Goal: Information Seeking & Learning: Learn about a topic

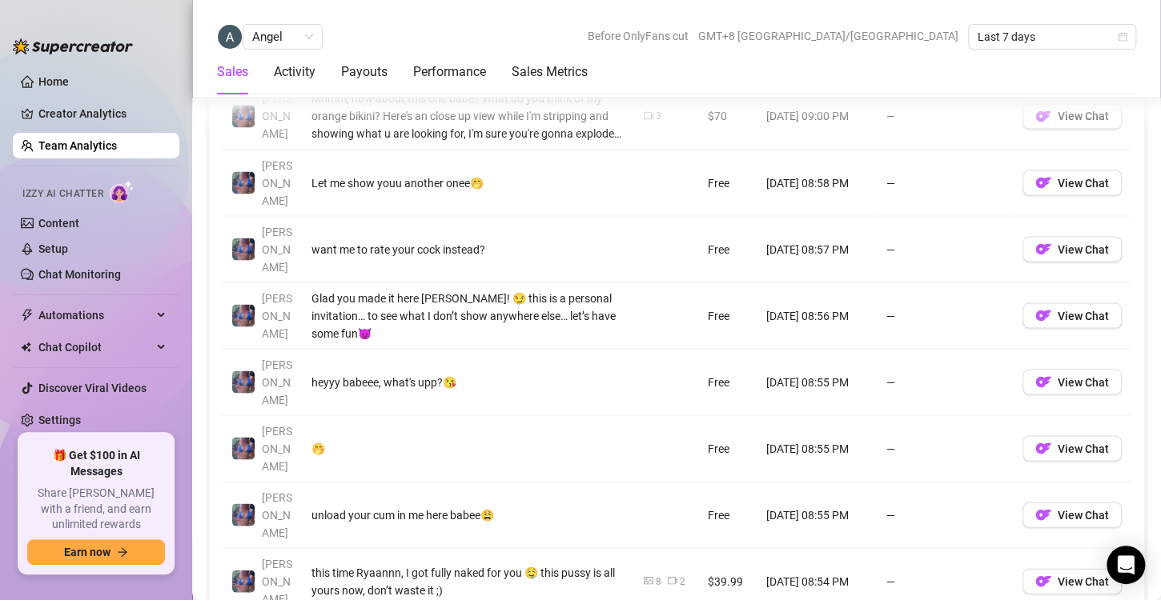
scroll to position [1335, 0]
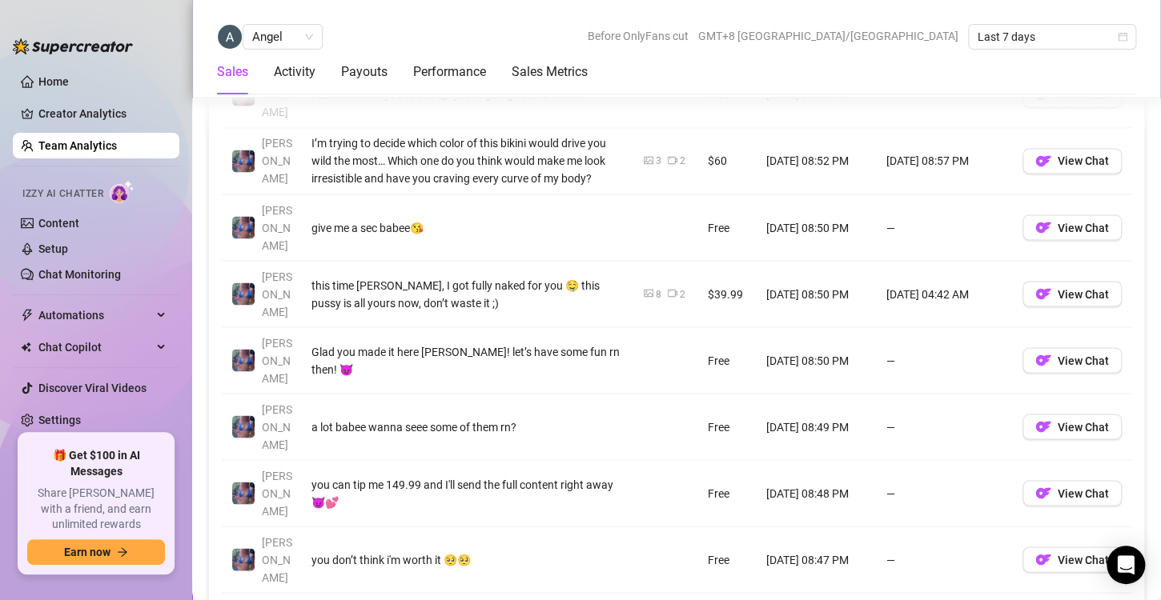
scroll to position [1252, 0]
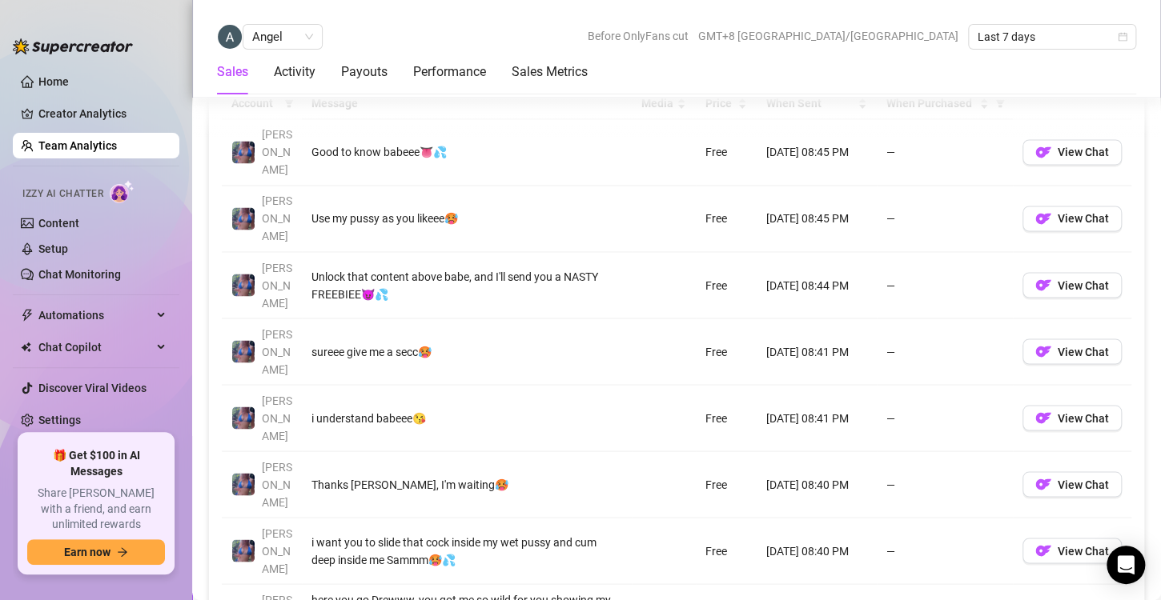
scroll to position [1197, 0]
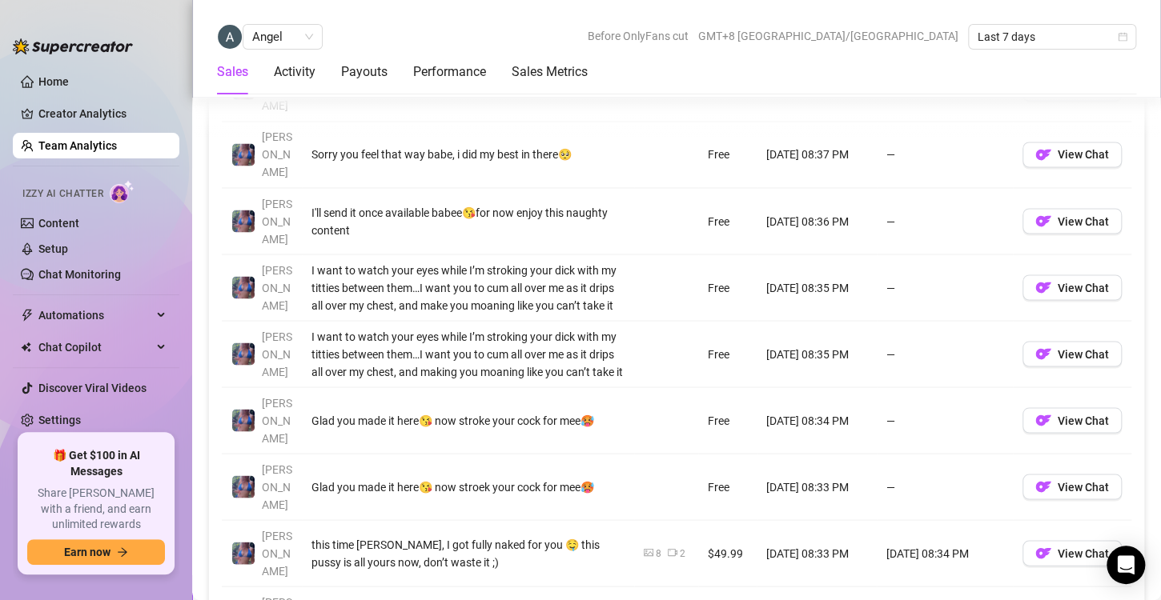
scroll to position [1257, 0]
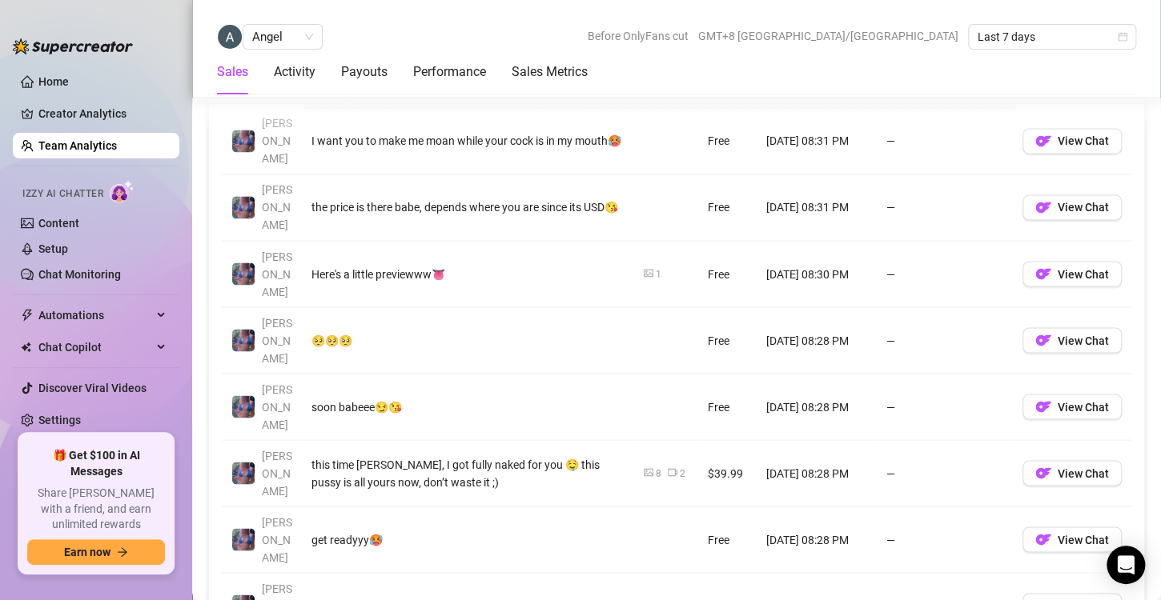
scroll to position [1230, 0]
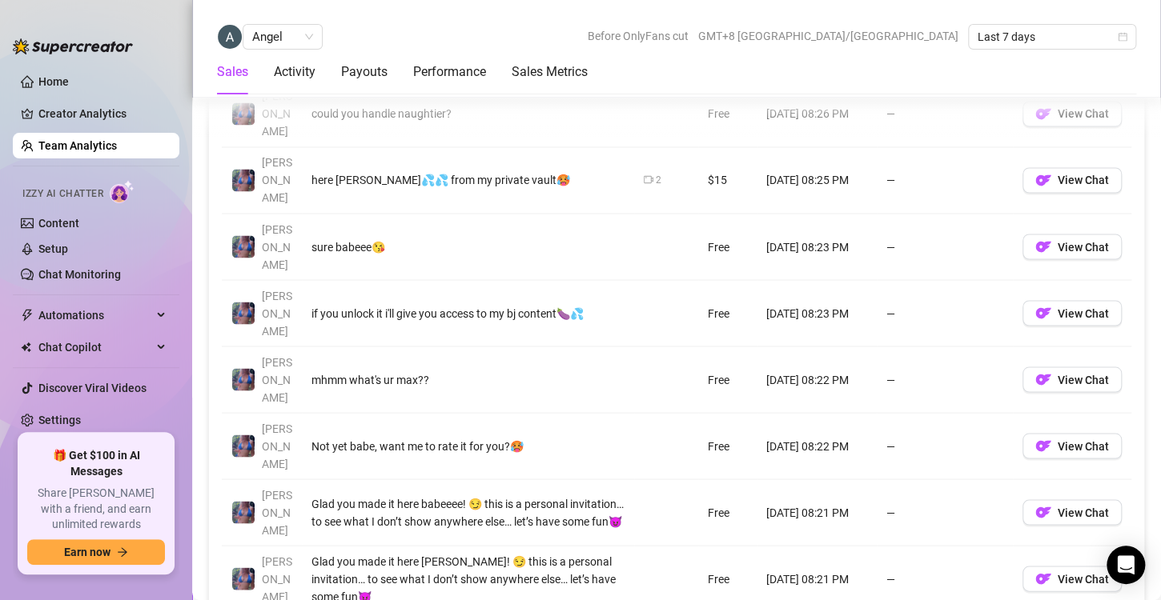
scroll to position [1249, 0]
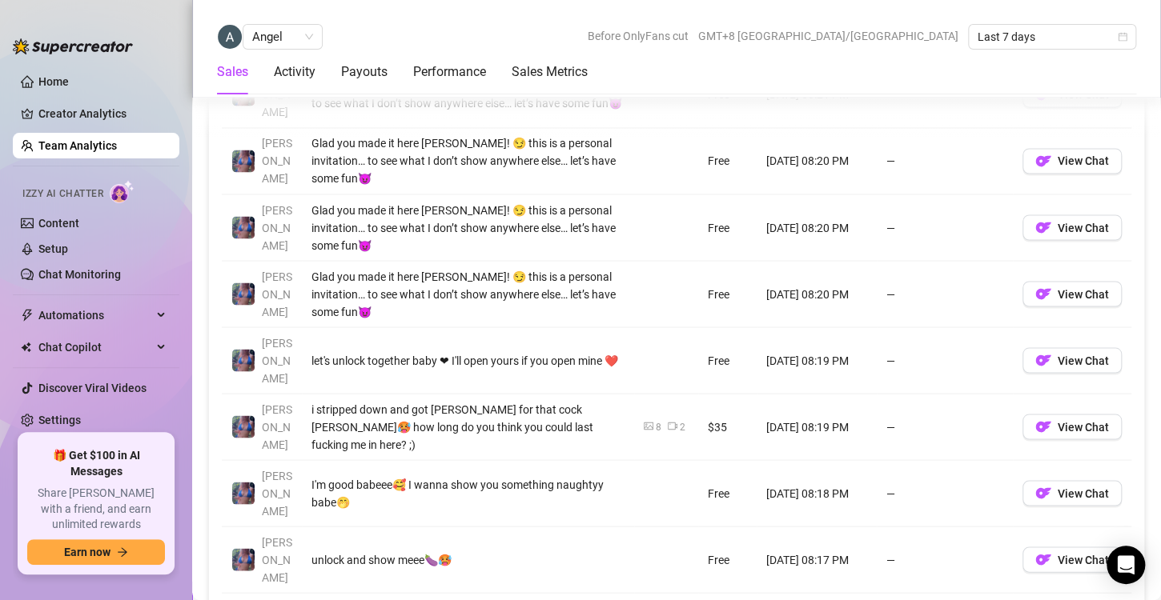
scroll to position [1322, 0]
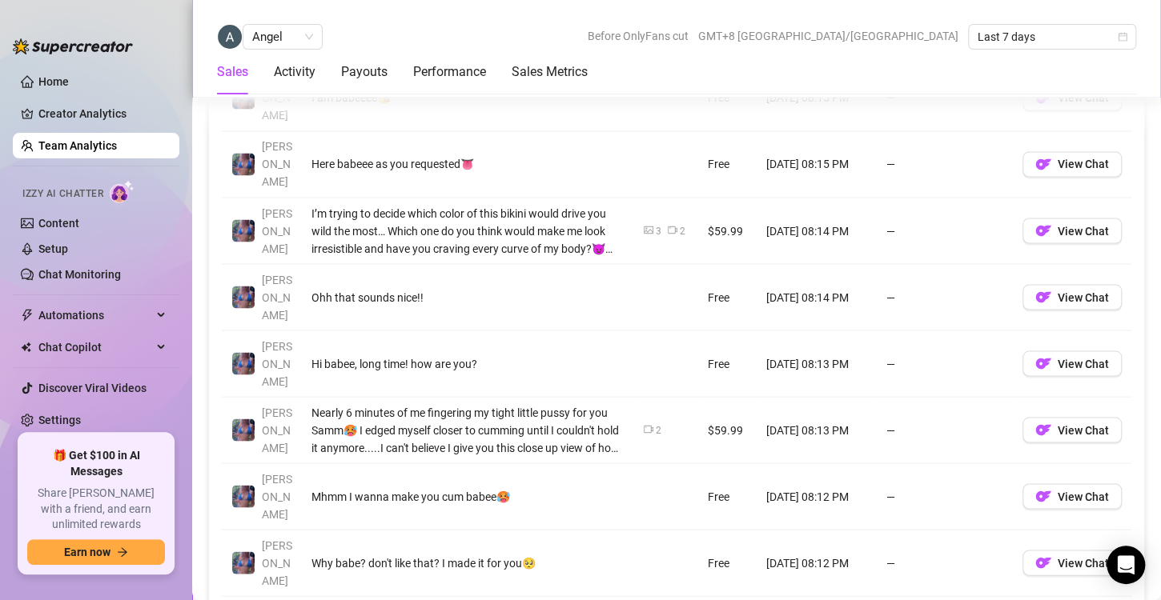
scroll to position [1289, 0]
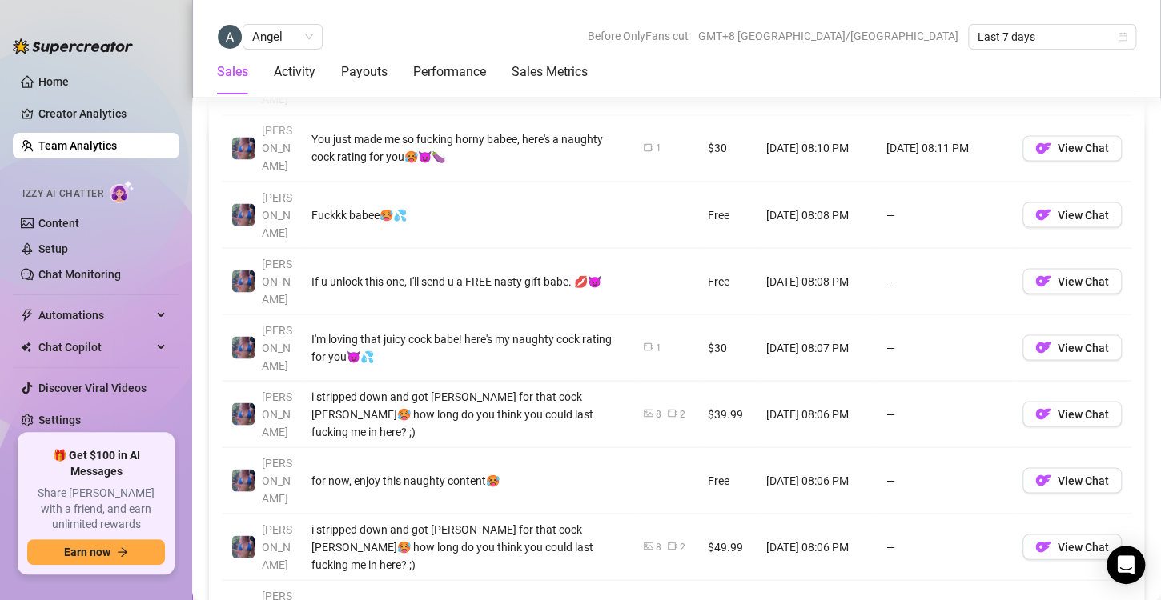
scroll to position [1262, 0]
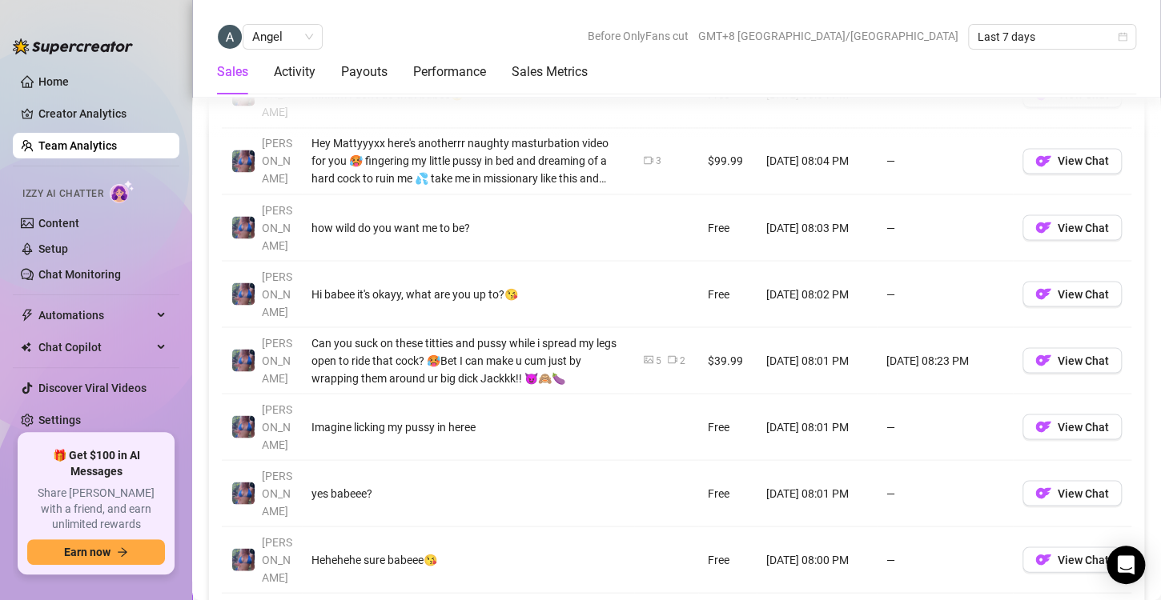
scroll to position [1251, 0]
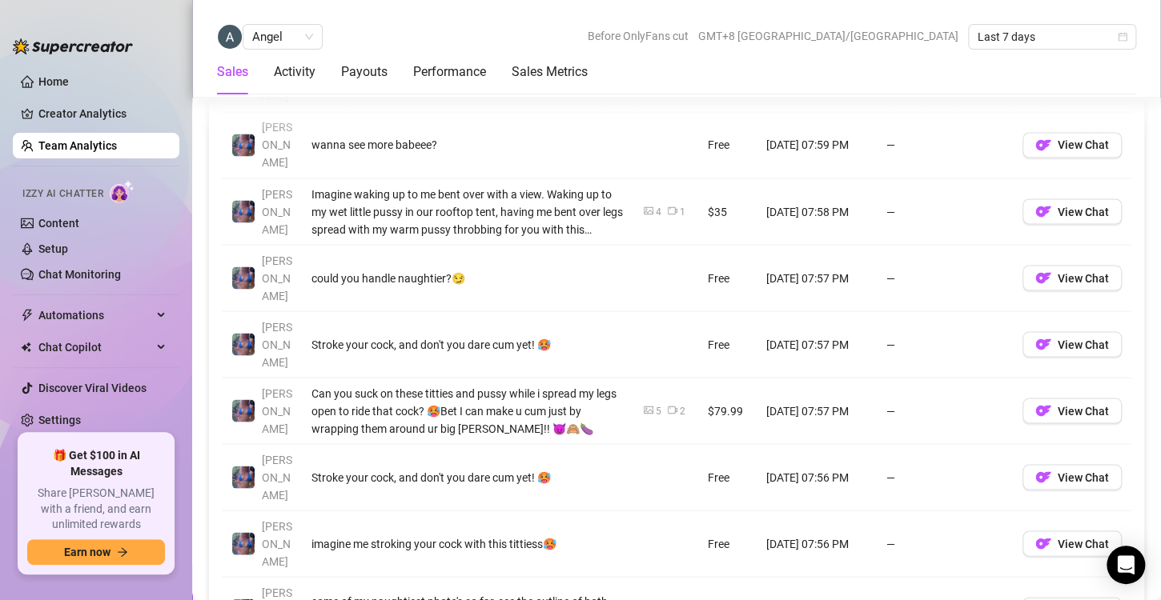
scroll to position [1268, 0]
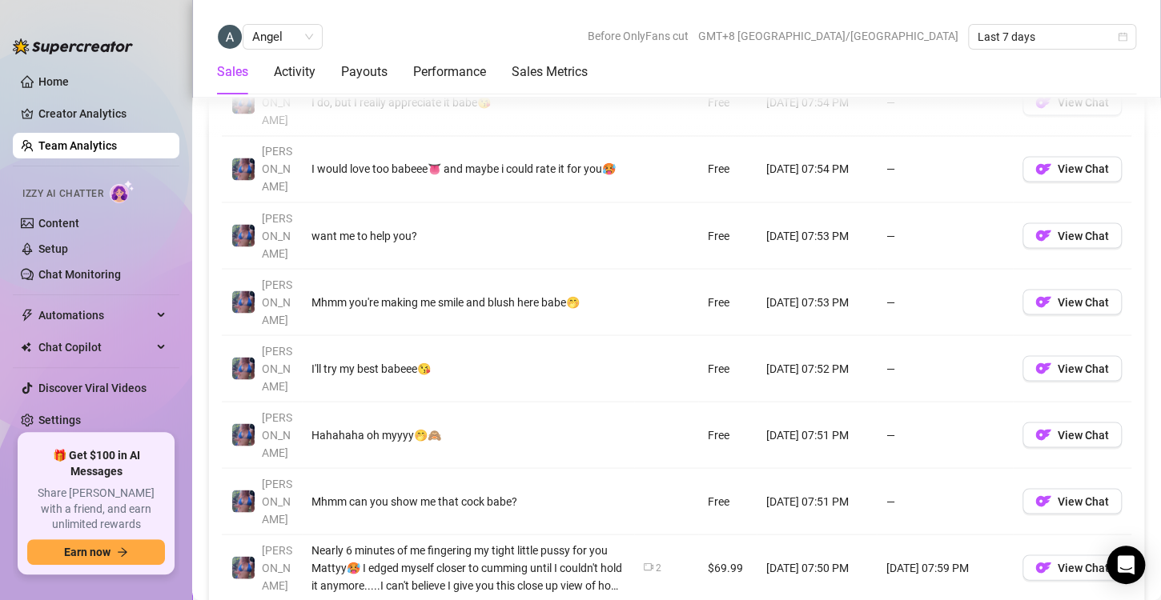
scroll to position [1242, 0]
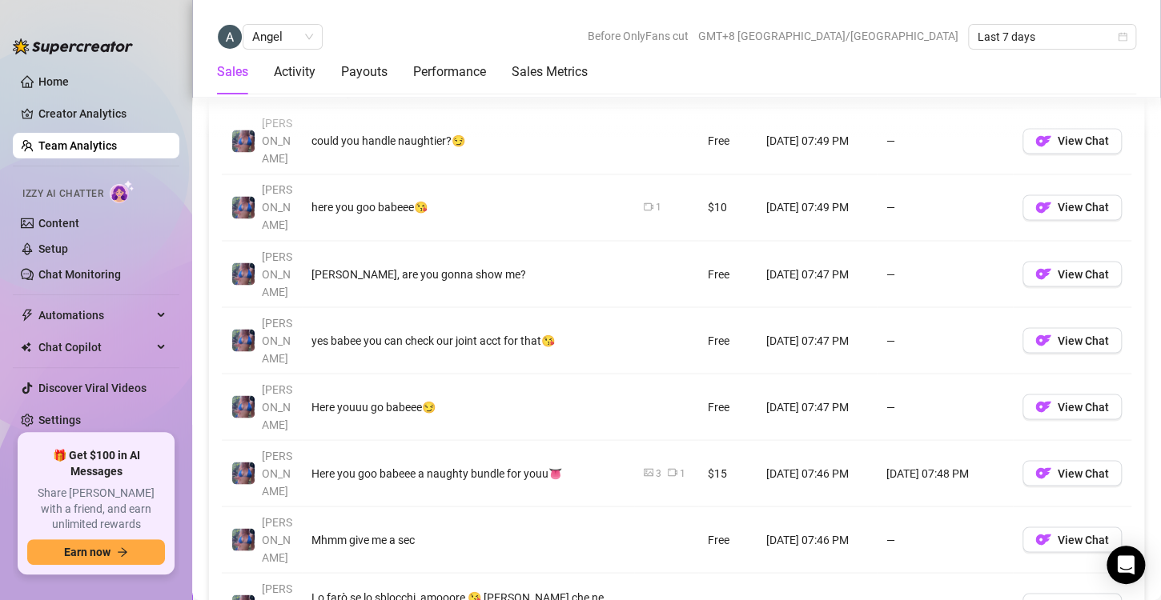
scroll to position [1207, 0]
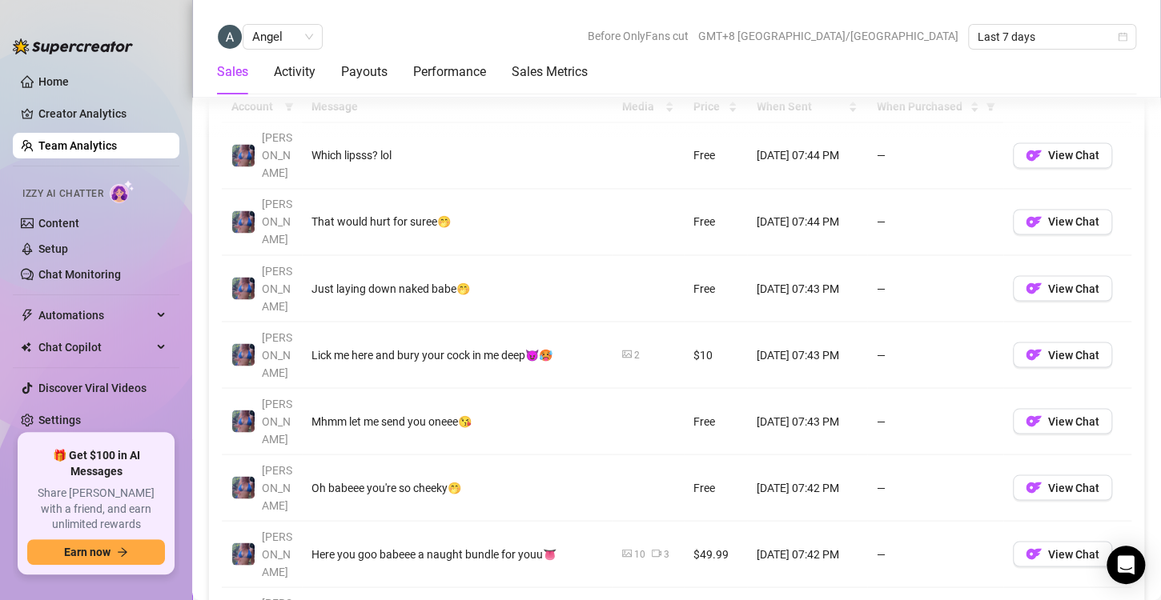
scroll to position [1190, 0]
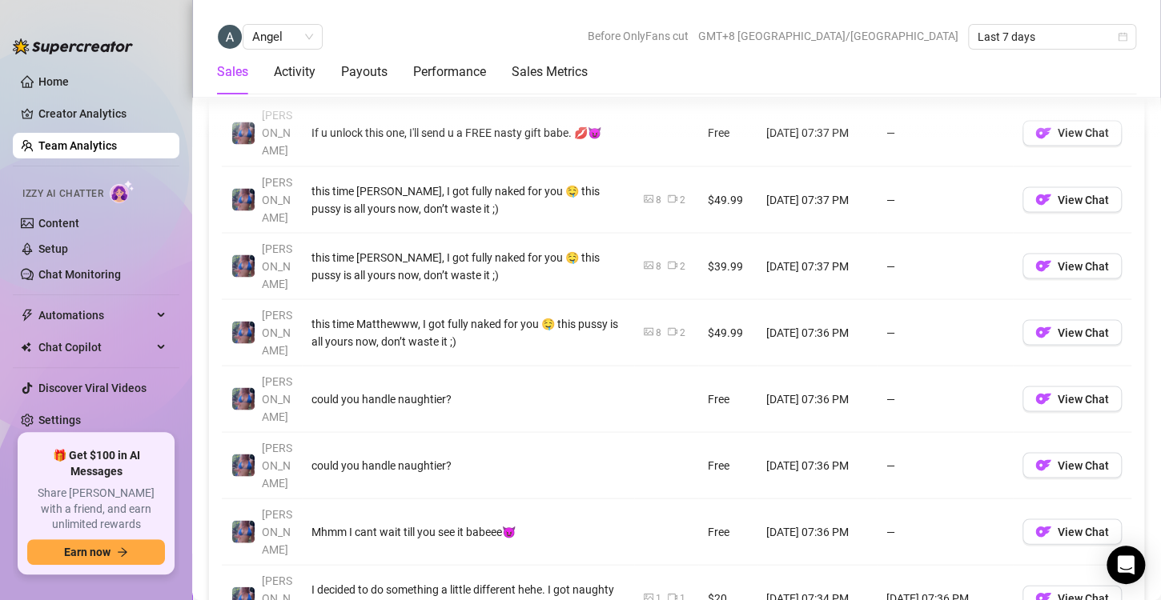
scroll to position [1278, 0]
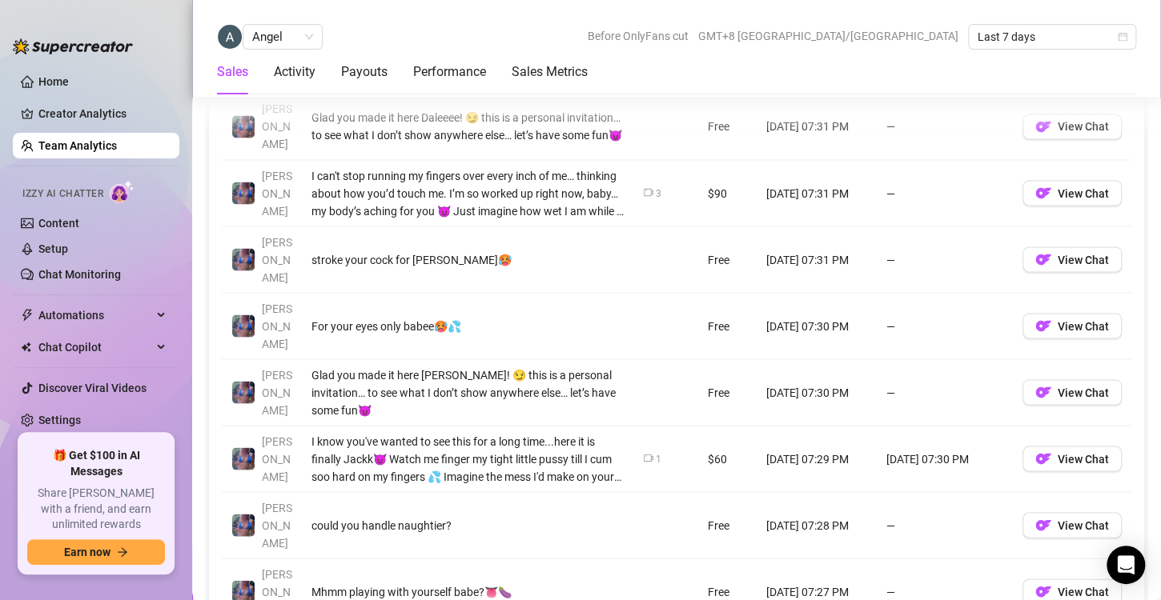
scroll to position [1284, 0]
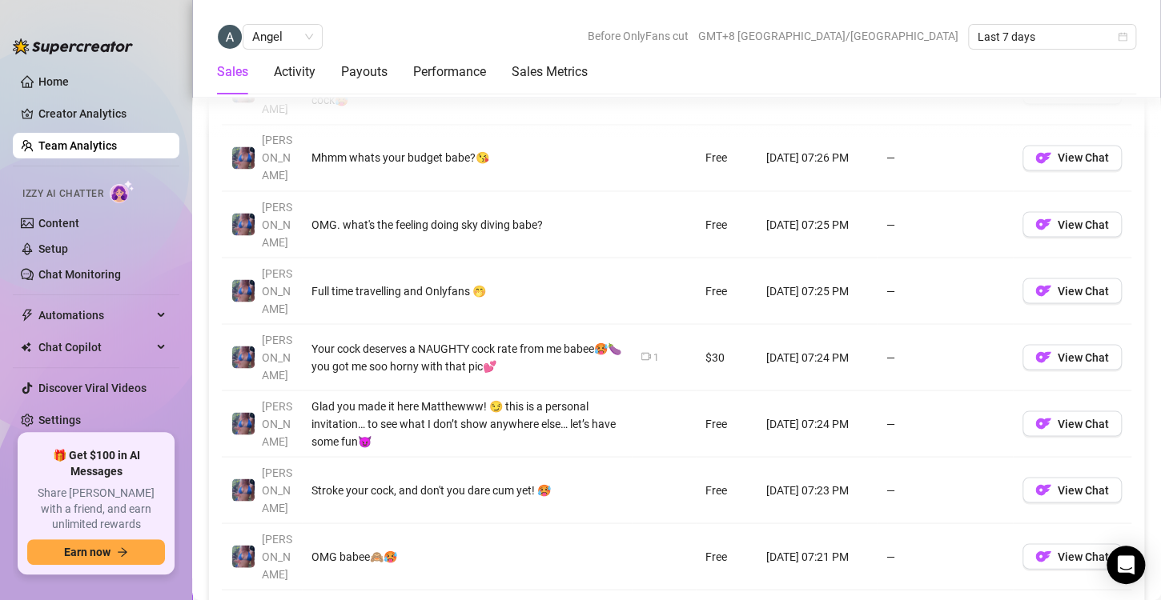
scroll to position [1312, 0]
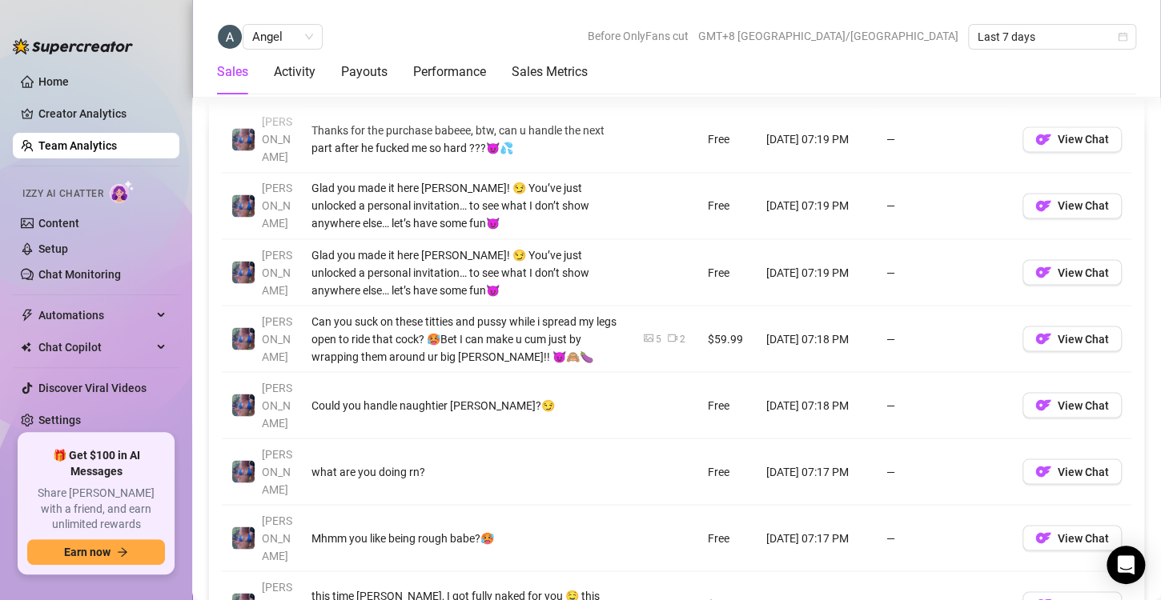
scroll to position [1276, 0]
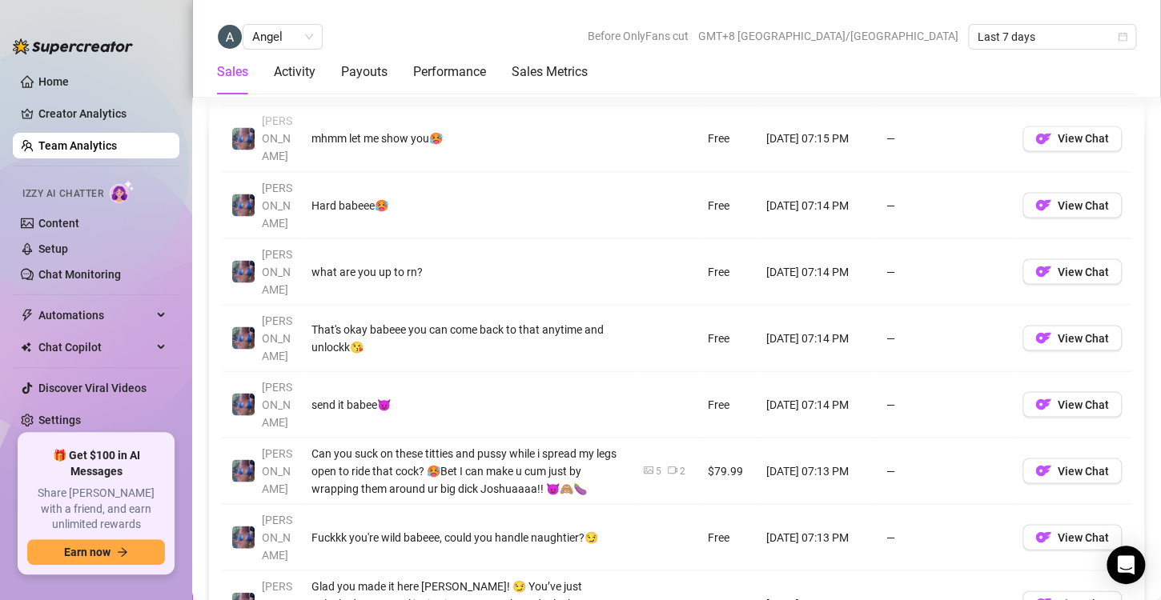
scroll to position [1286, 0]
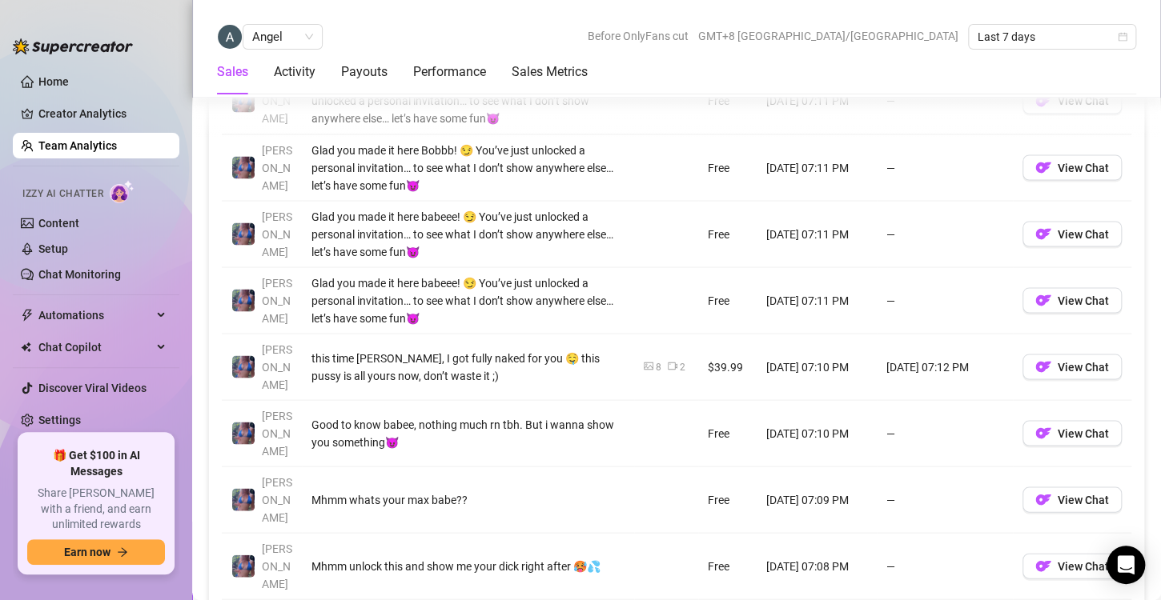
scroll to position [1313, 0]
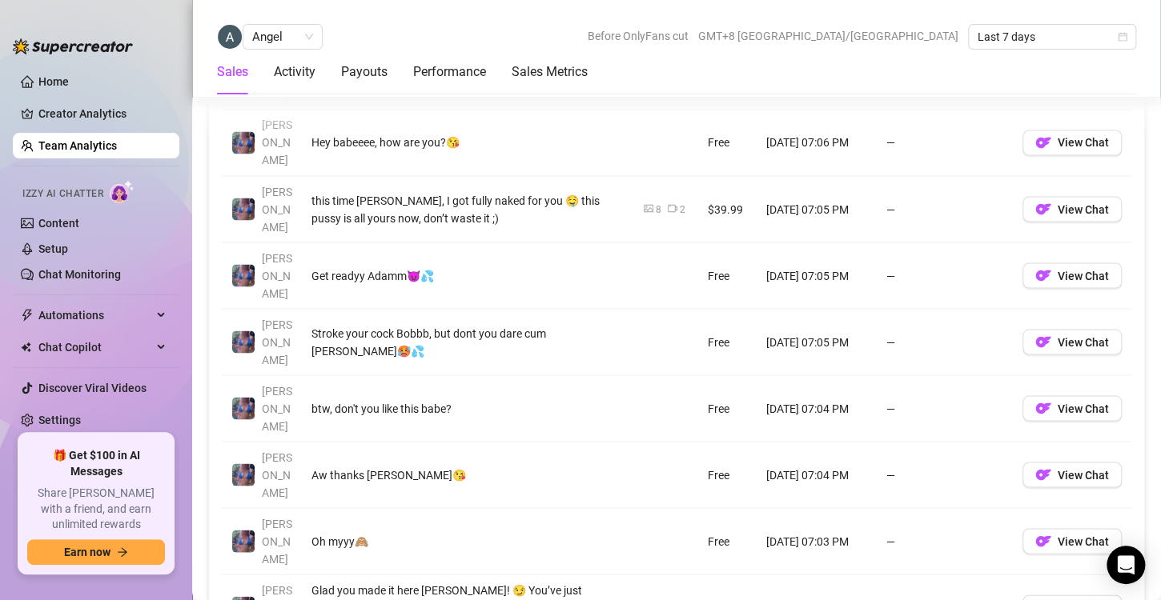
scroll to position [1278, 0]
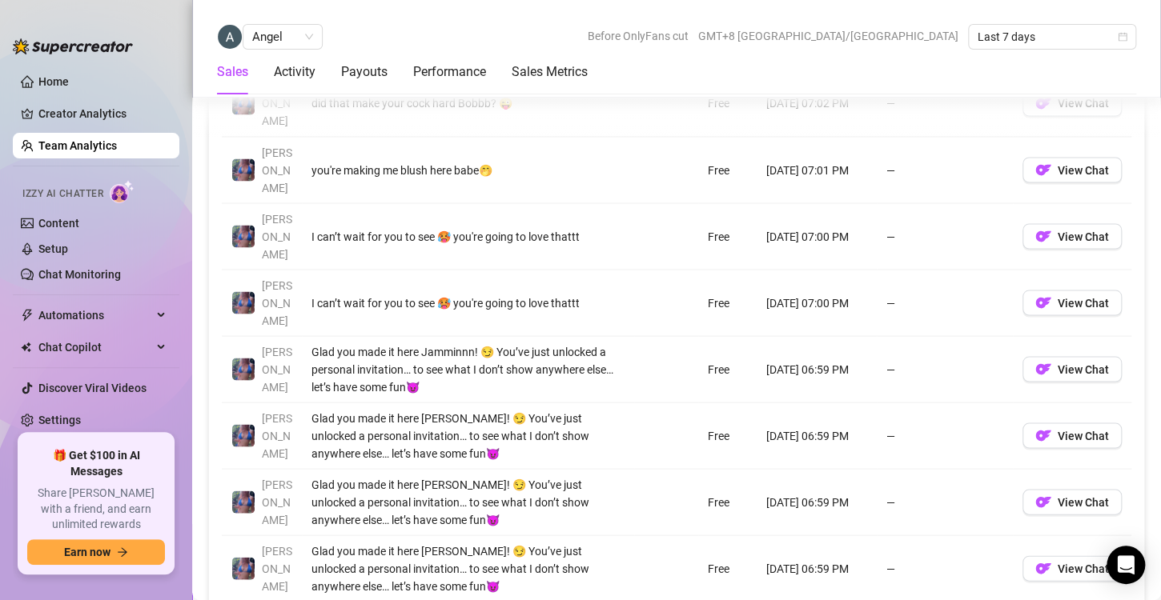
scroll to position [1312, 0]
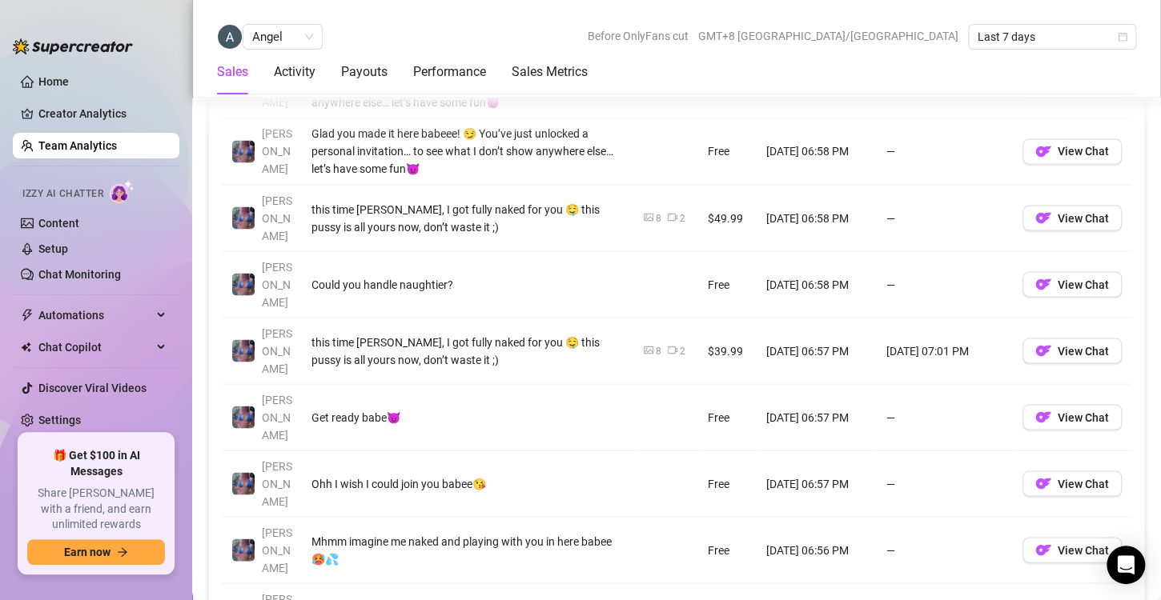
scroll to position [1270, 0]
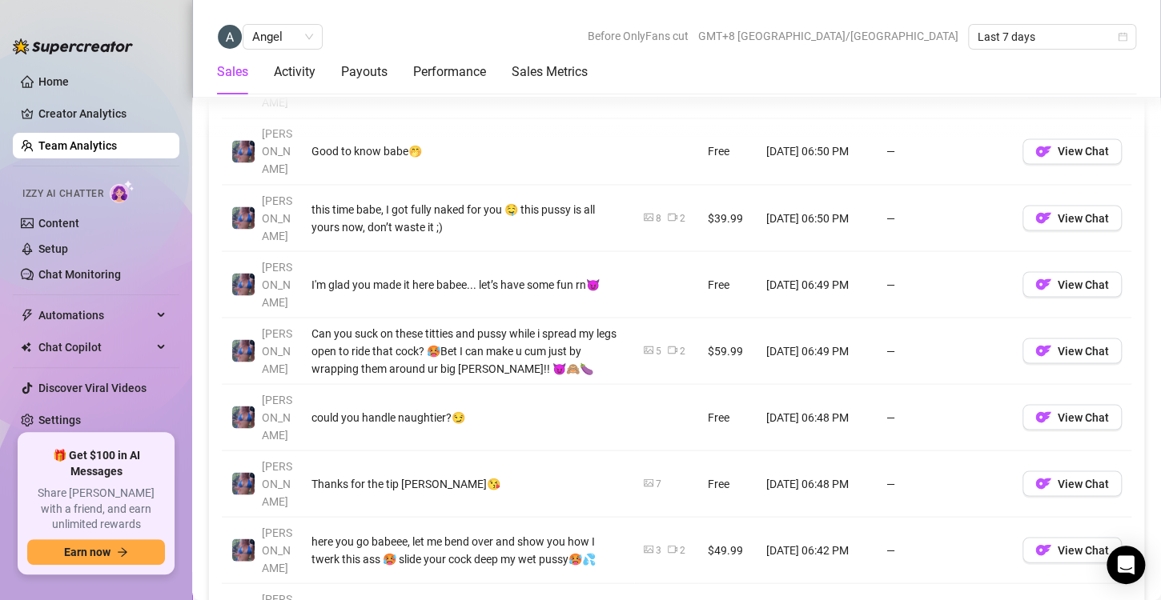
scroll to position [1266, 0]
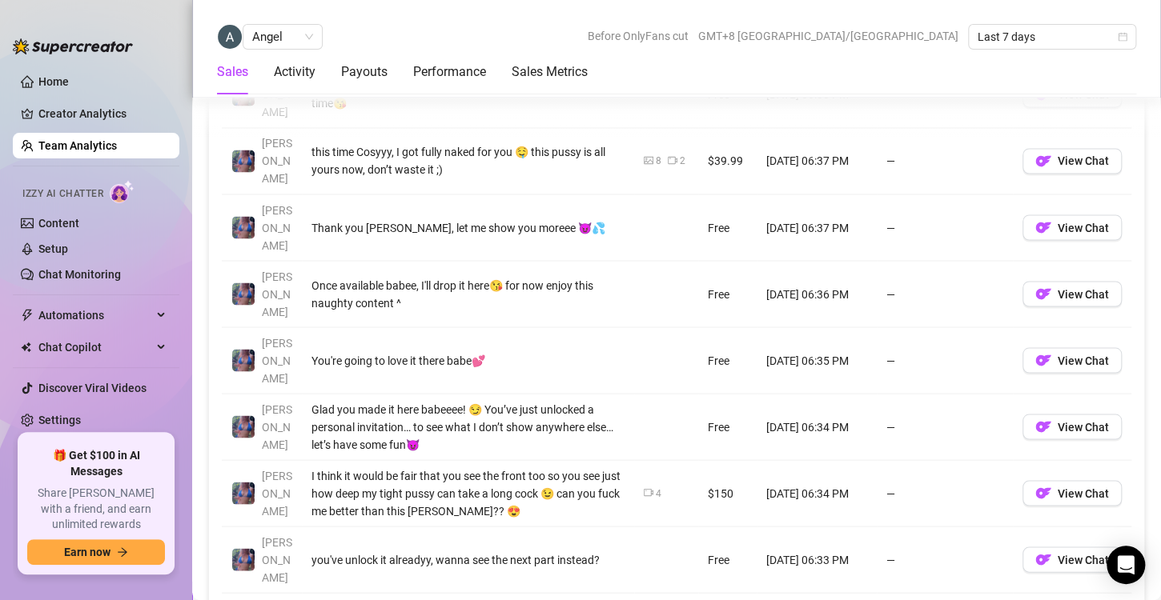
scroll to position [1254, 0]
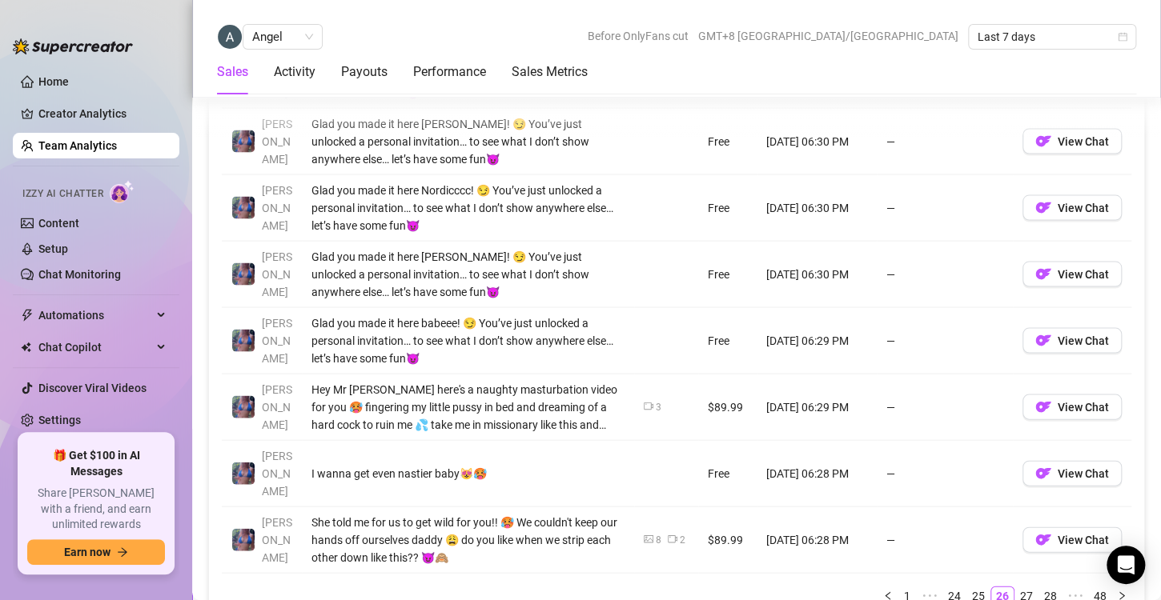
scroll to position [1403, 0]
click at [1019, 586] on link "27" at bounding box center [1026, 595] width 22 height 18
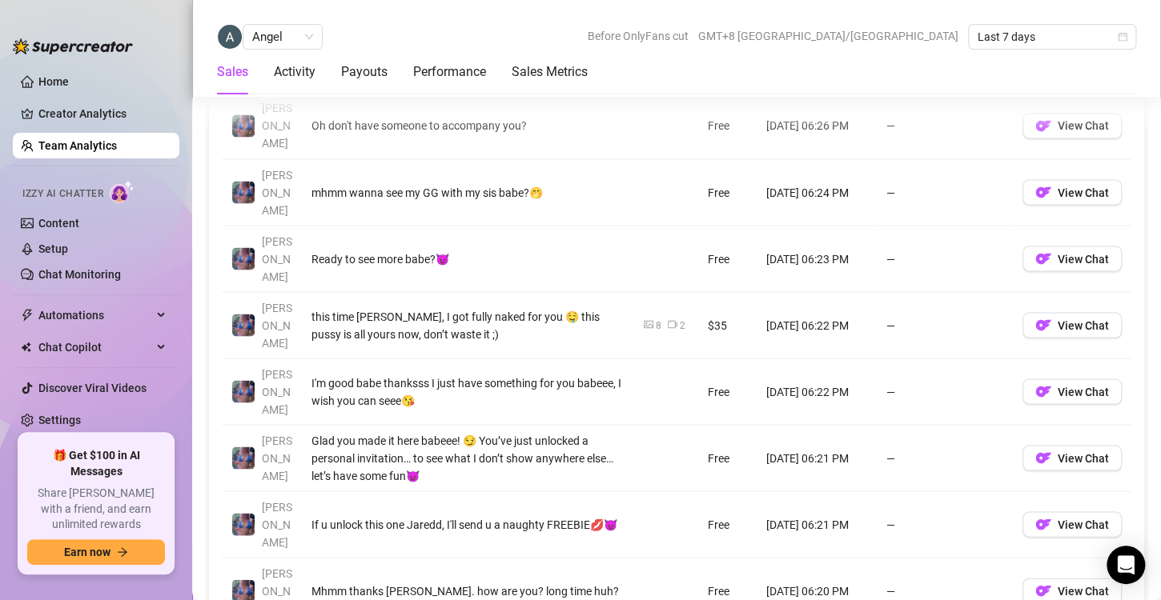
scroll to position [1284, 0]
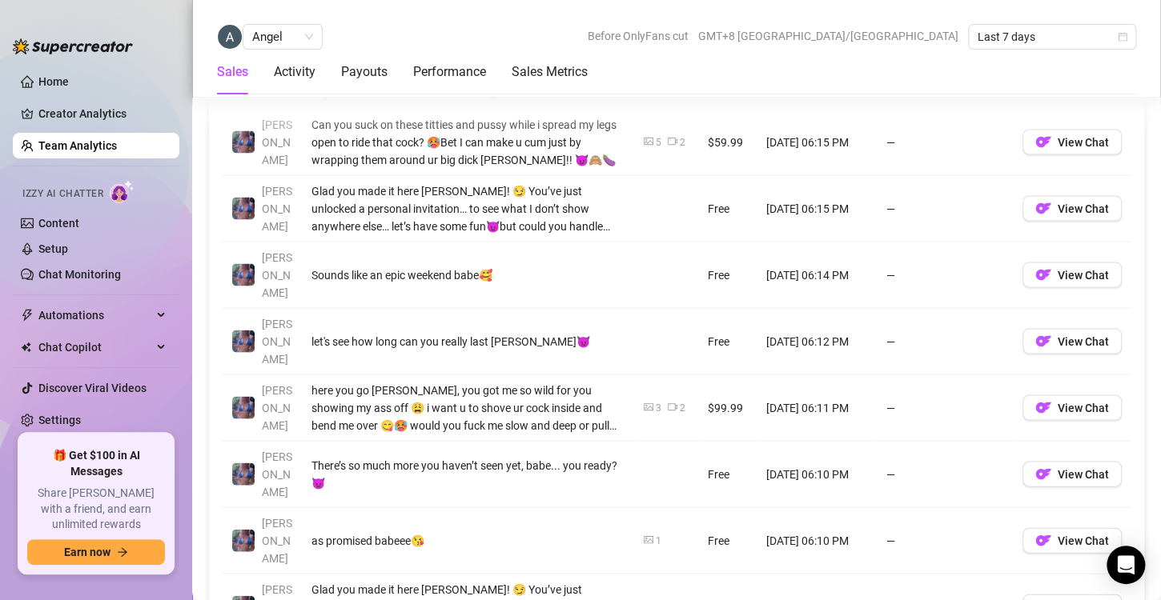
scroll to position [1338, 0]
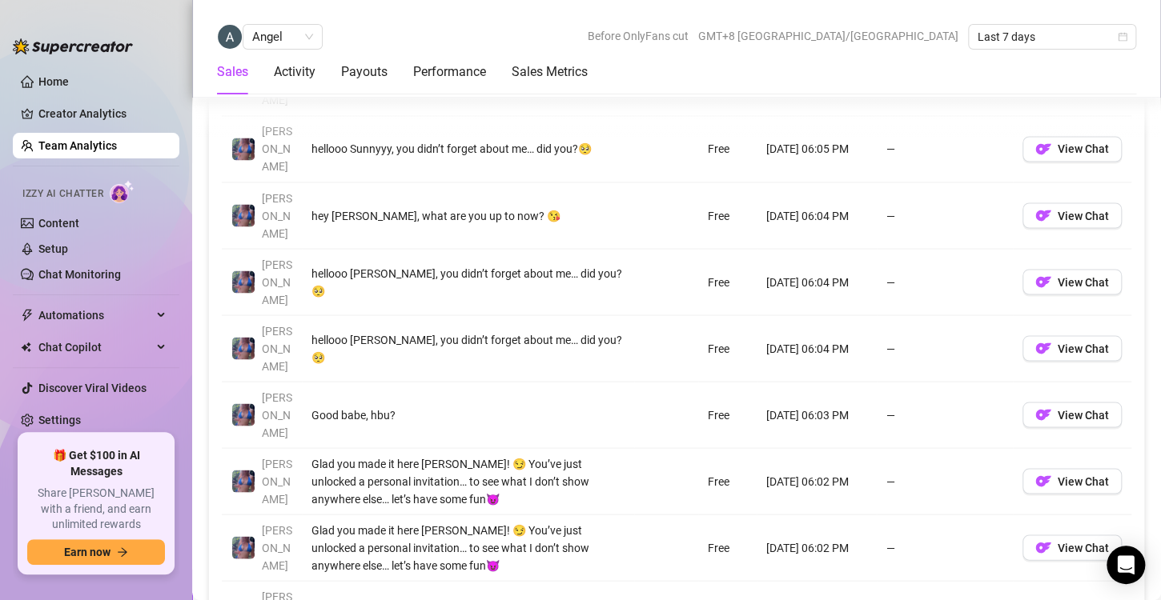
scroll to position [1262, 0]
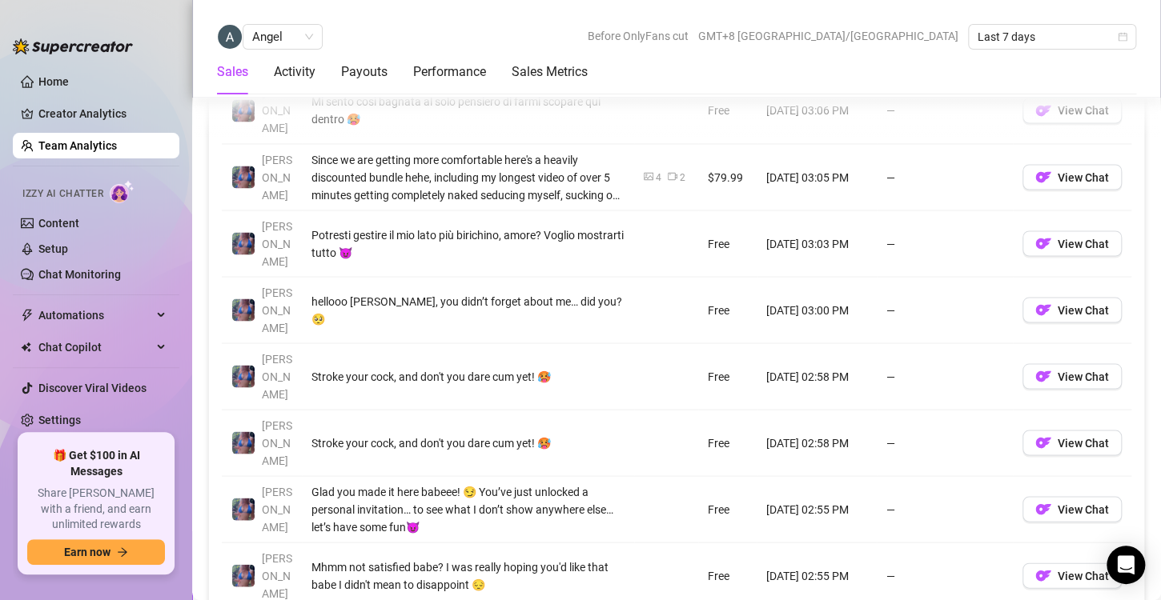
scroll to position [1303, 0]
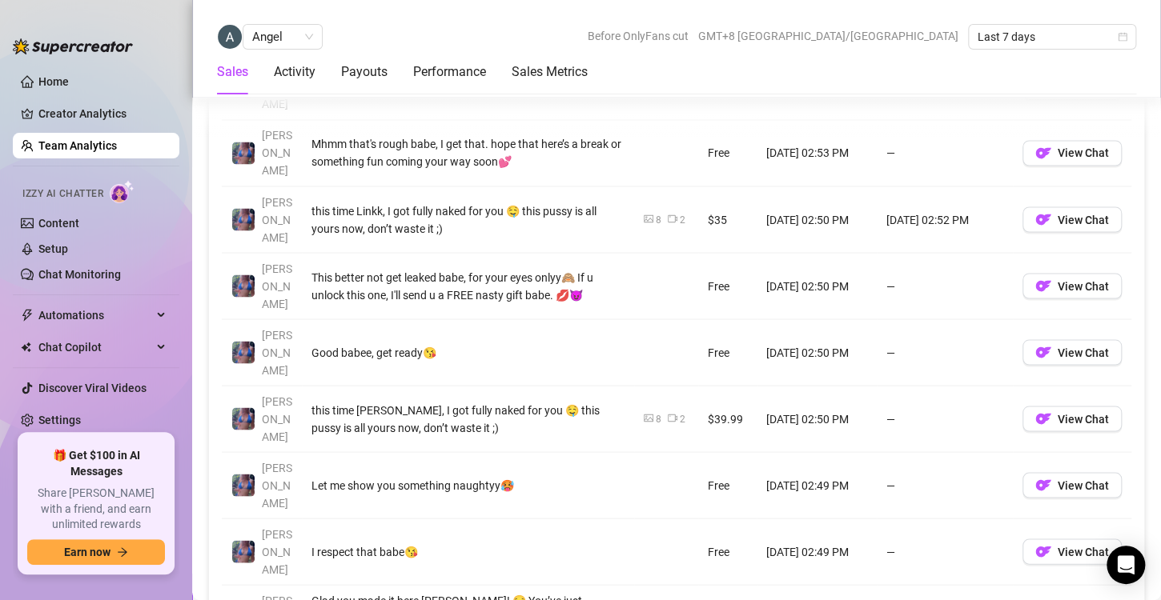
scroll to position [1268, 0]
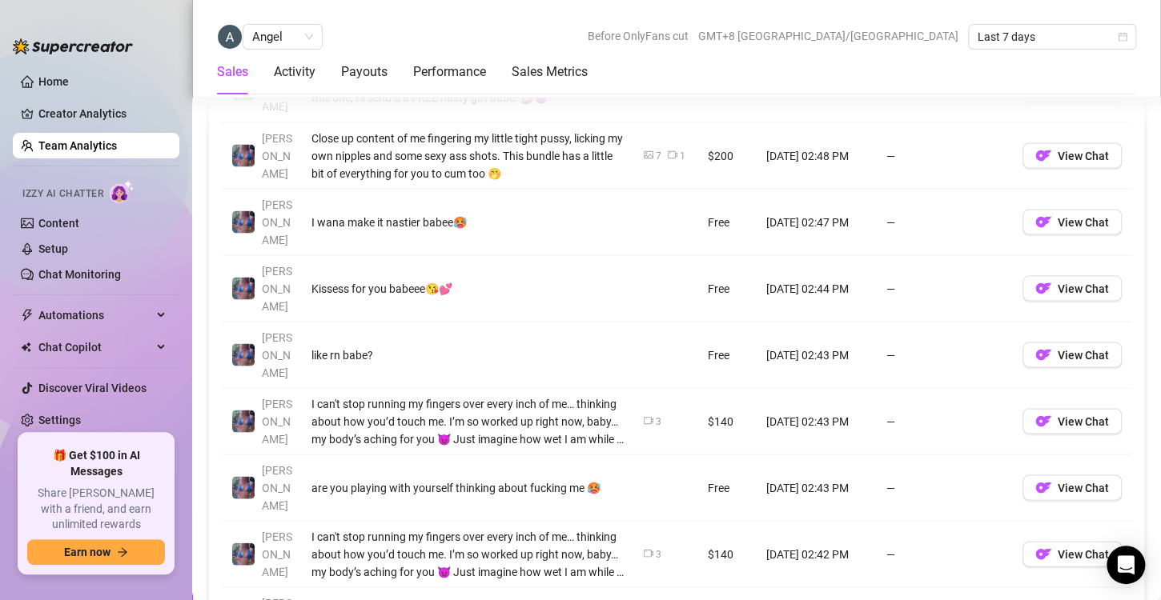
scroll to position [1322, 0]
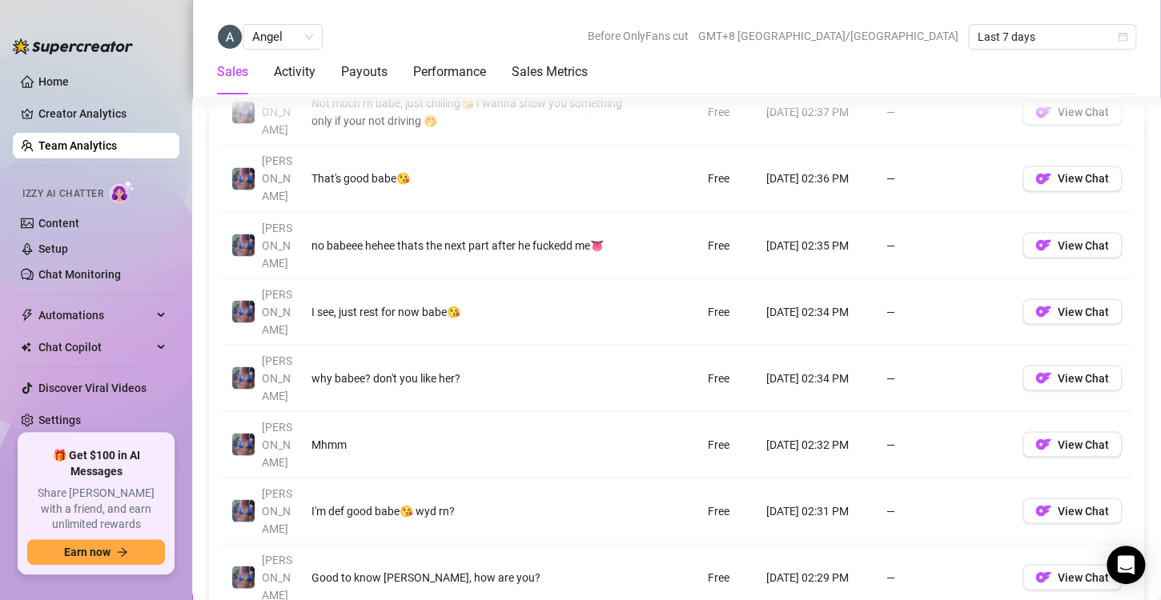
scroll to position [1232, 0]
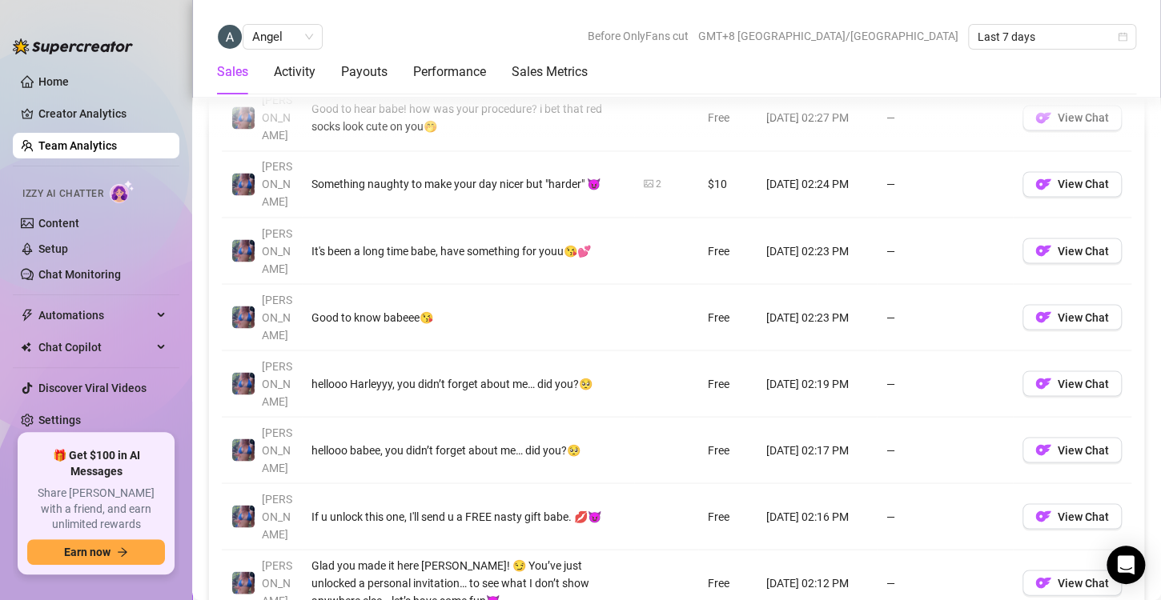
scroll to position [1230, 0]
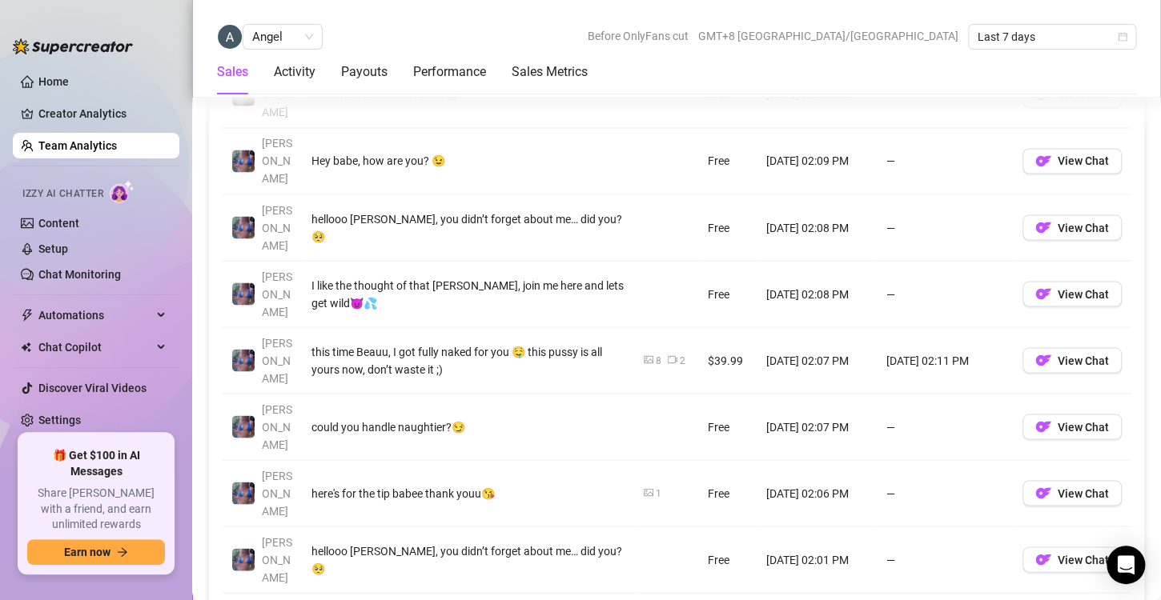
scroll to position [1250, 0]
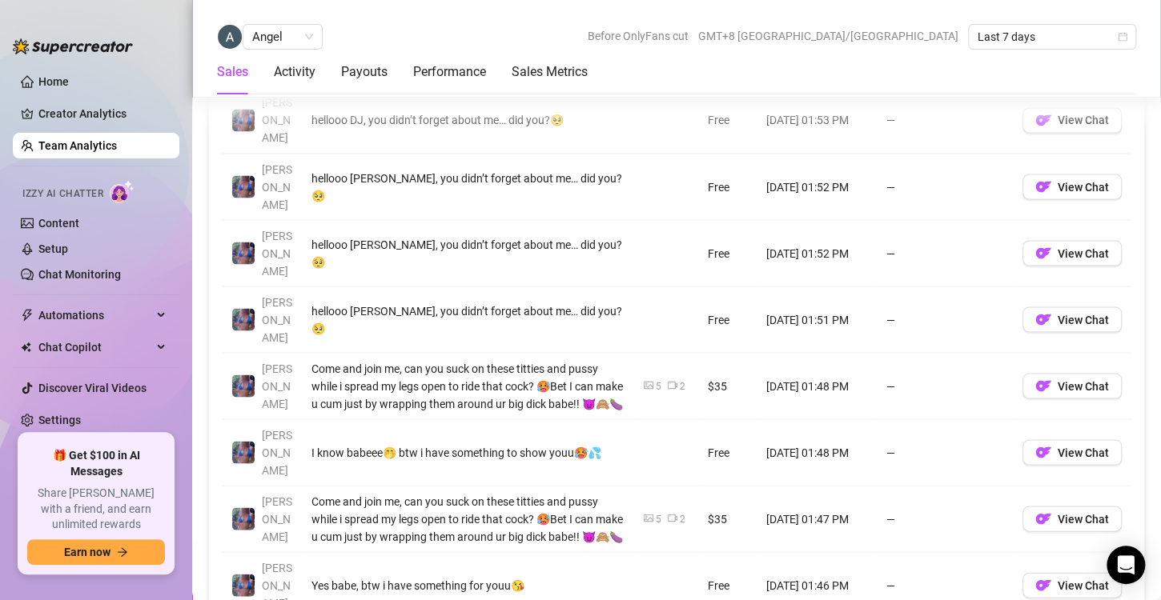
scroll to position [1290, 0]
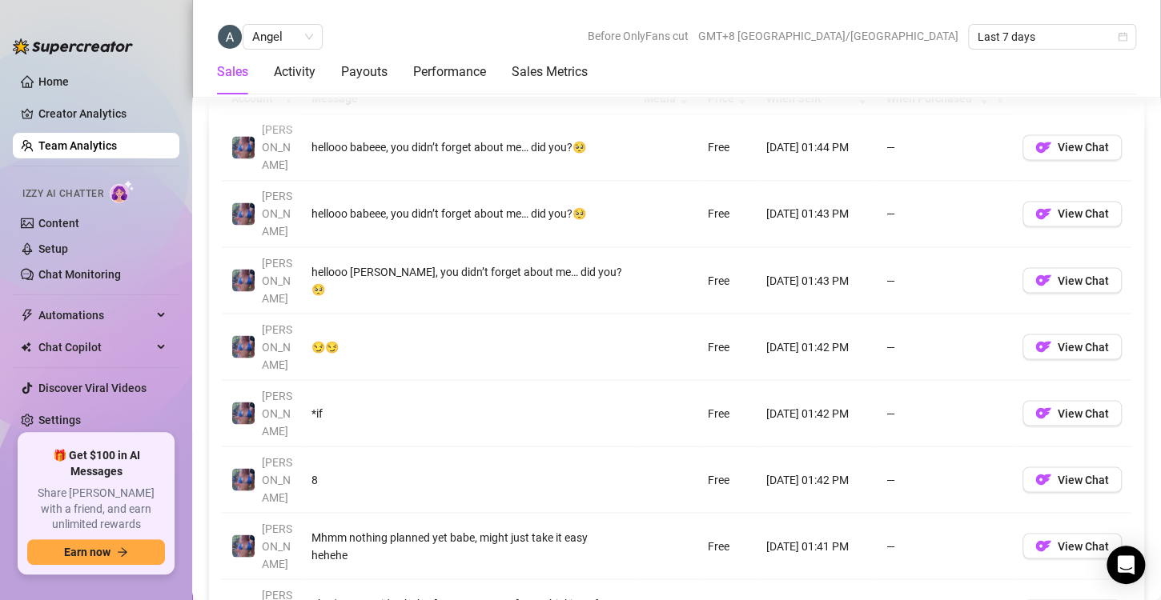
scroll to position [1198, 0]
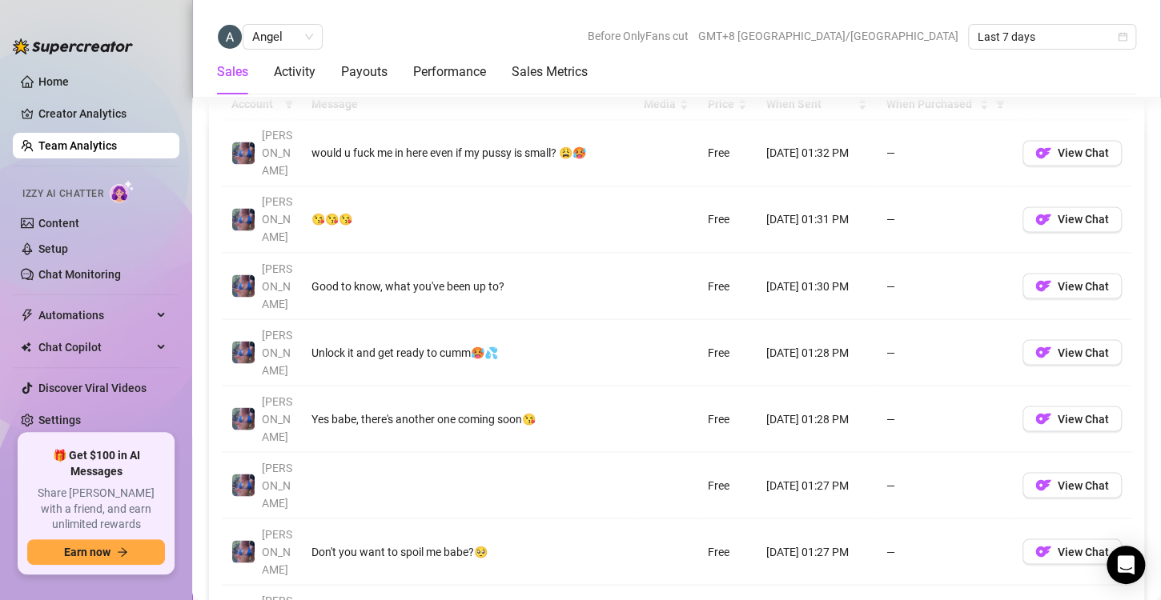
scroll to position [1191, 0]
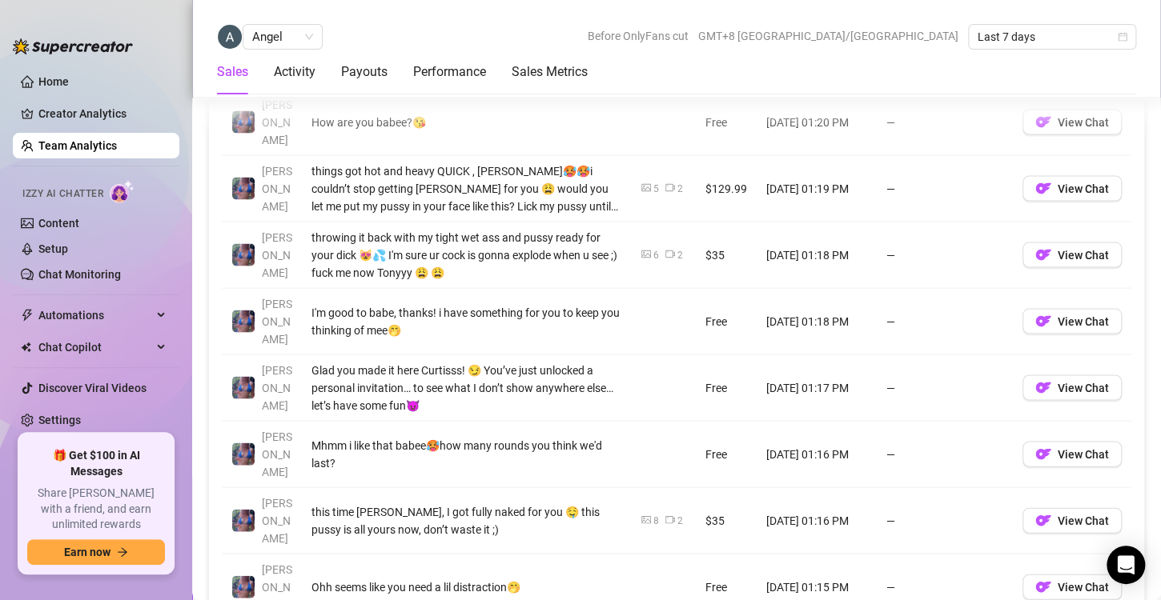
scroll to position [1367, 0]
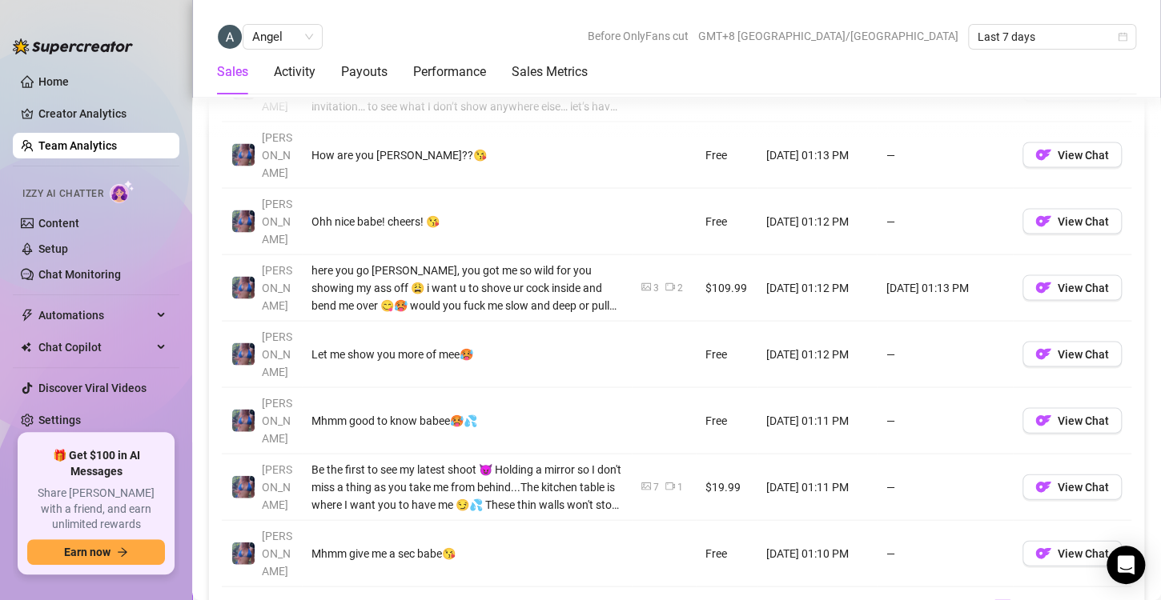
scroll to position [1389, 0]
click at [1015, 600] on link "41" at bounding box center [1026, 609] width 22 height 18
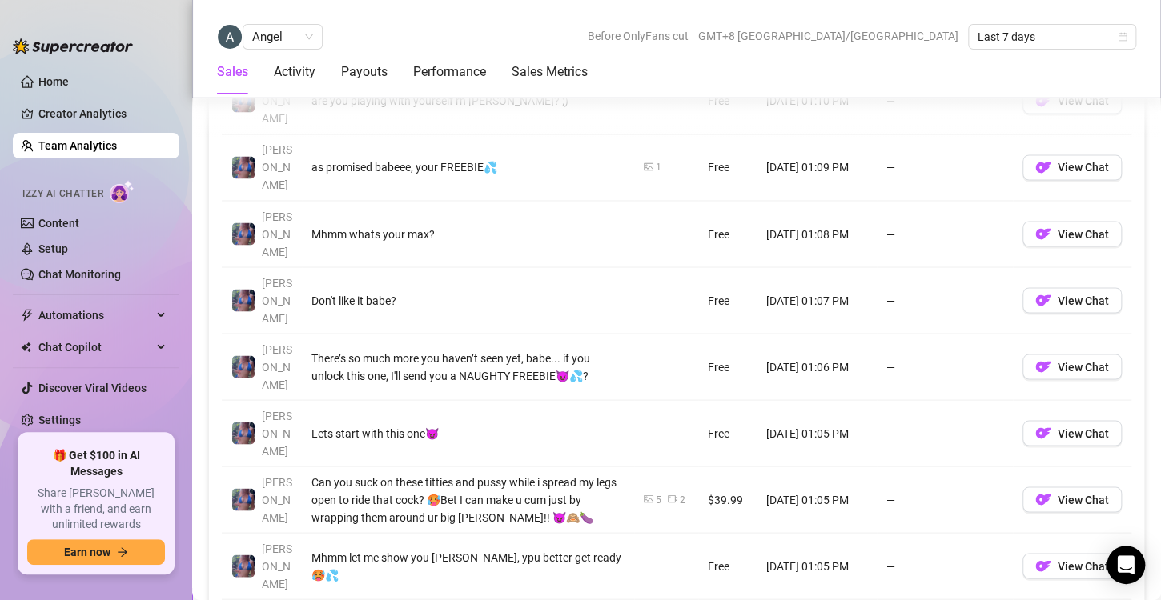
scroll to position [1246, 0]
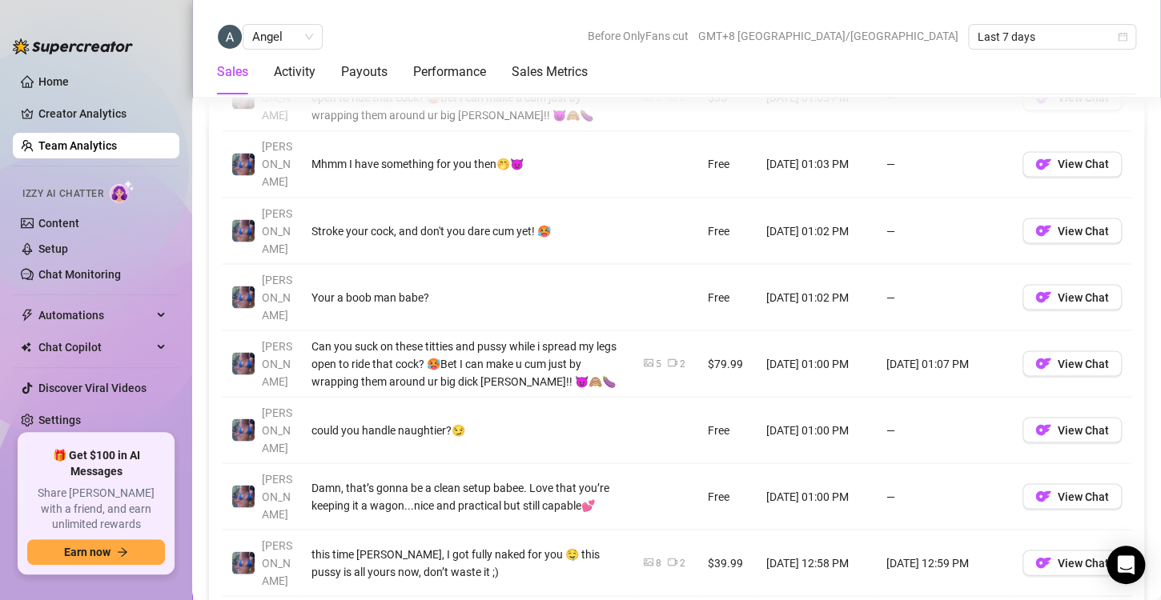
scroll to position [1250, 0]
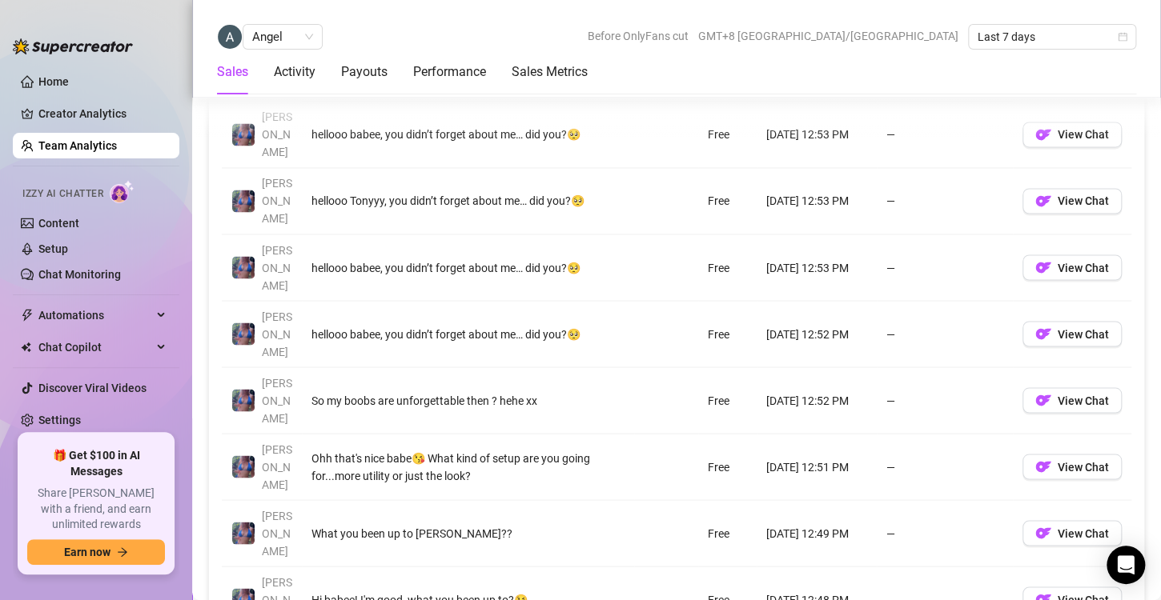
scroll to position [1216, 0]
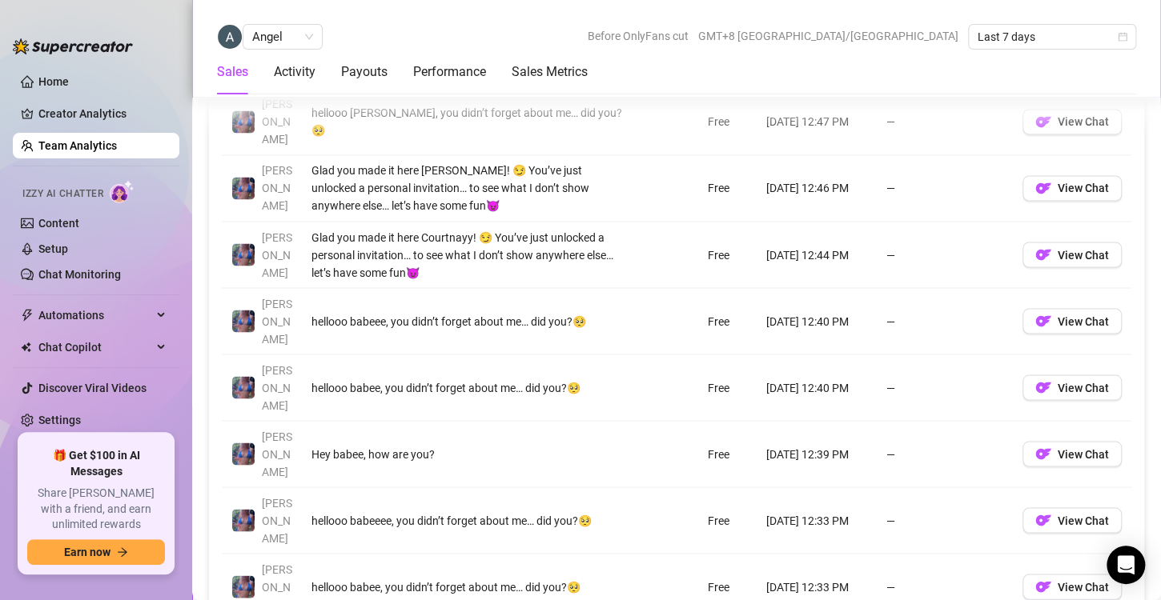
scroll to position [1222, 0]
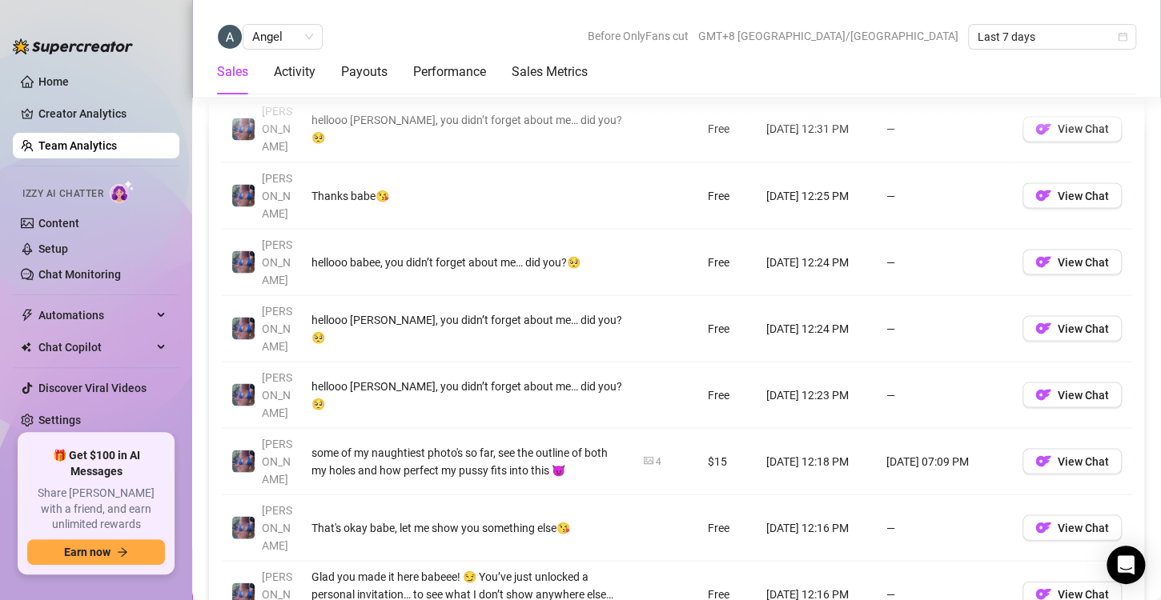
scroll to position [1290, 0]
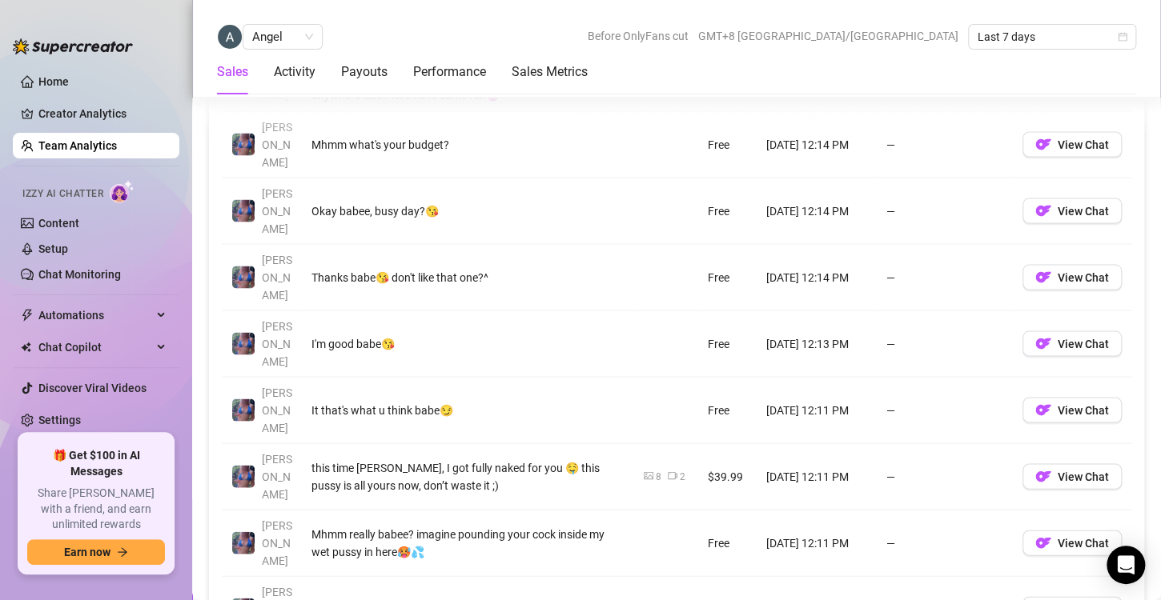
scroll to position [1335, 0]
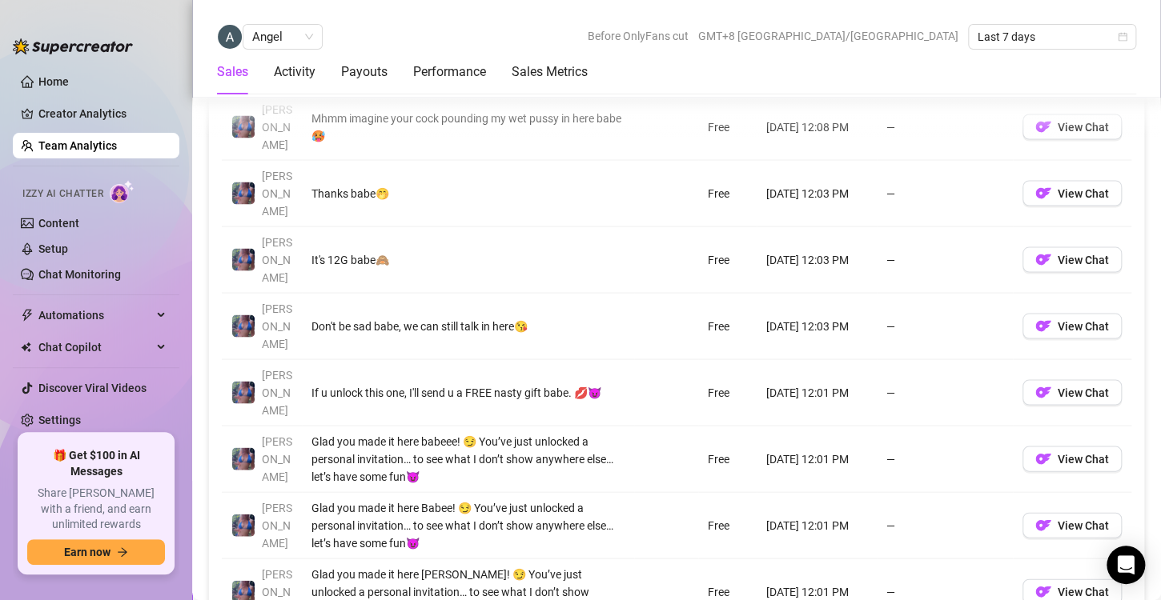
scroll to position [1353, 0]
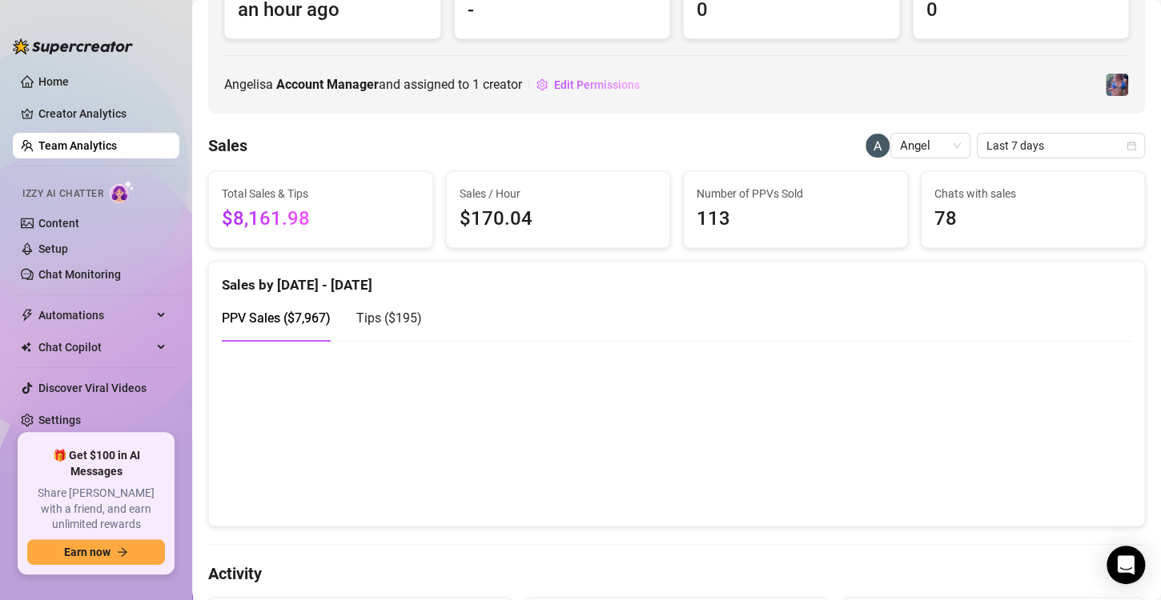
scroll to position [0, 0]
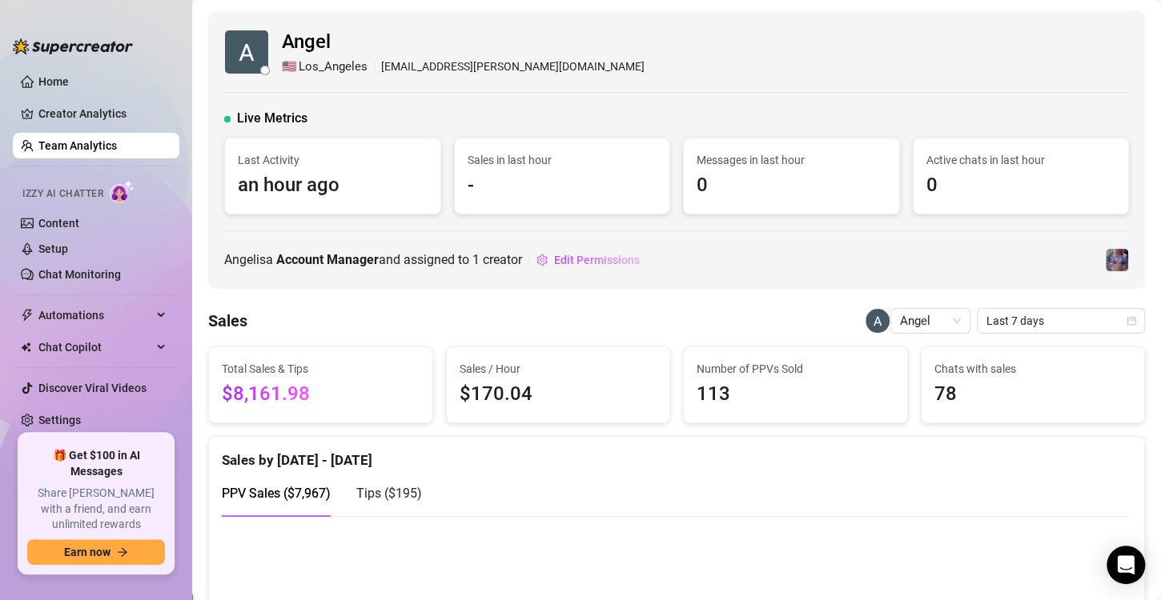
click at [86, 148] on link "Team Analytics" at bounding box center [77, 145] width 78 height 13
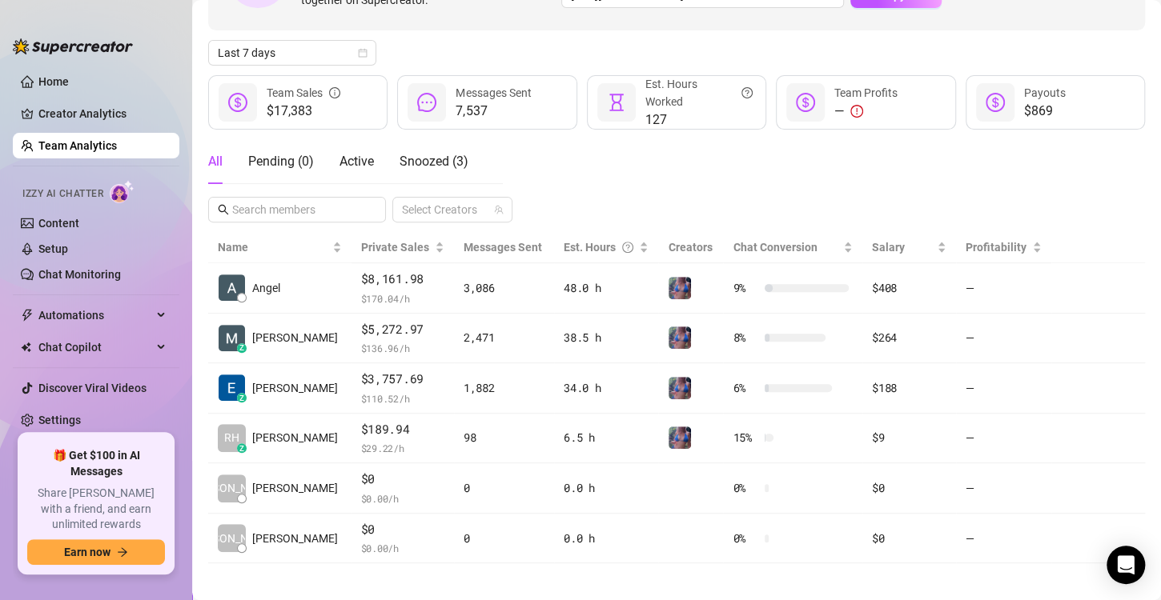
scroll to position [159, 0]
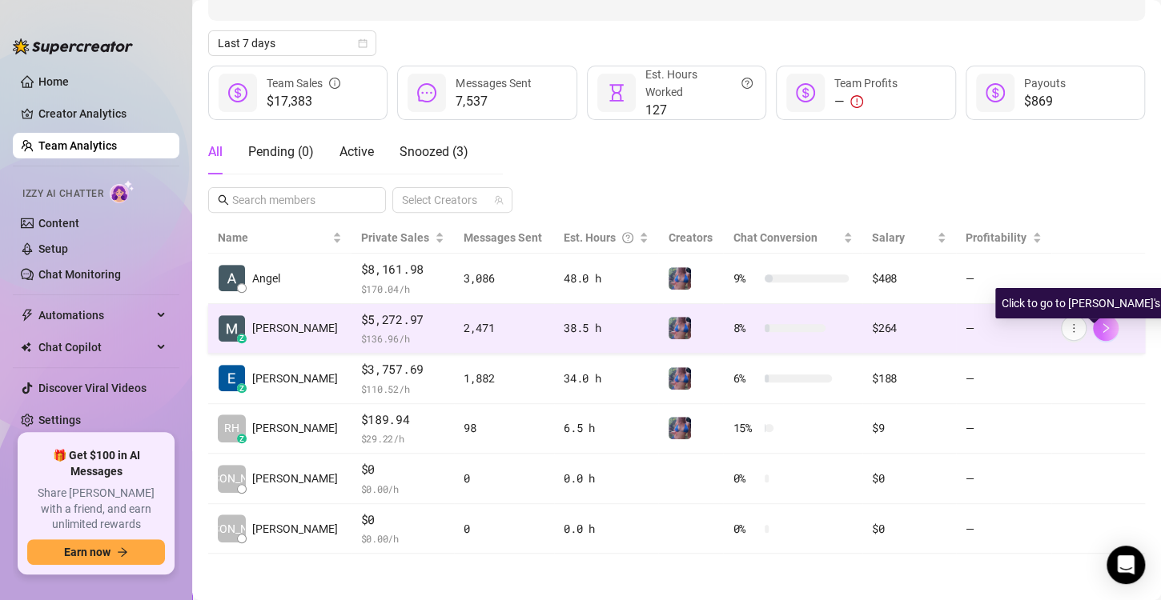
click at [1098, 331] on button "button" at bounding box center [1106, 328] width 26 height 26
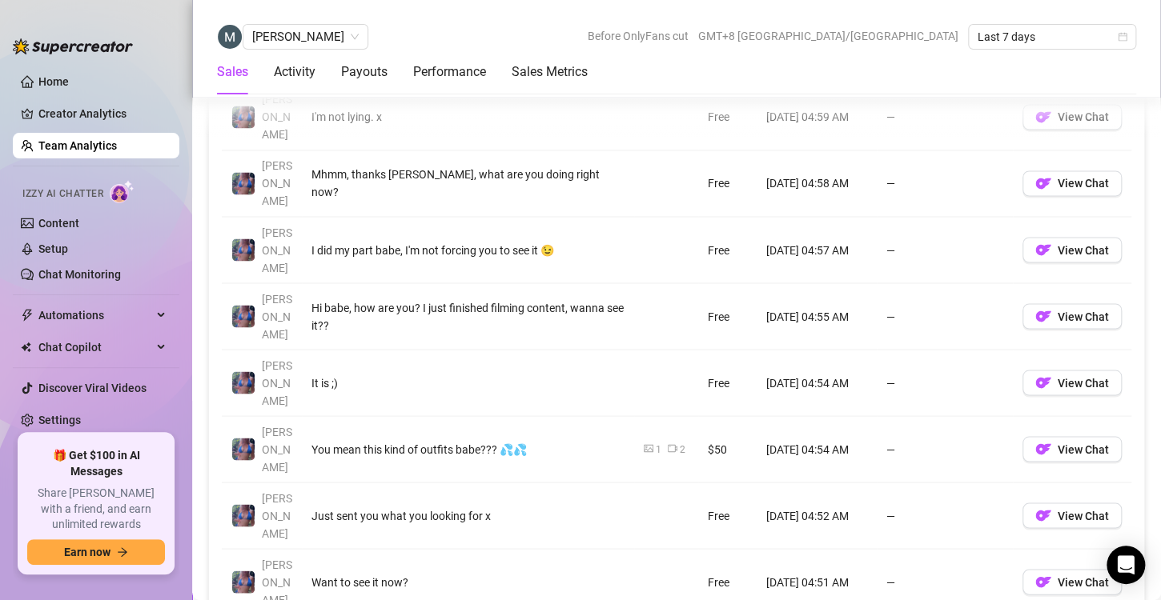
scroll to position [1226, 0]
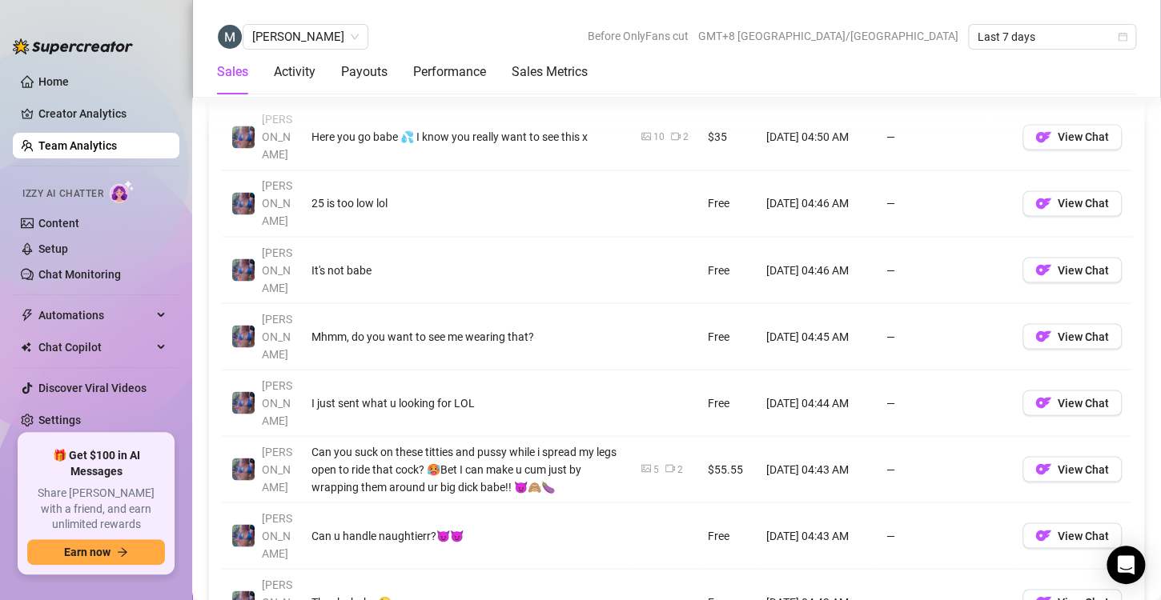
scroll to position [1207, 0]
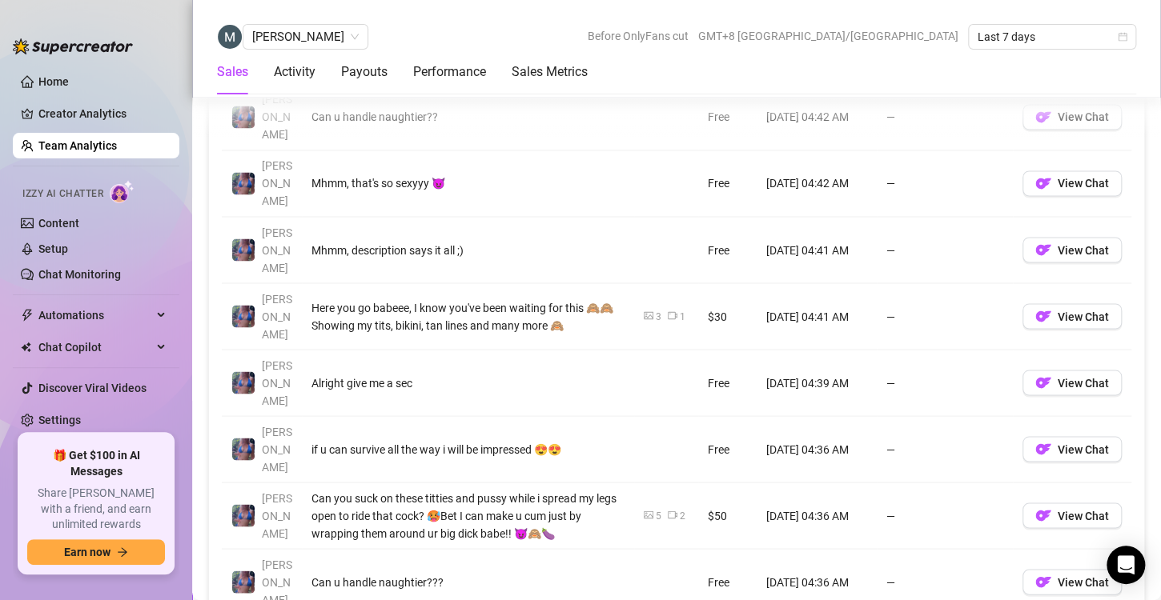
scroll to position [1230, 0]
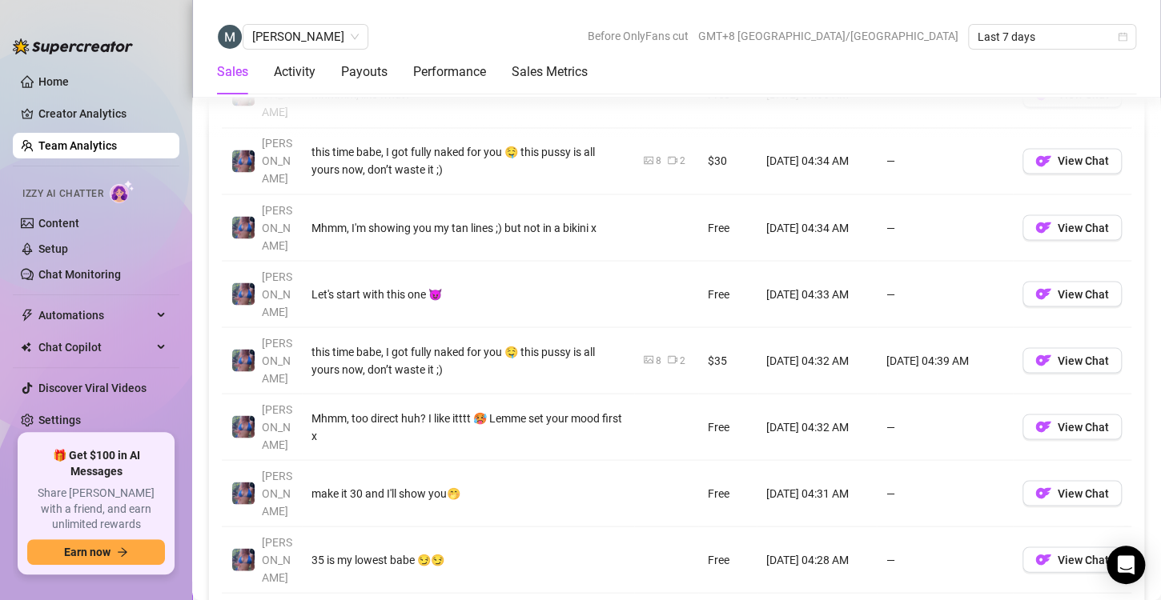
scroll to position [1250, 0]
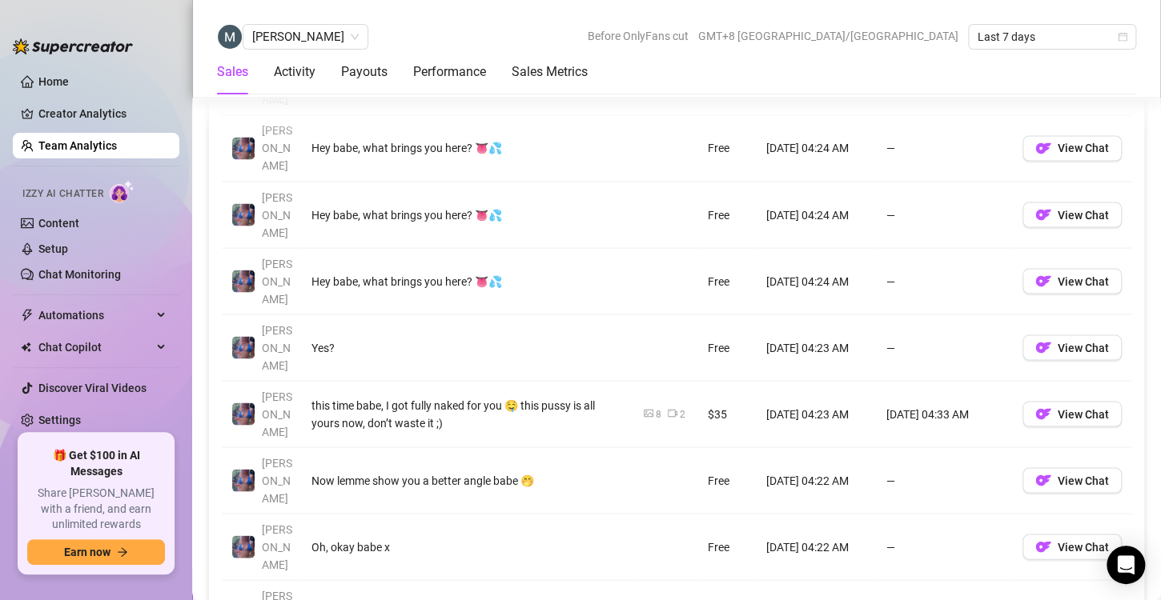
scroll to position [1262, 0]
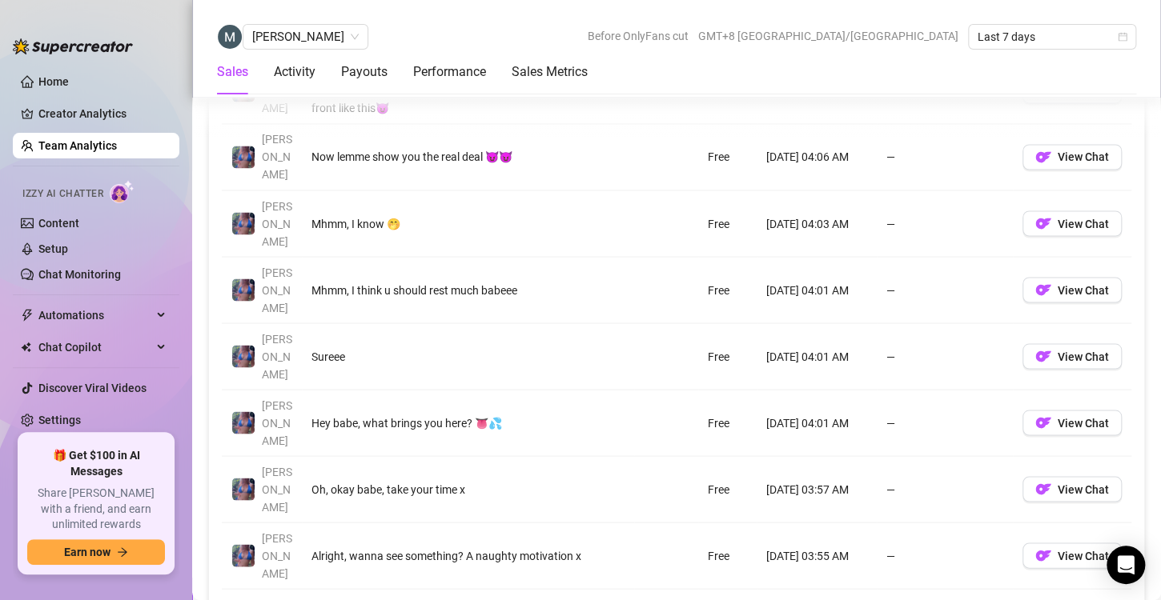
scroll to position [1262, 0]
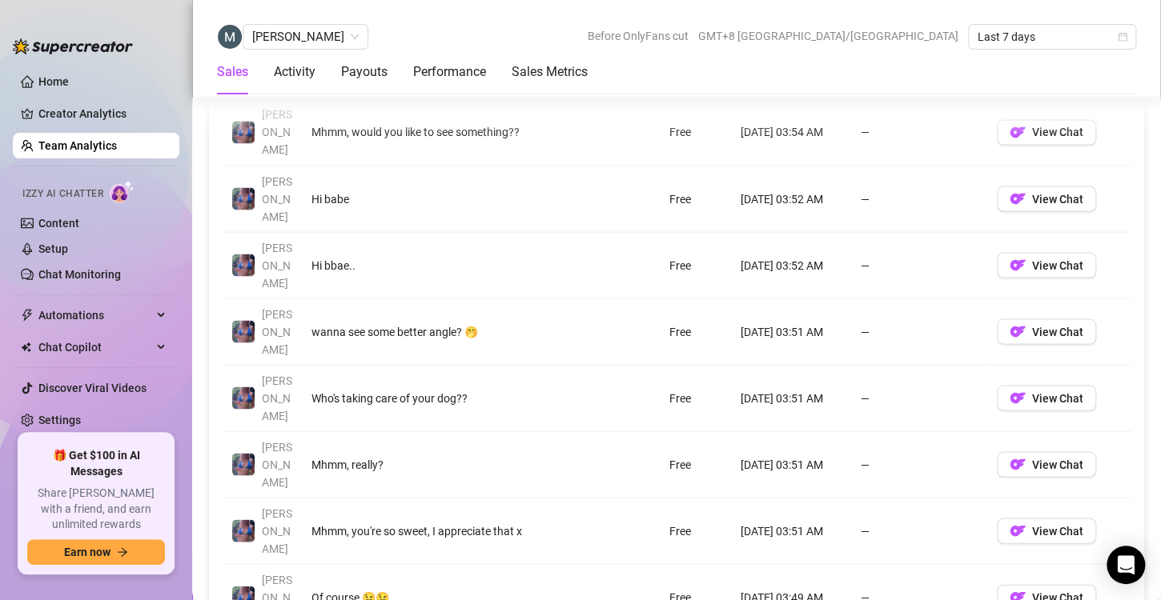
scroll to position [1278, 0]
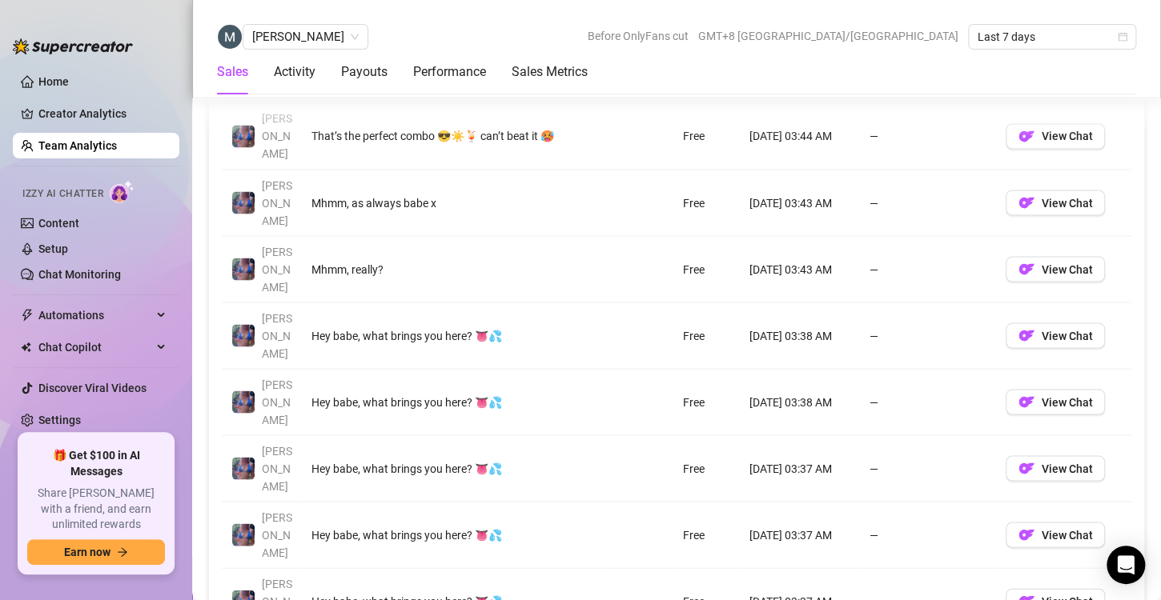
scroll to position [1274, 0]
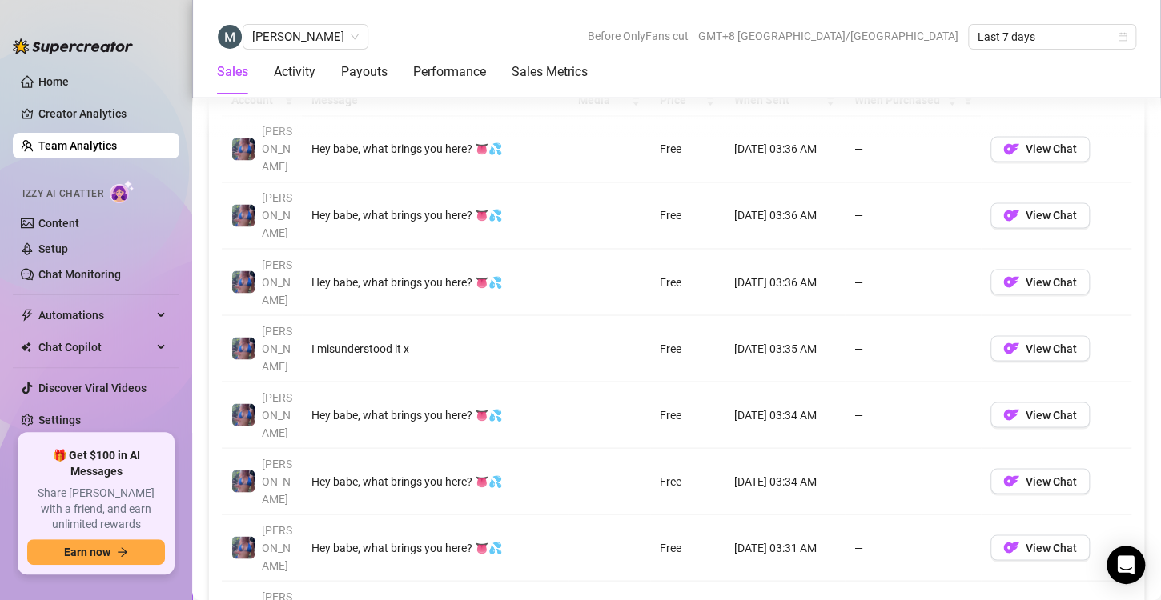
scroll to position [1224, 0]
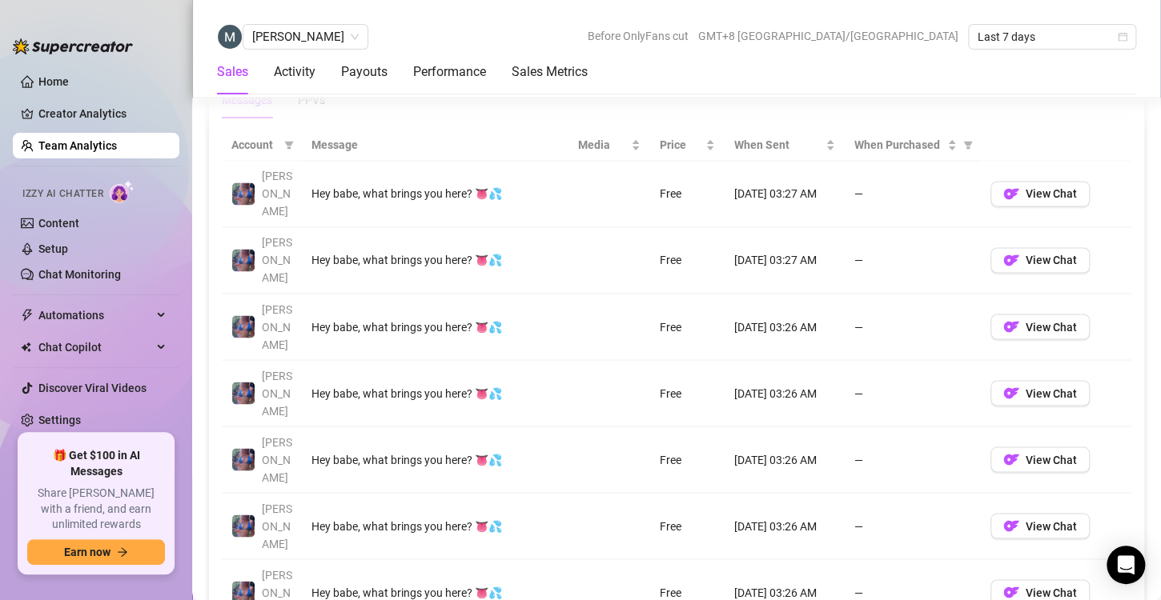
scroll to position [1207, 0]
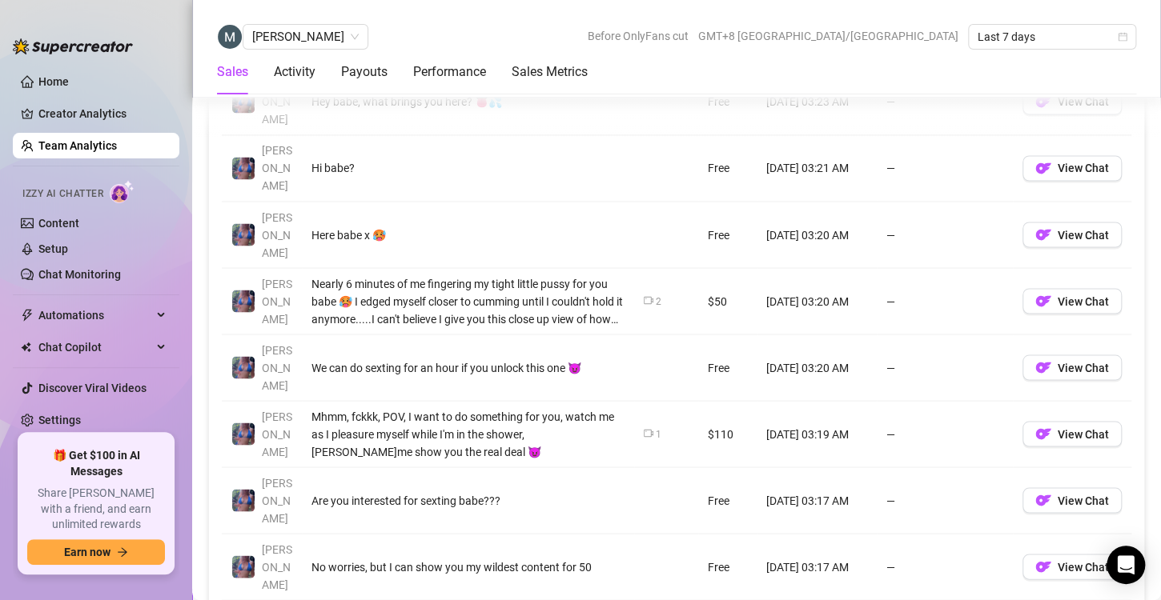
scroll to position [1254, 0]
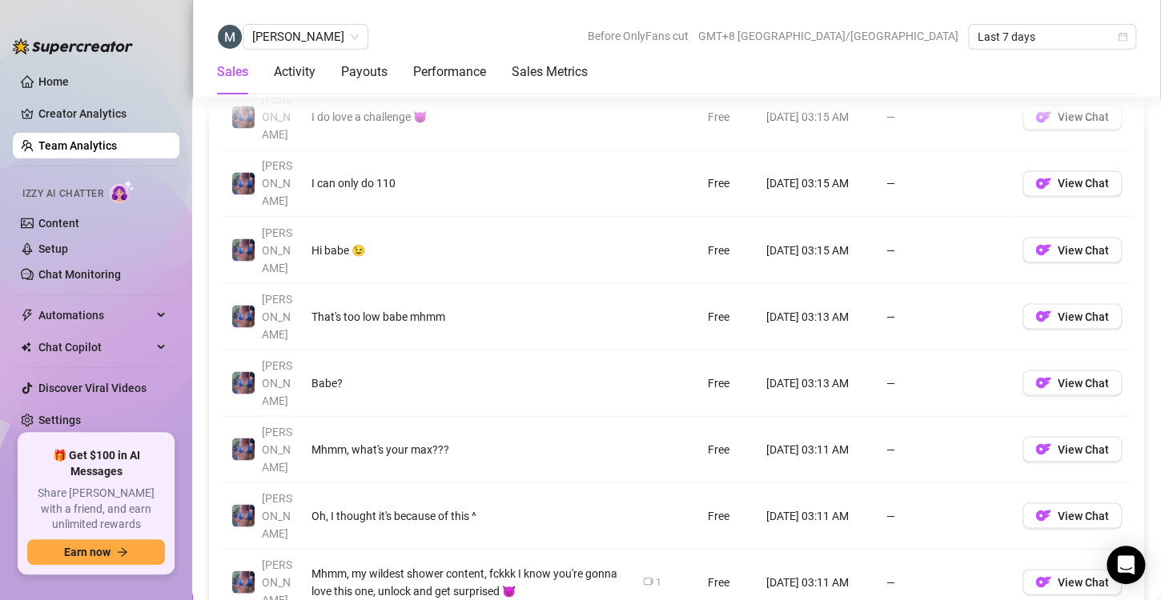
scroll to position [1249, 0]
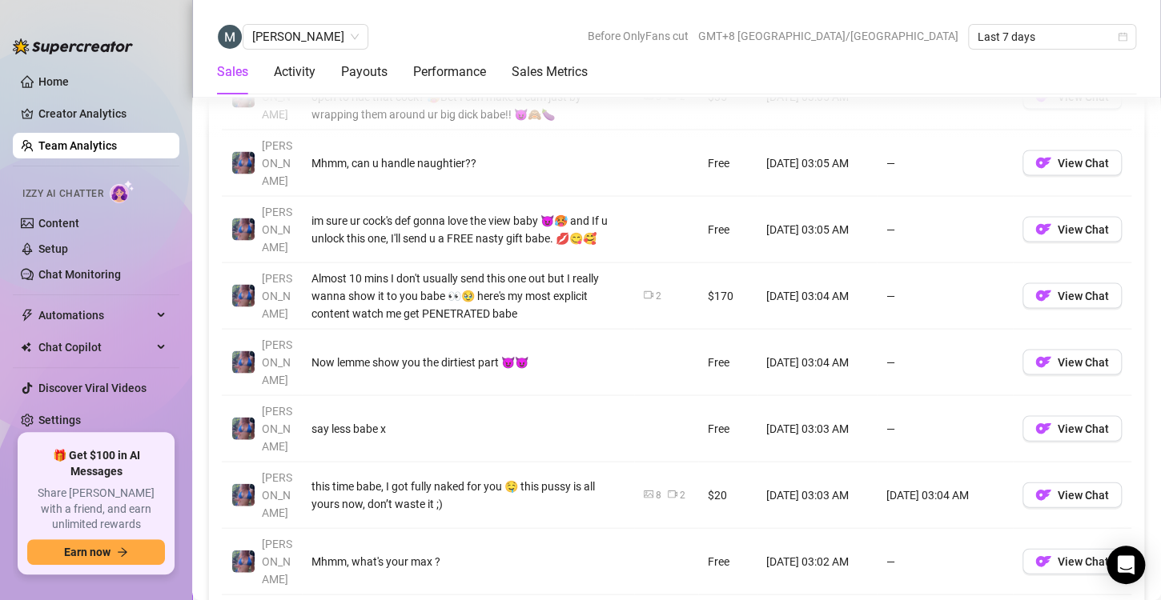
scroll to position [1380, 0]
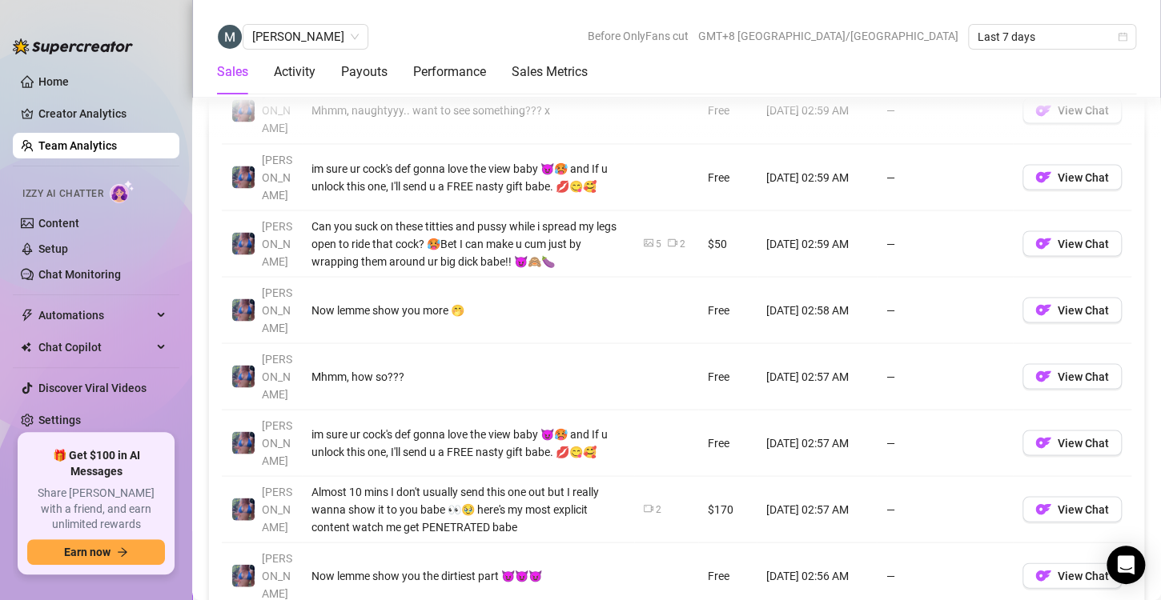
scroll to position [1345, 0]
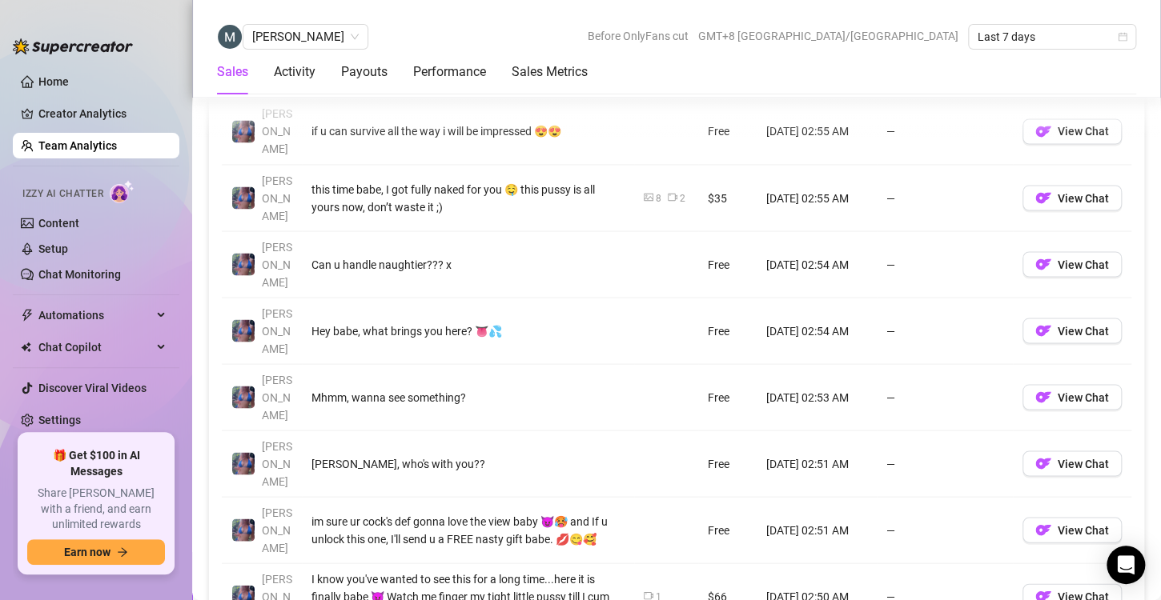
scroll to position [1302, 0]
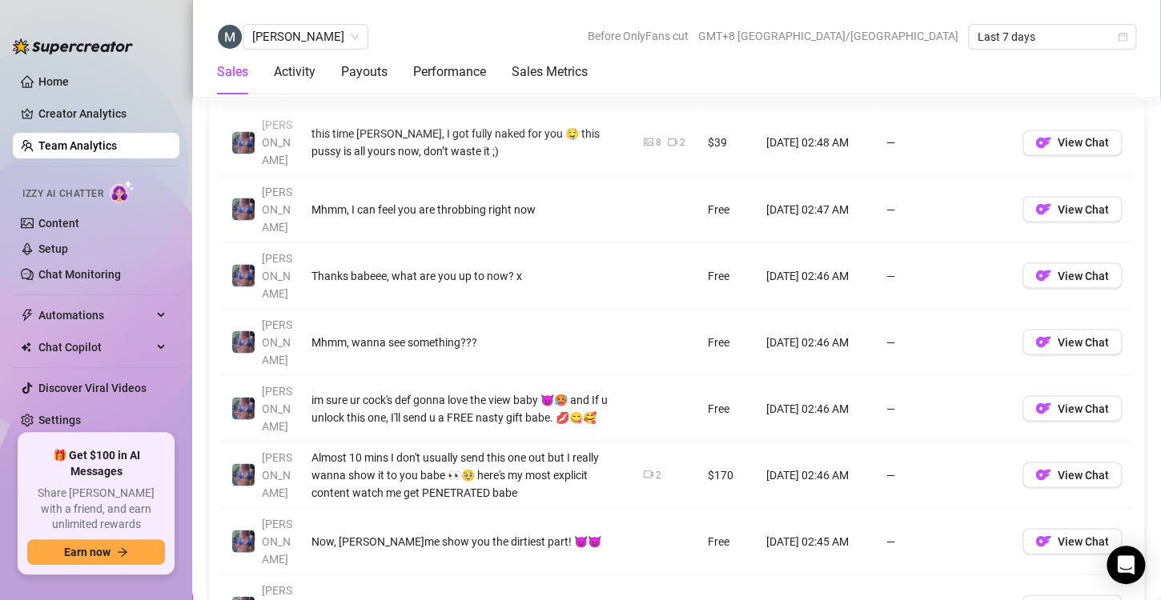
scroll to position [1317, 0]
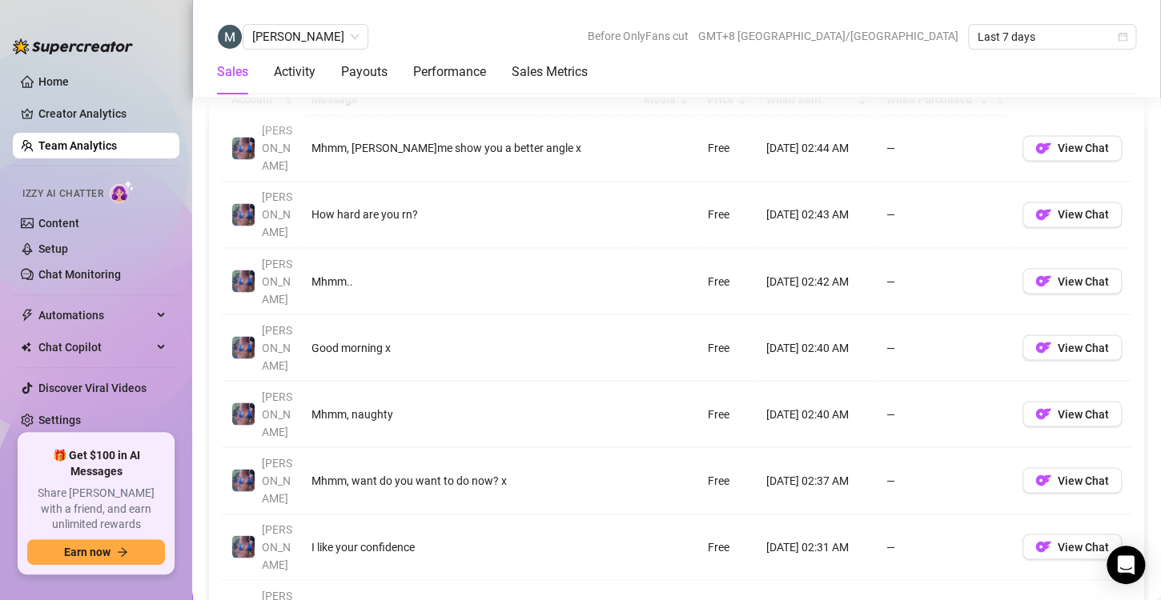
scroll to position [1197, 0]
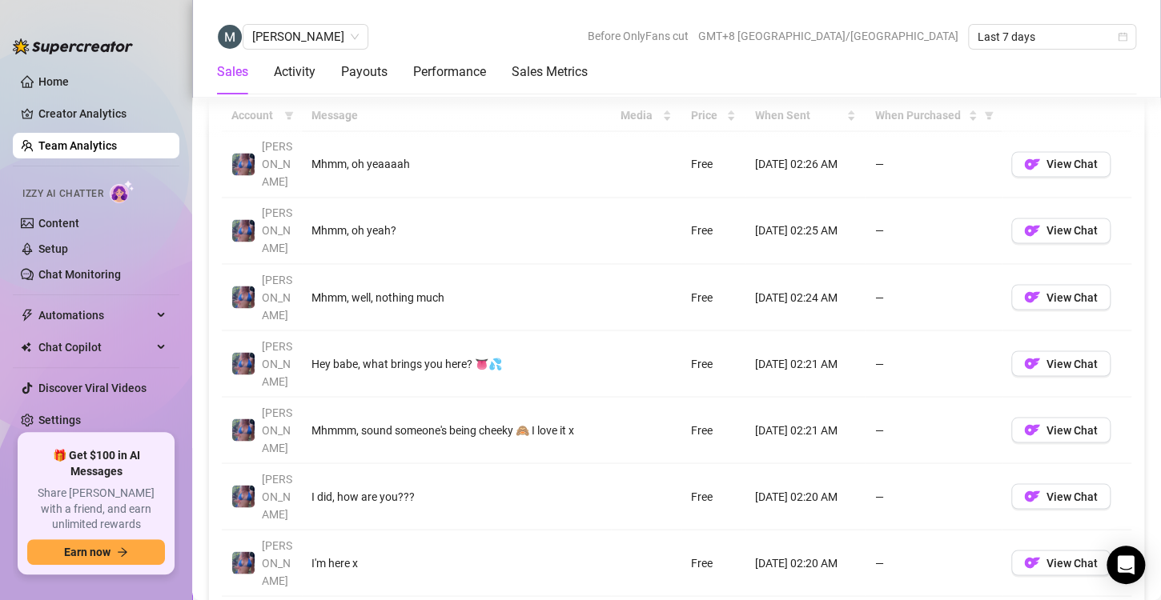
scroll to position [1200, 0]
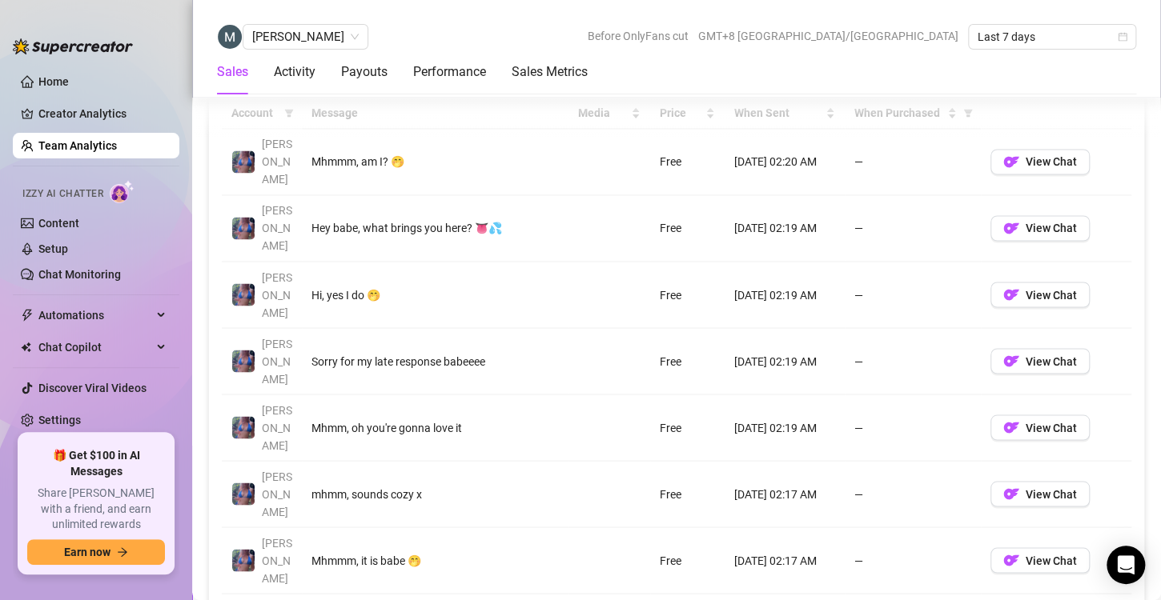
scroll to position [1187, 0]
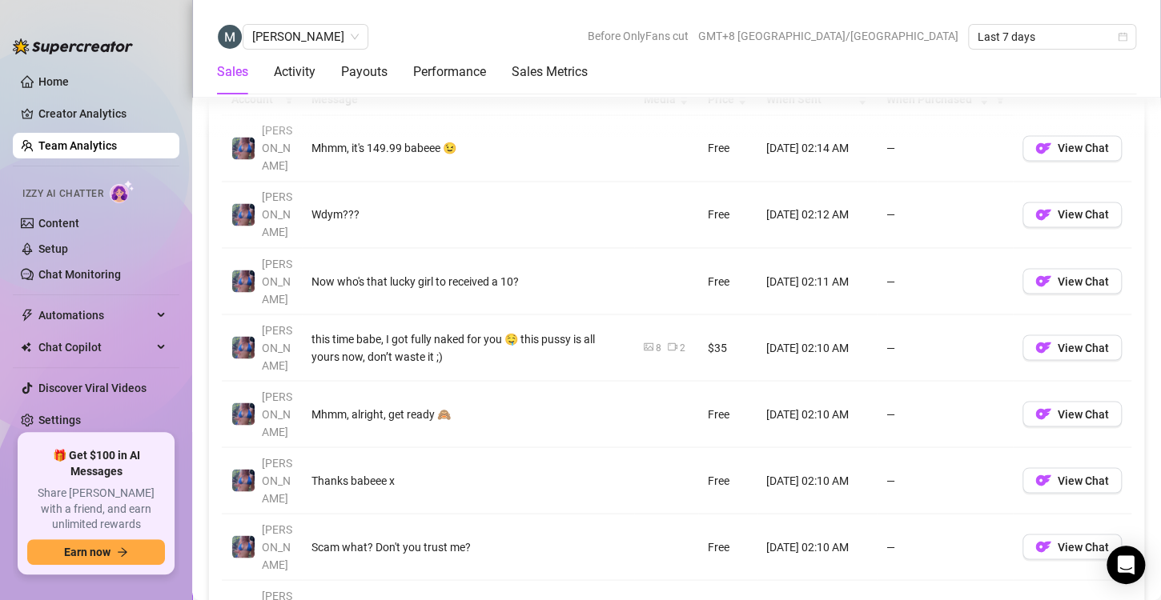
scroll to position [1198, 0]
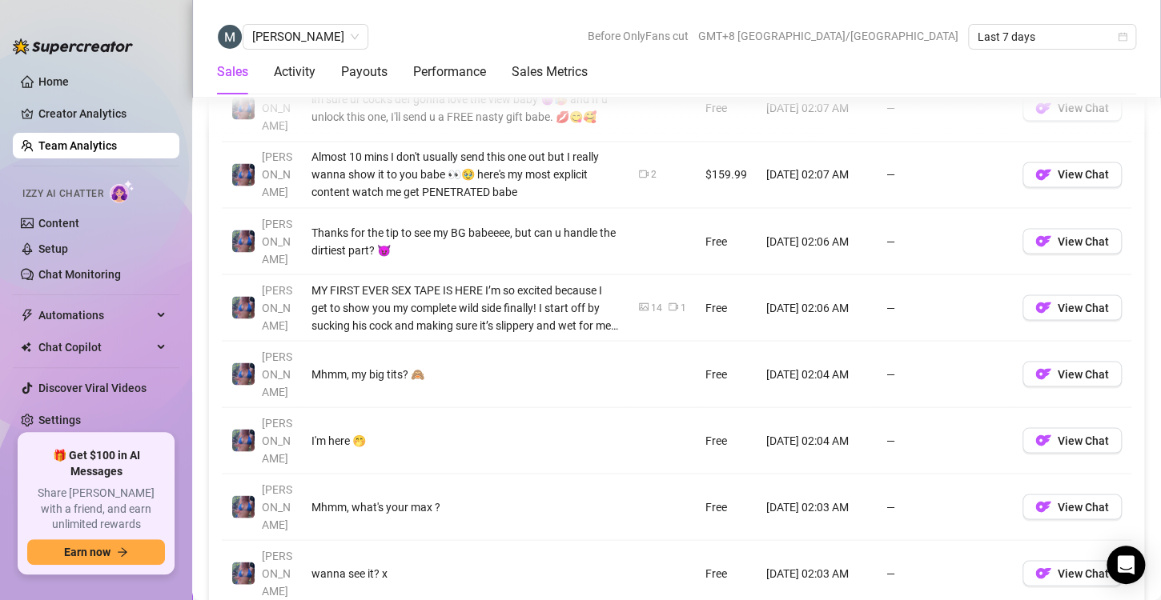
scroll to position [1287, 0]
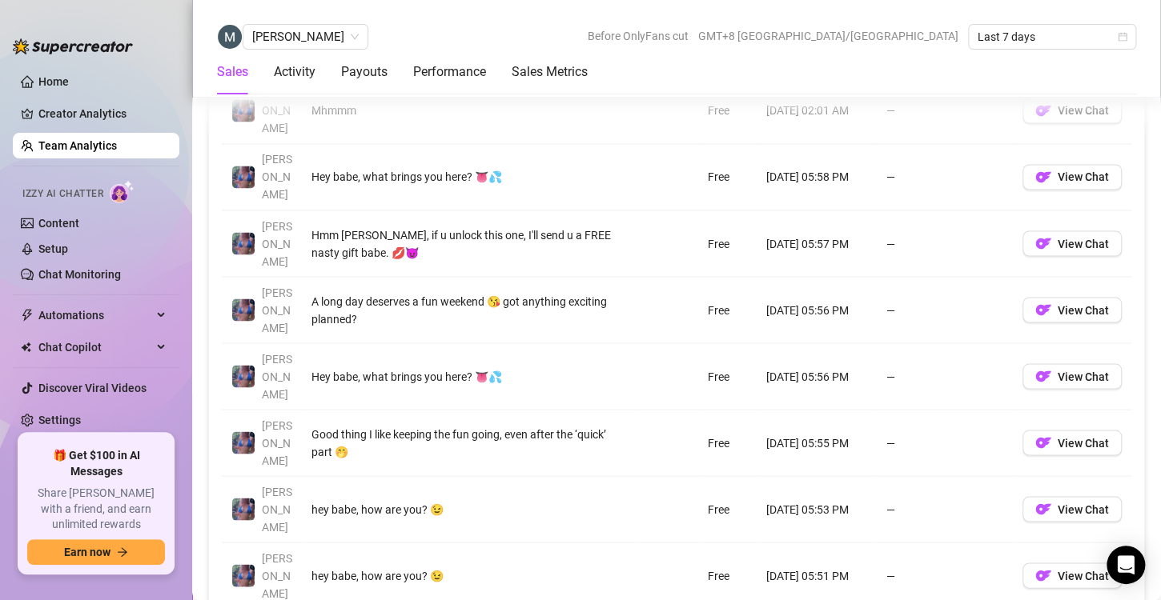
scroll to position [1234, 0]
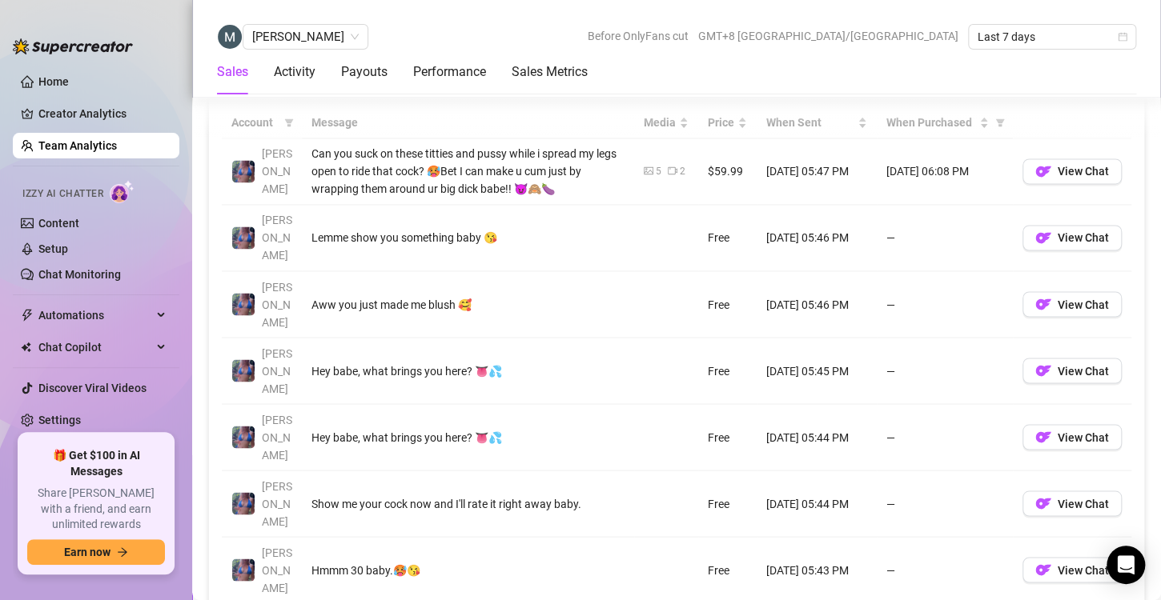
scroll to position [1173, 0]
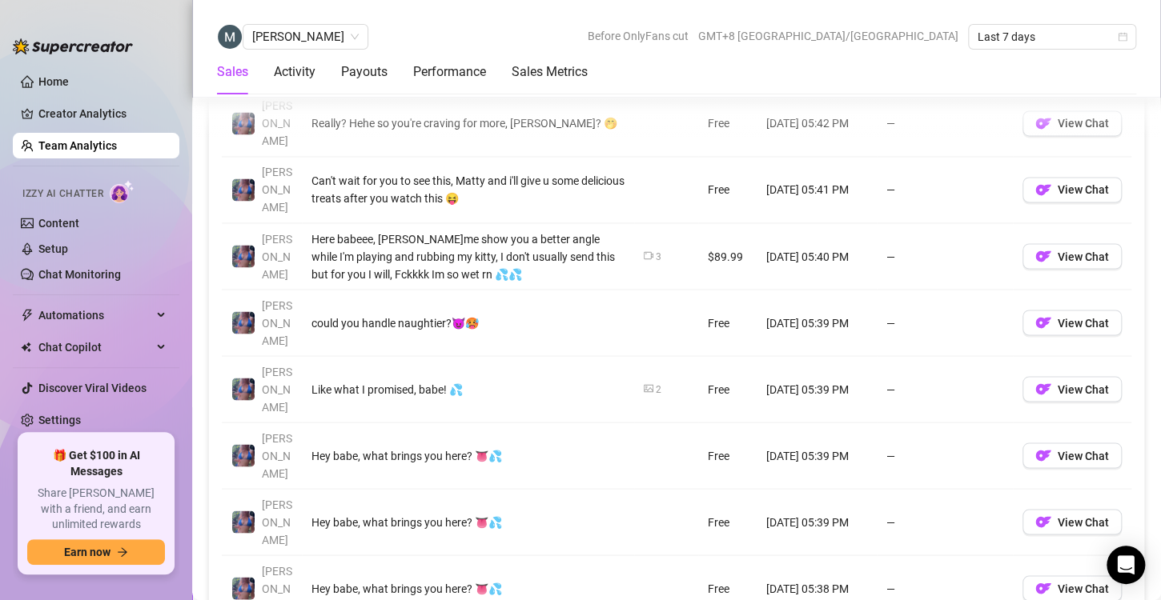
scroll to position [1226, 0]
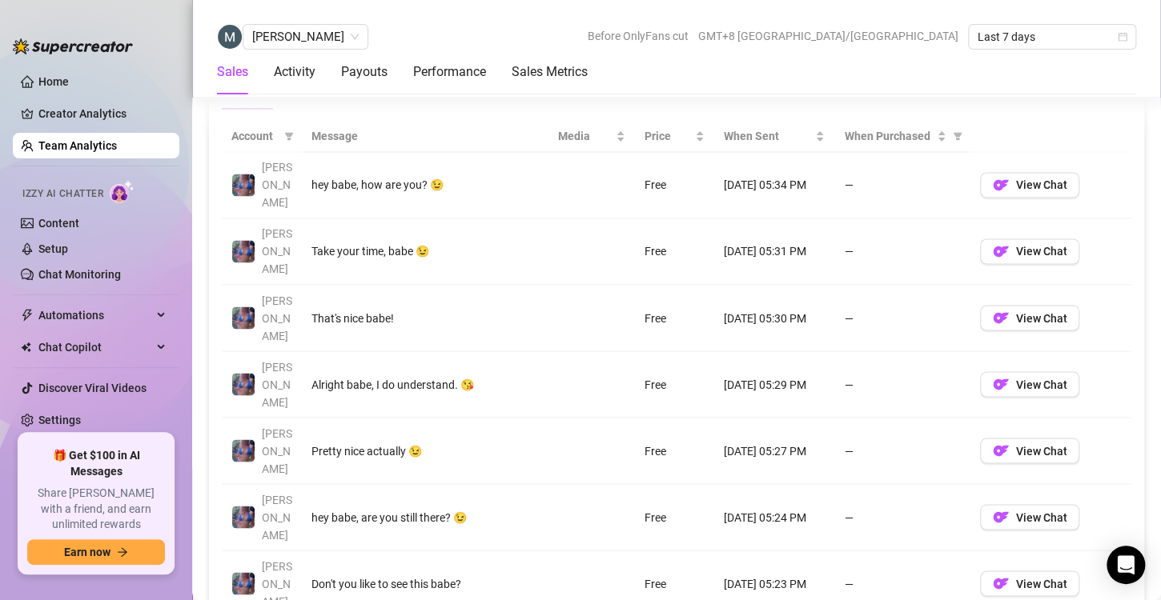
scroll to position [1187, 0]
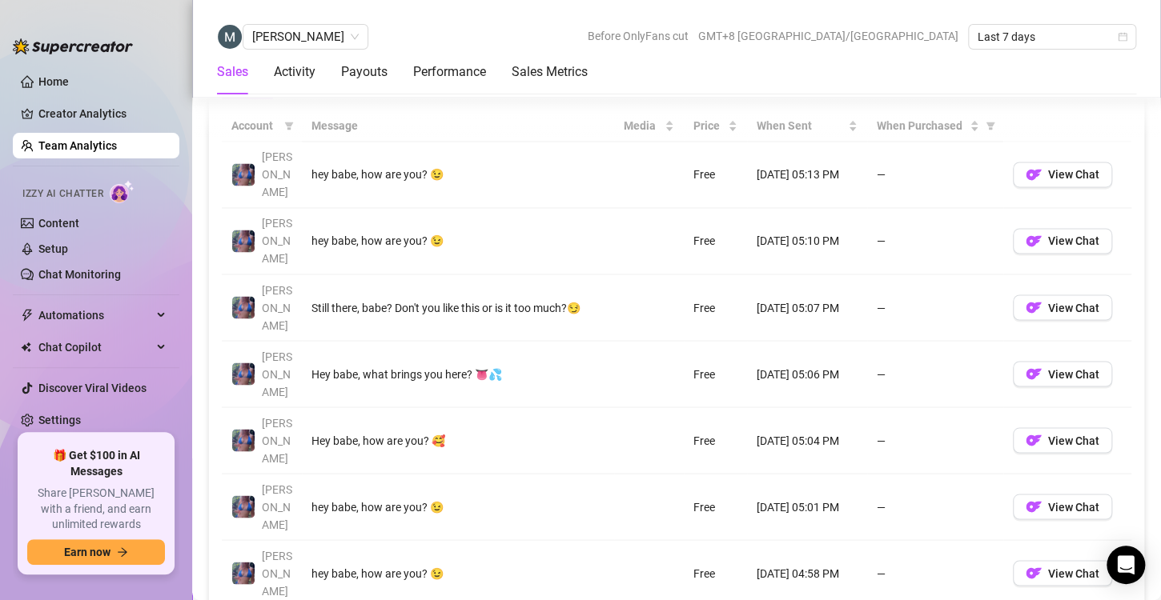
scroll to position [1172, 0]
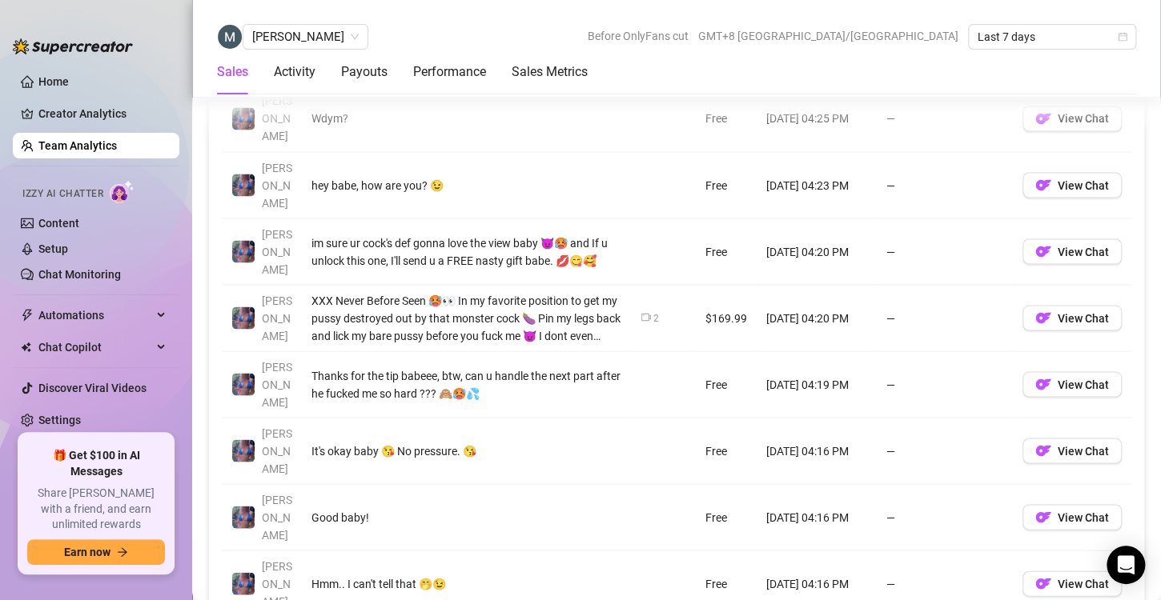
scroll to position [1293, 0]
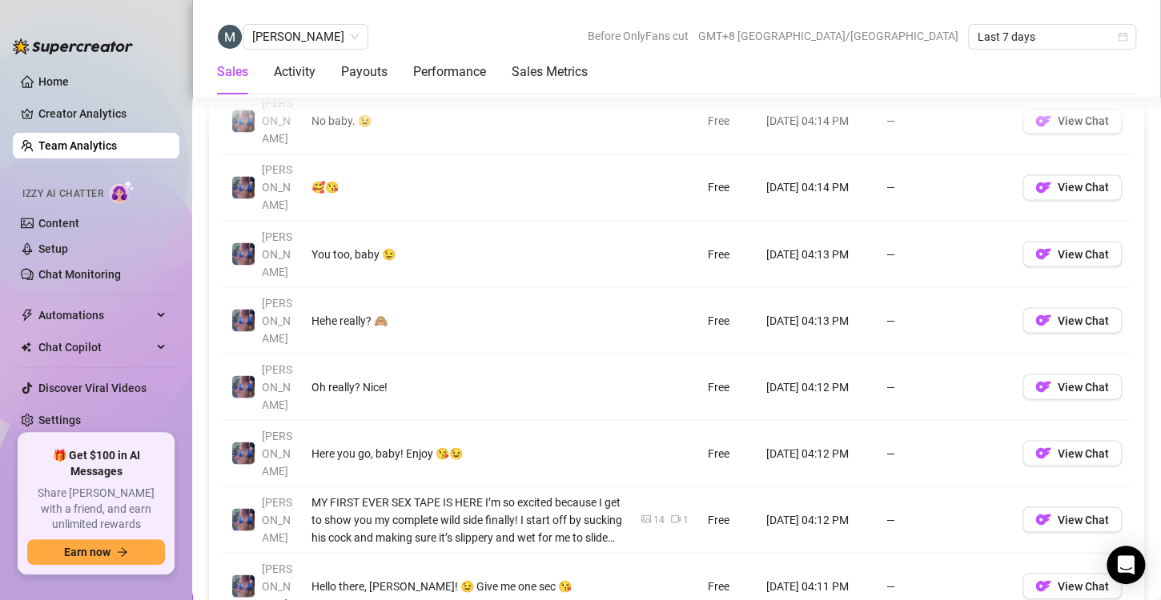
scroll to position [1246, 0]
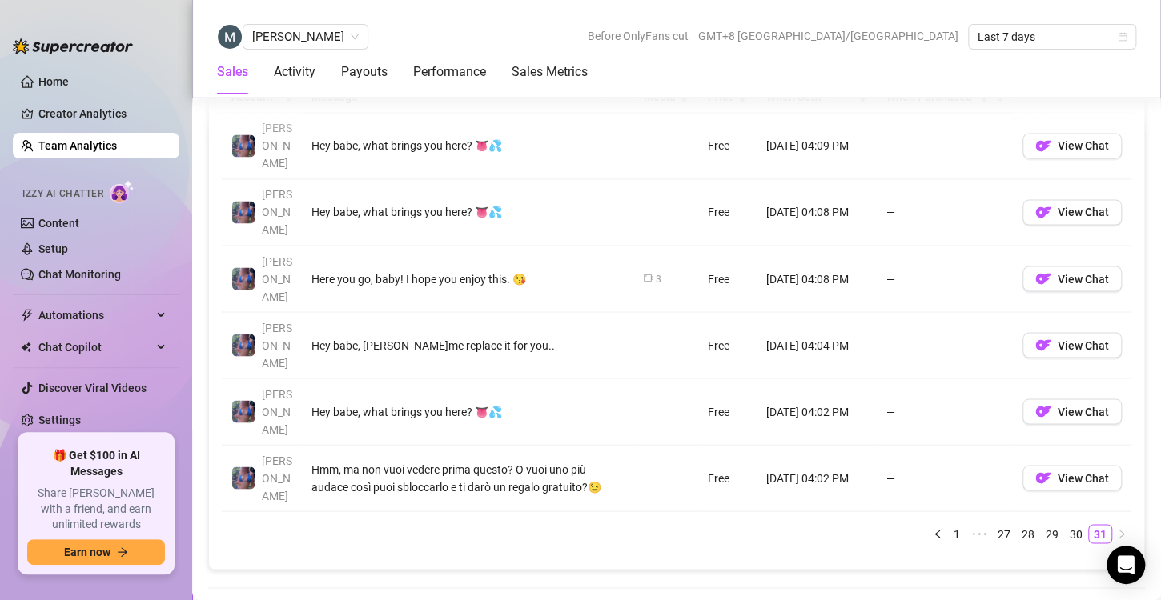
scroll to position [1198, 0]
click at [77, 147] on link "Team Analytics" at bounding box center [77, 145] width 78 height 13
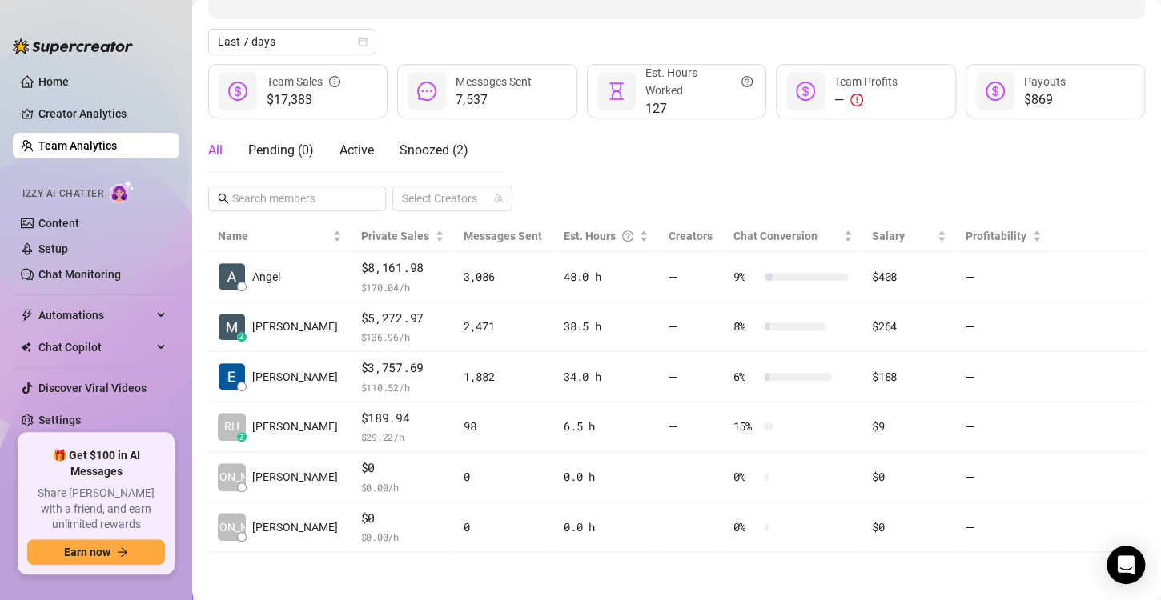
scroll to position [159, 0]
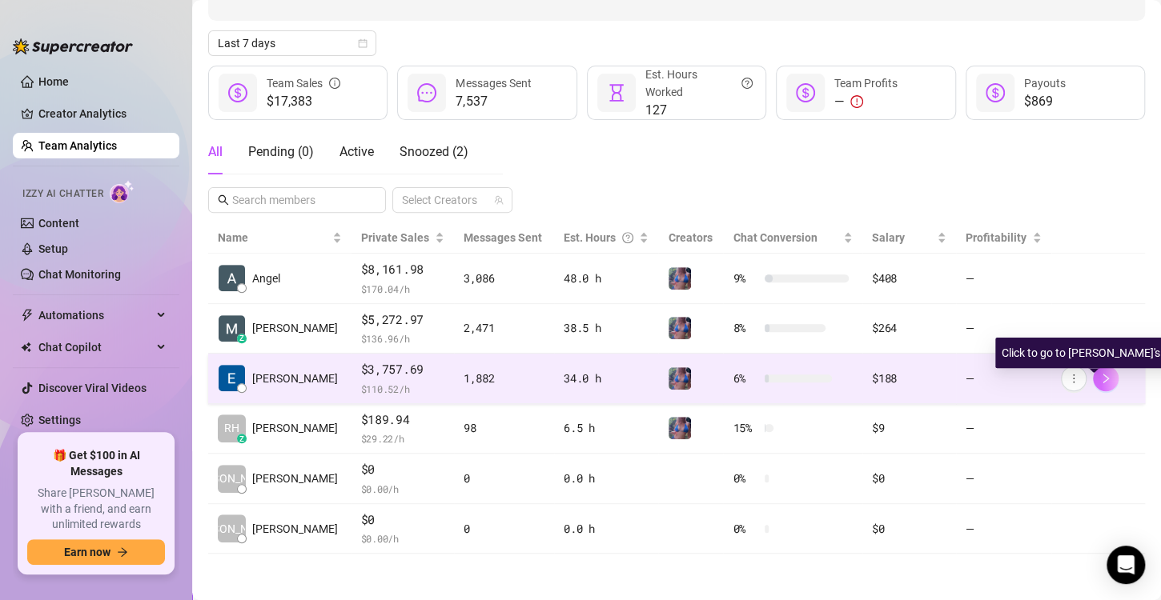
click at [1100, 374] on icon "right" at bounding box center [1105, 378] width 11 height 11
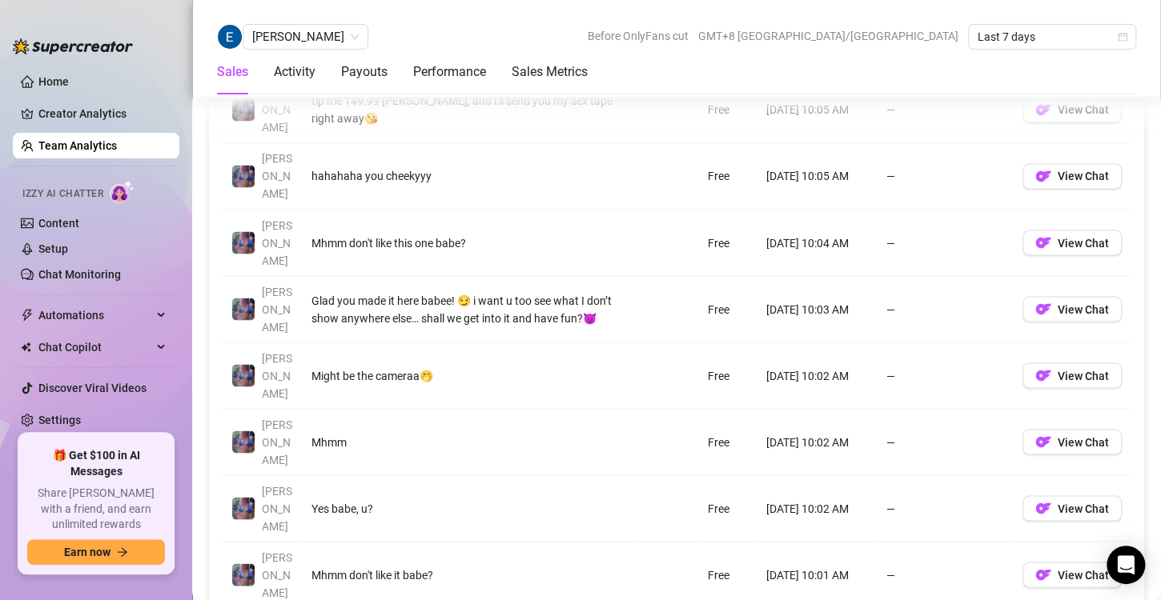
scroll to position [1234, 0]
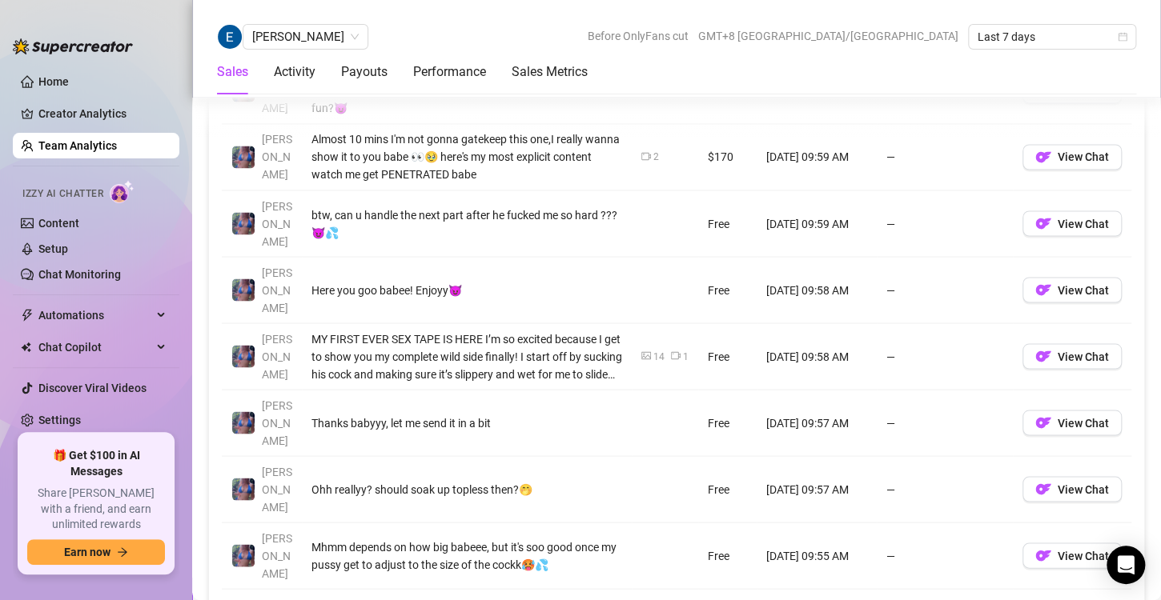
scroll to position [1282, 0]
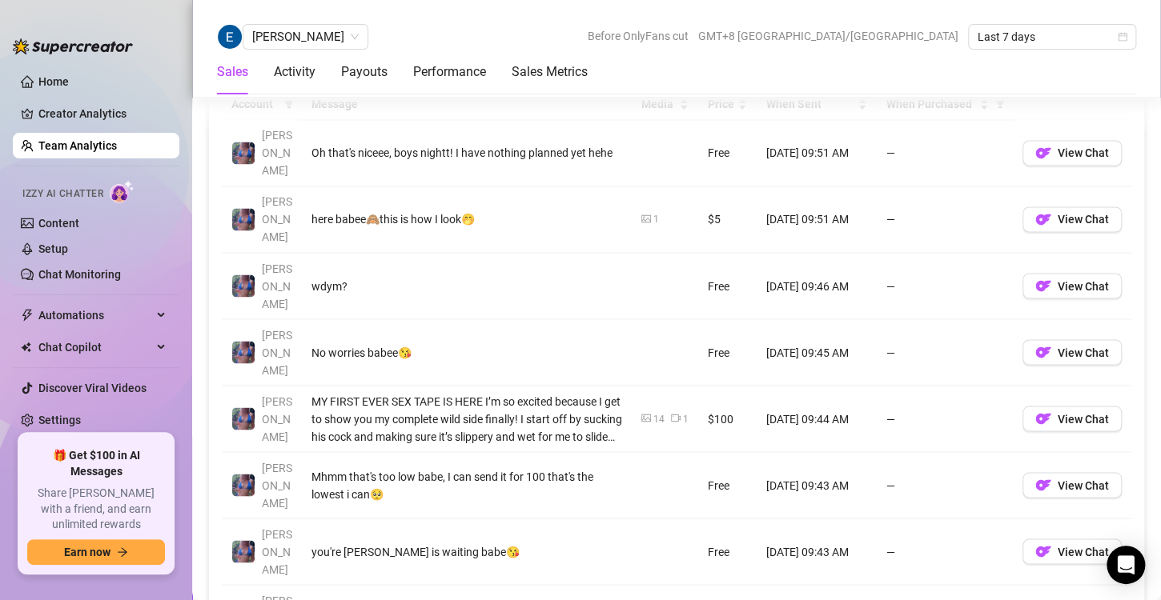
scroll to position [1227, 0]
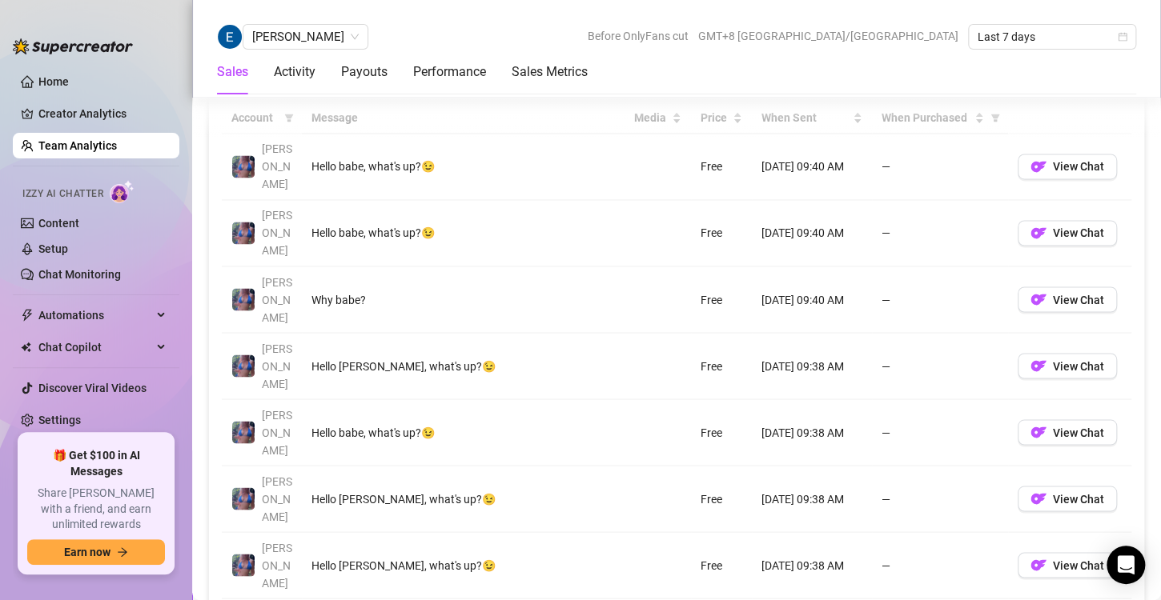
scroll to position [1178, 0]
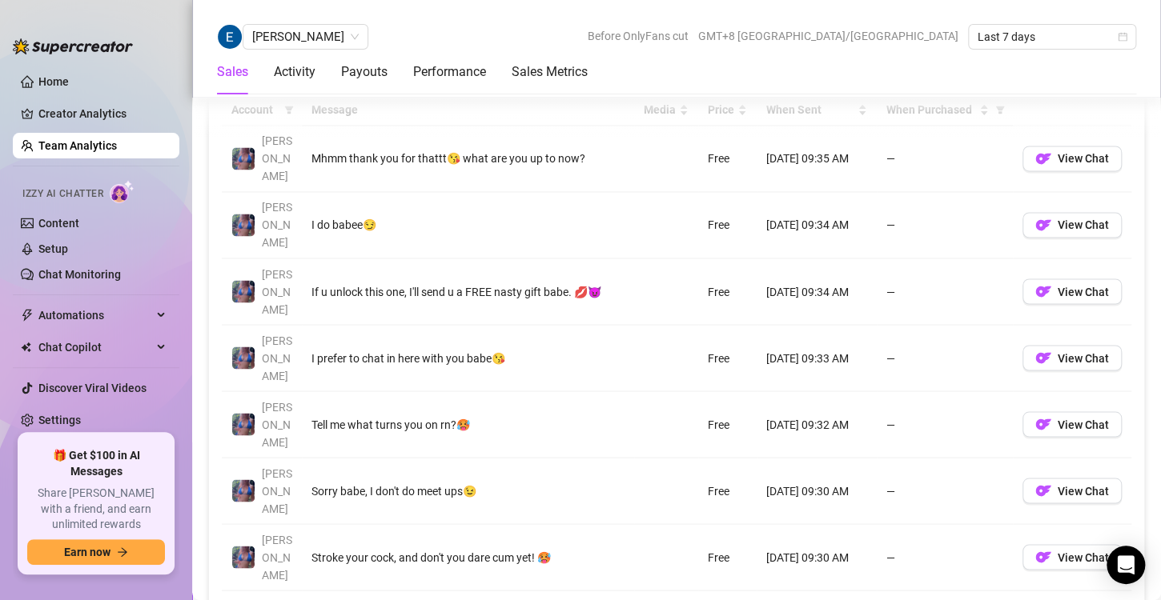
scroll to position [1198, 0]
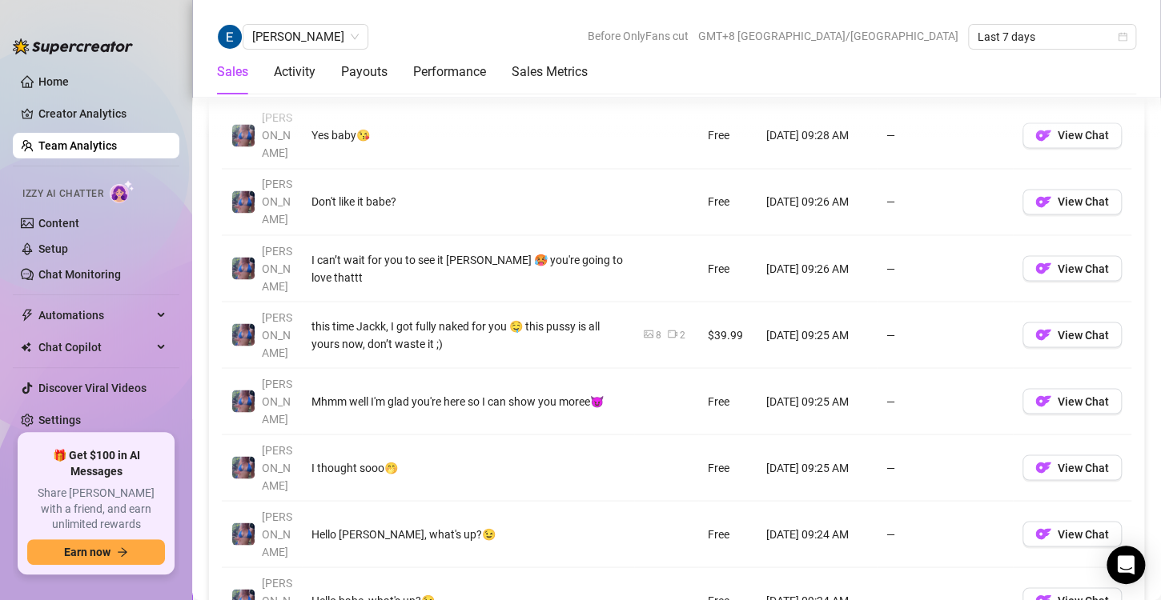
scroll to position [1216, 0]
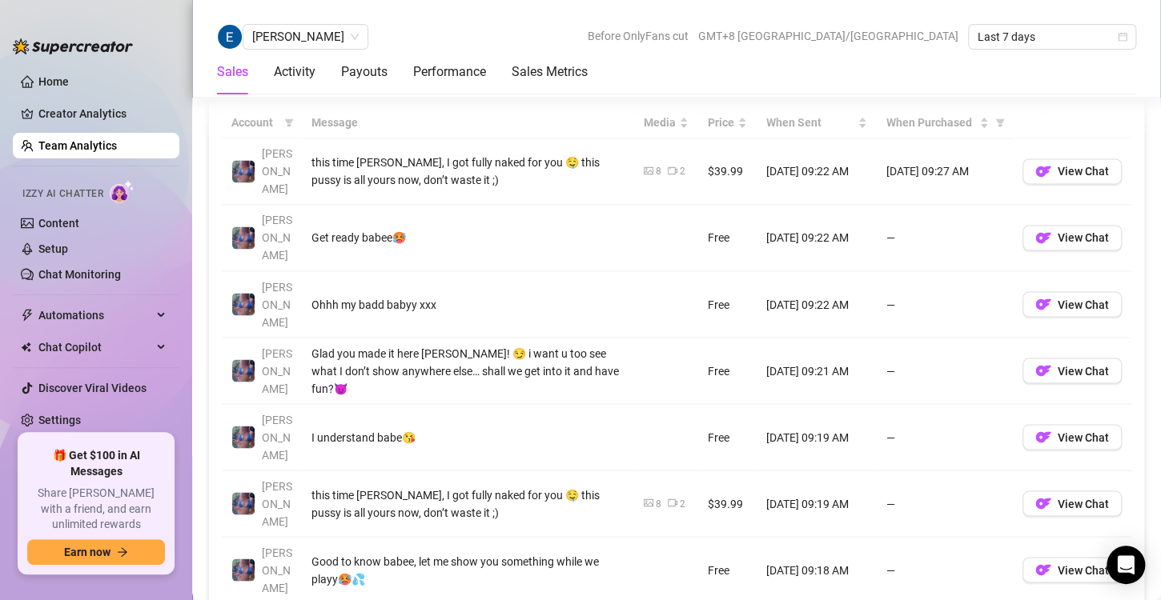
scroll to position [1223, 0]
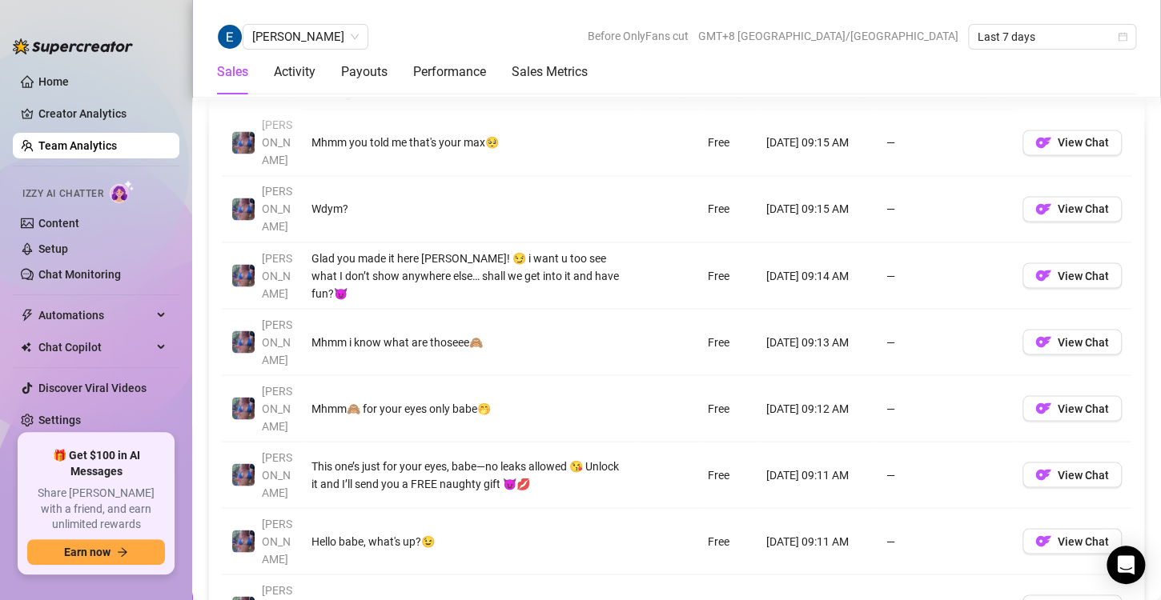
scroll to position [1232, 0]
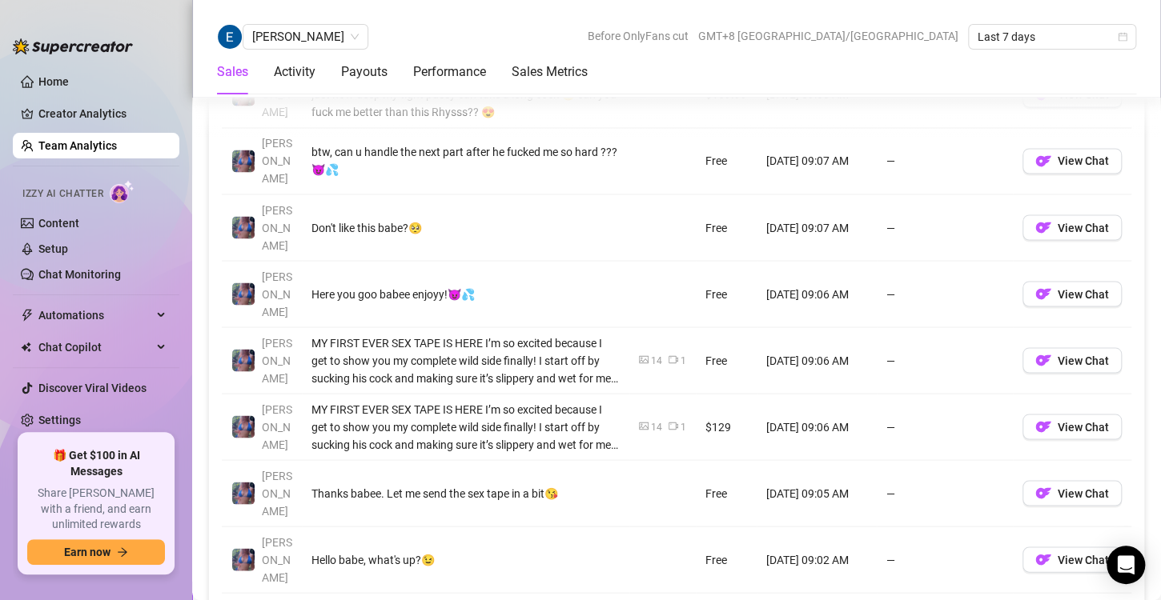
scroll to position [1250, 0]
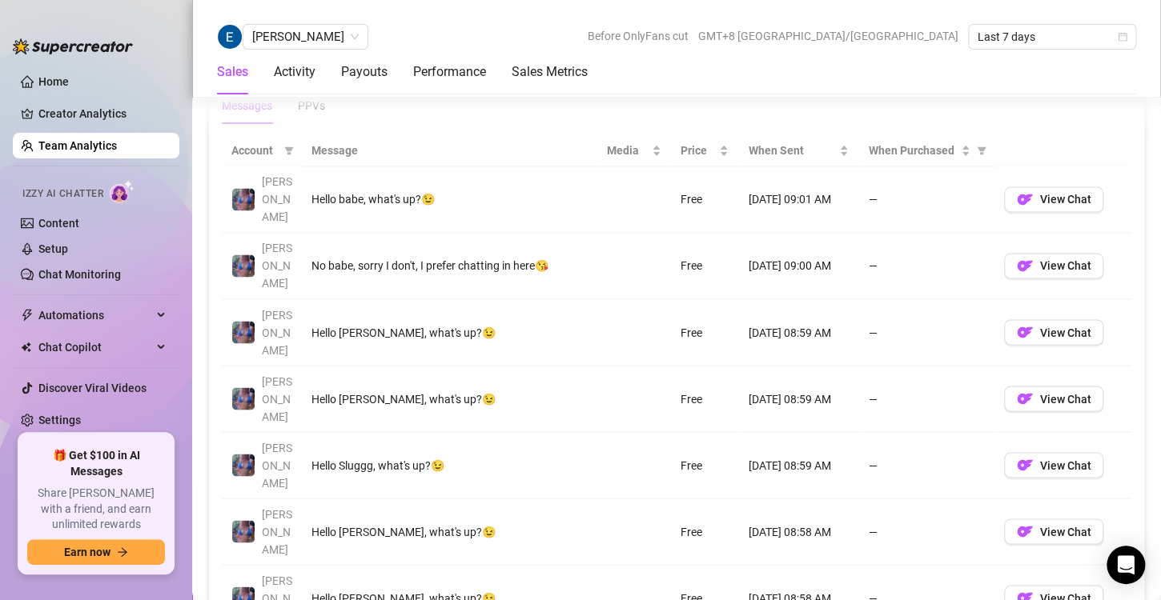
scroll to position [1141, 0]
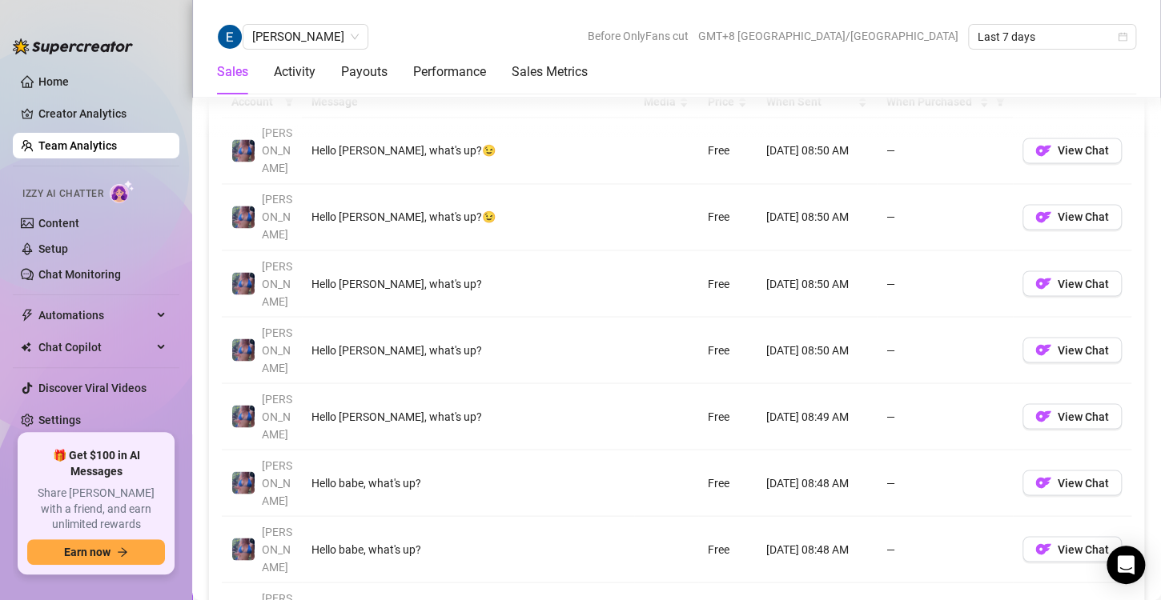
scroll to position [1194, 0]
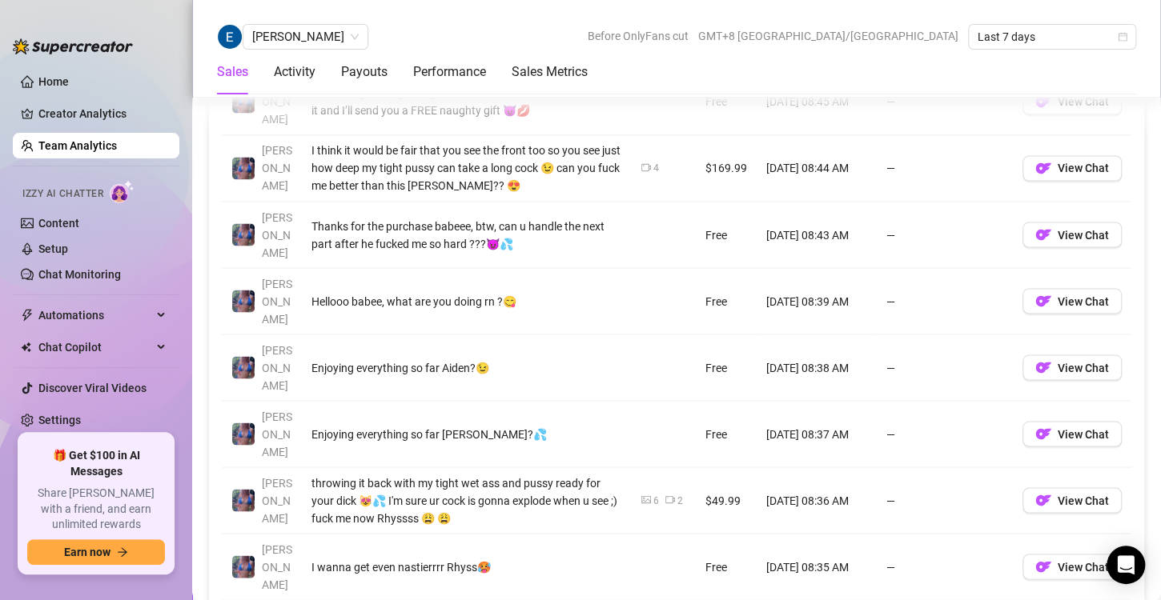
scroll to position [1243, 0]
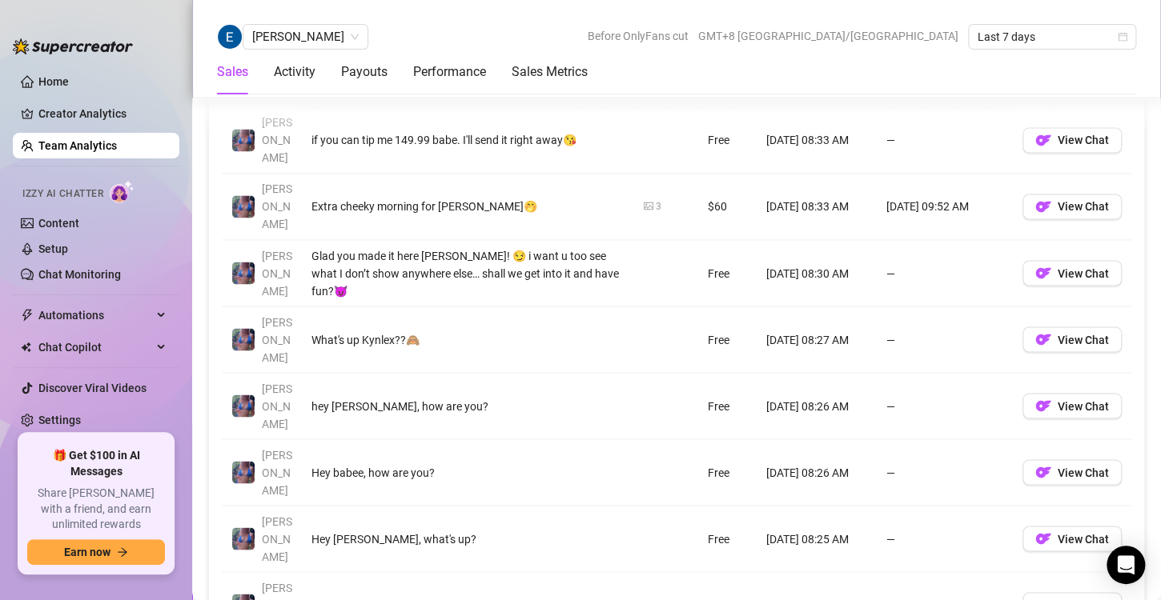
scroll to position [1209, 0]
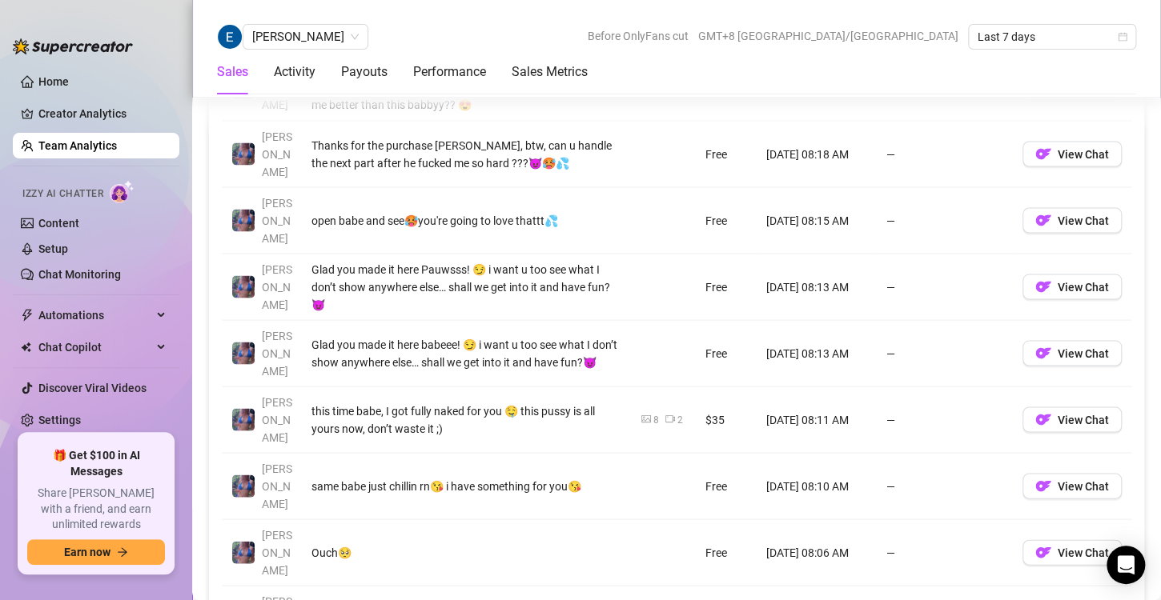
scroll to position [1323, 0]
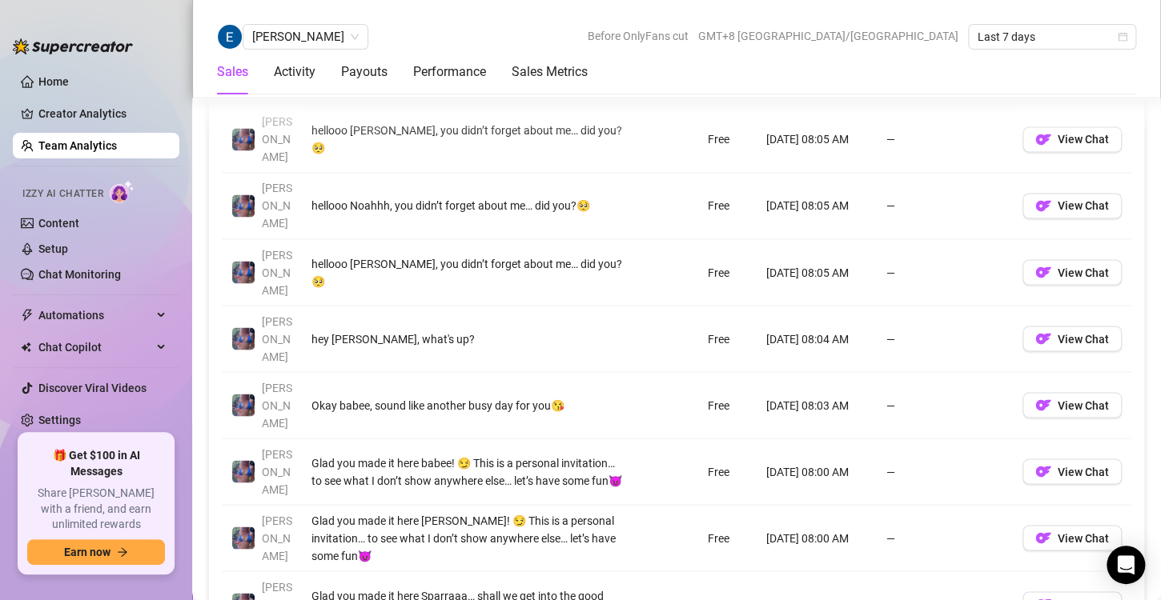
scroll to position [1237, 0]
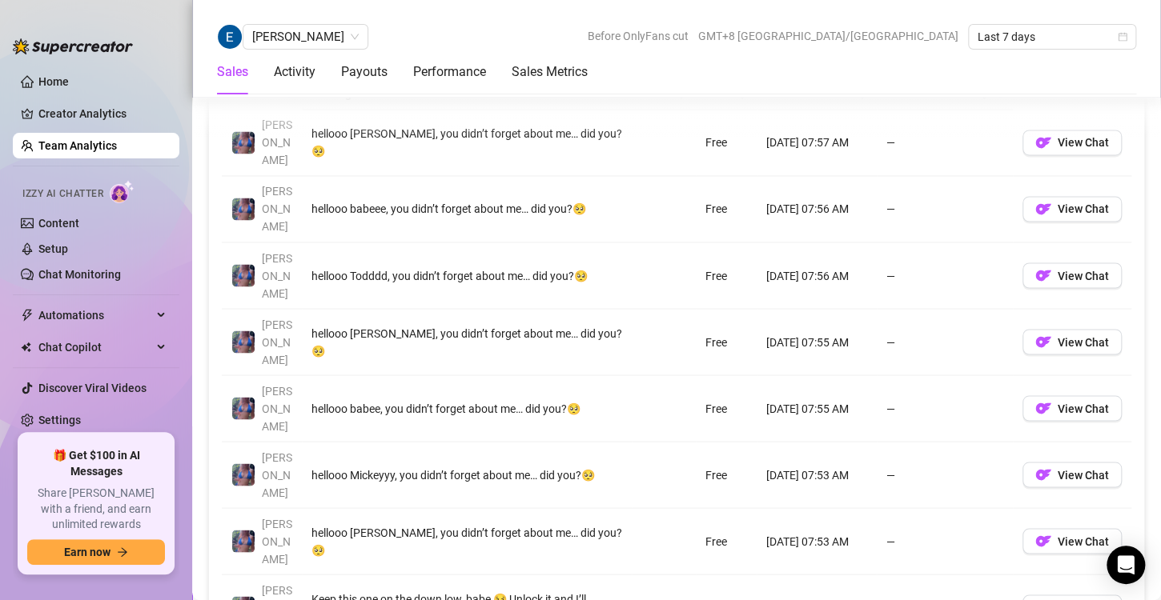
scroll to position [1203, 0]
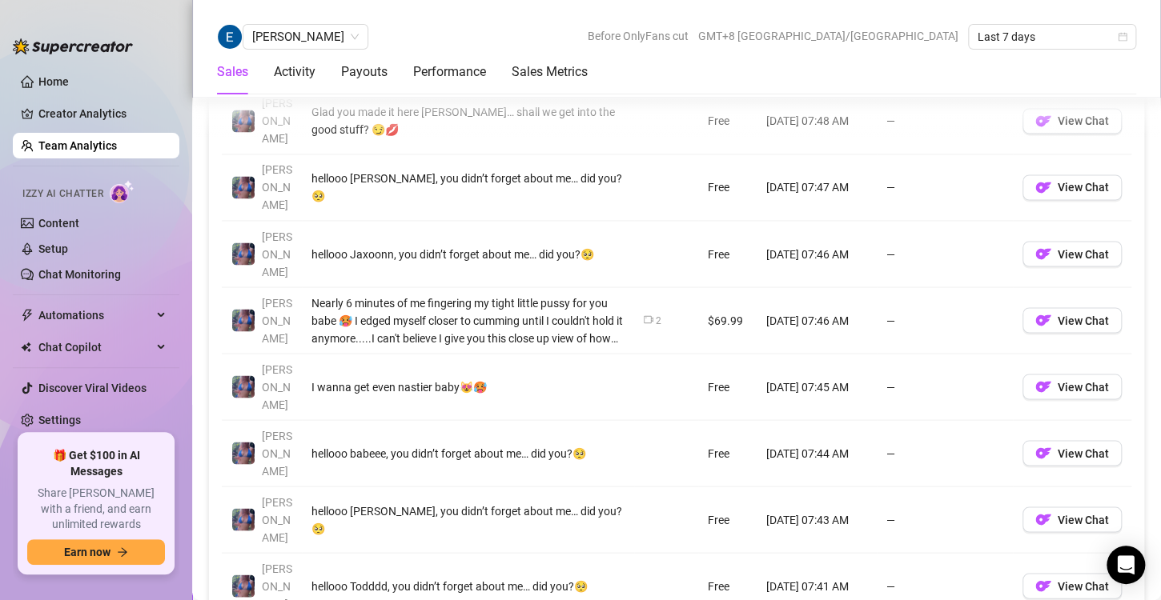
scroll to position [1226, 0]
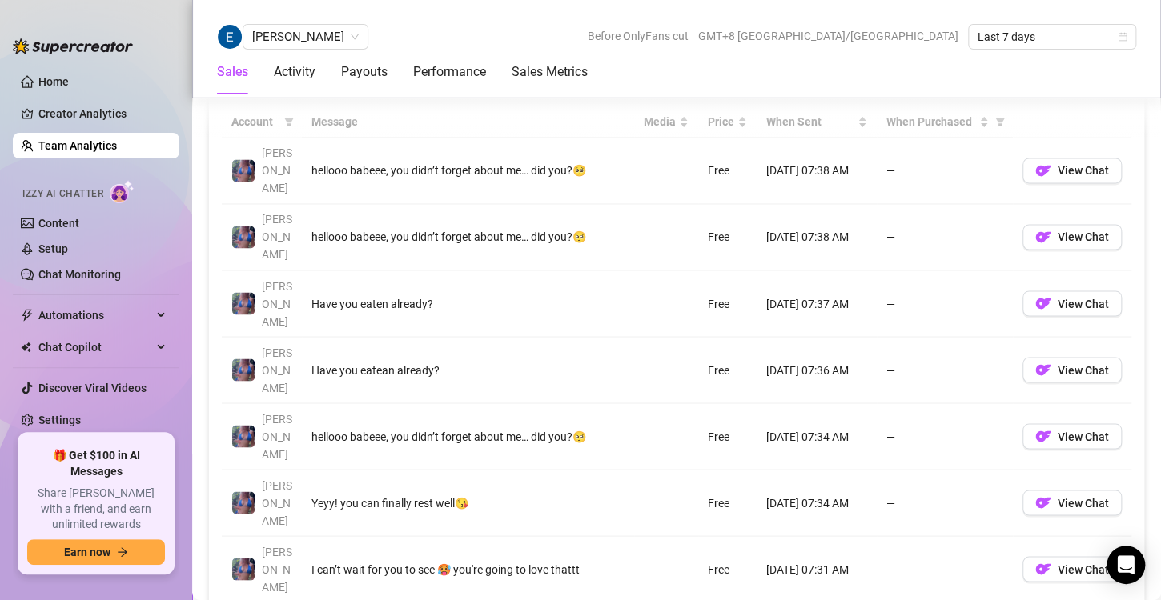
scroll to position [1206, 0]
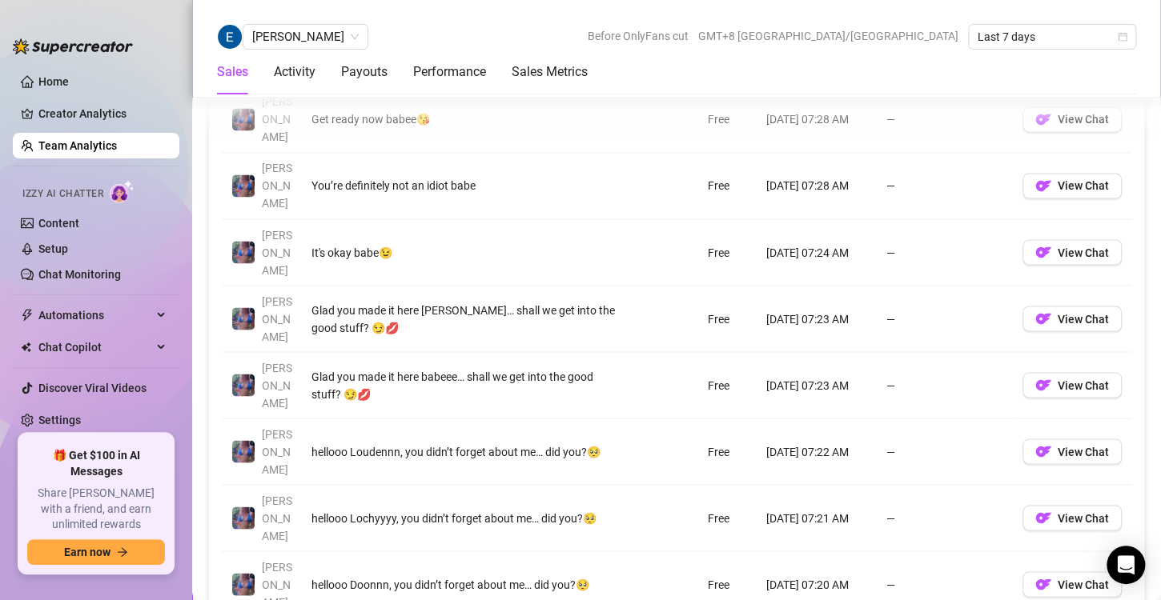
scroll to position [1226, 0]
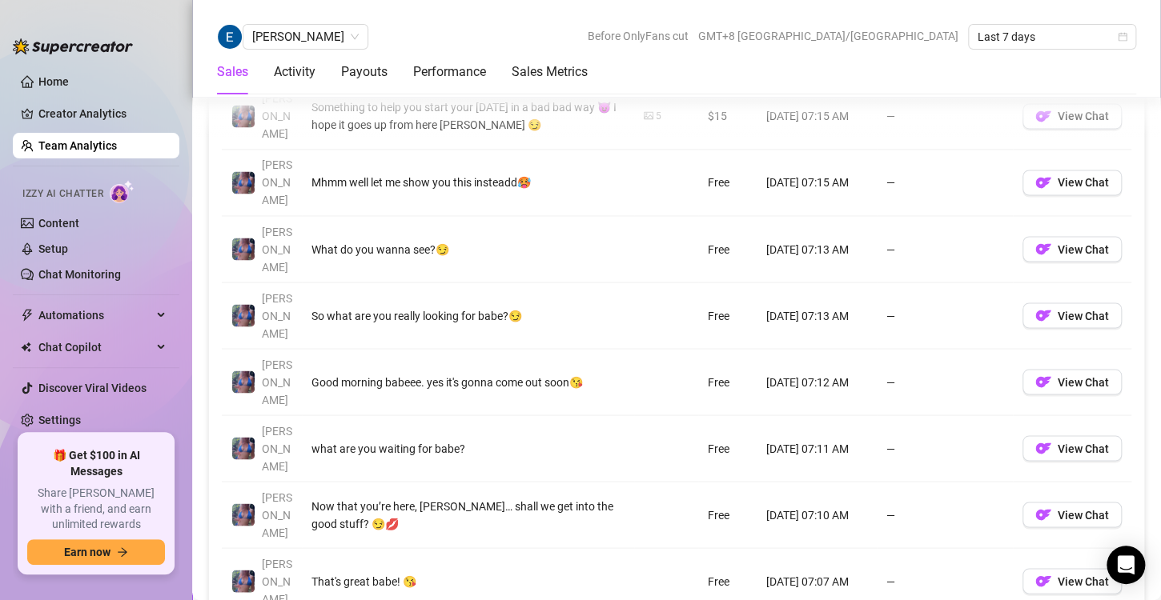
scroll to position [1228, 0]
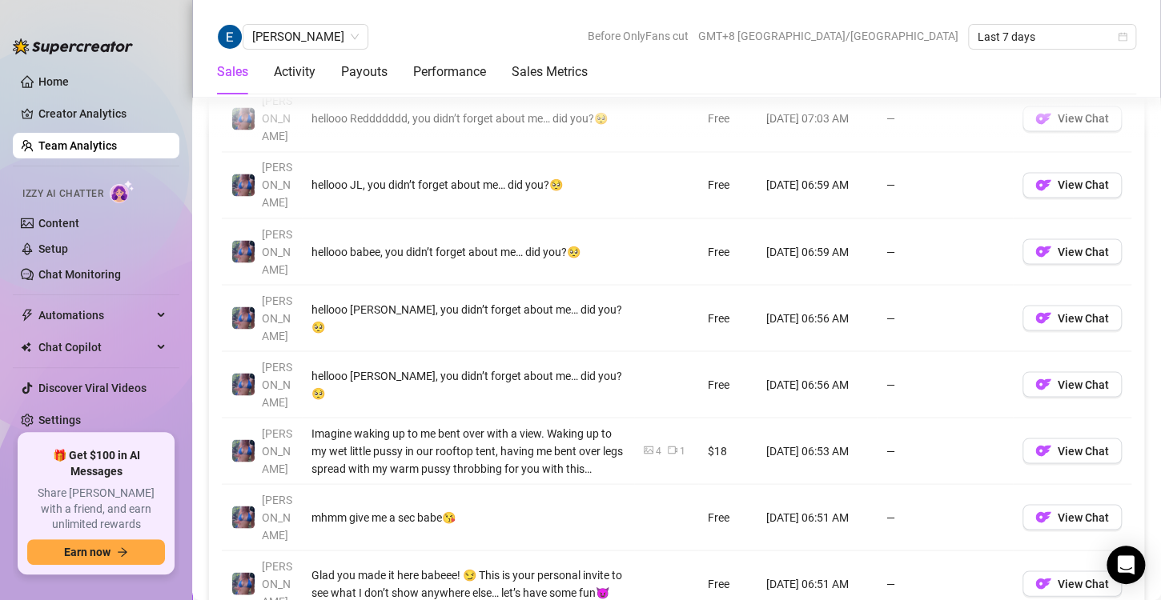
scroll to position [1250, 0]
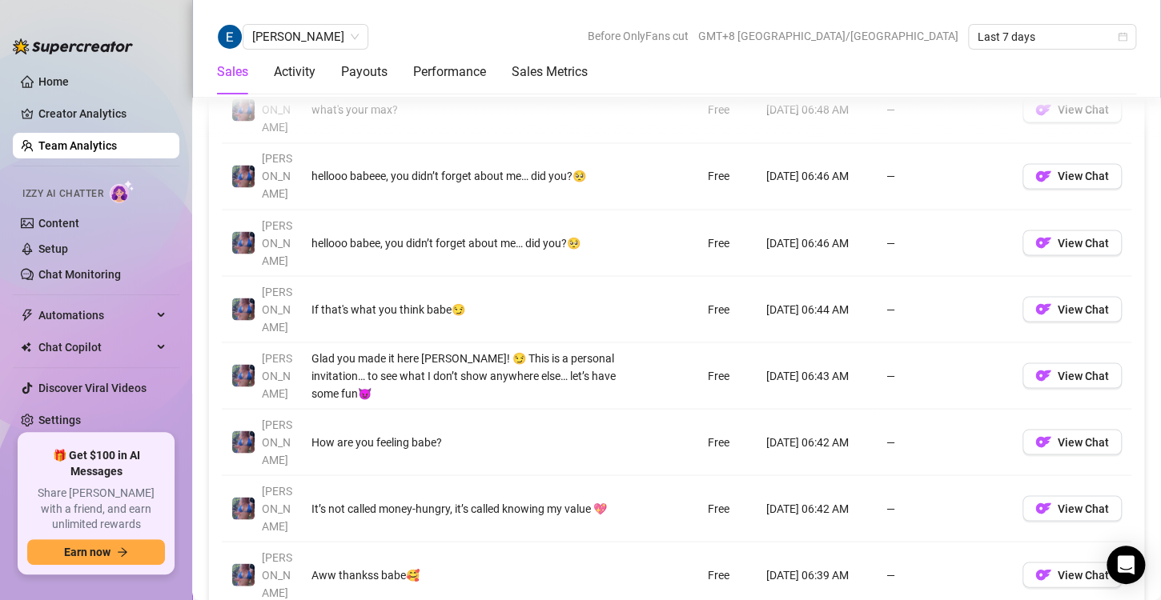
scroll to position [1236, 0]
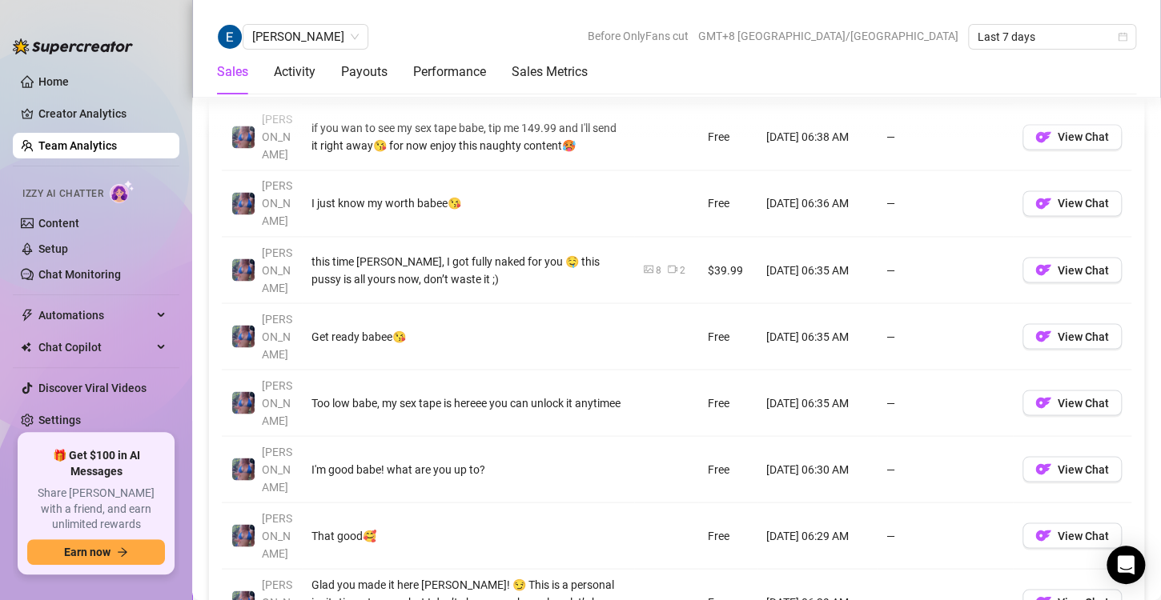
scroll to position [1207, 0]
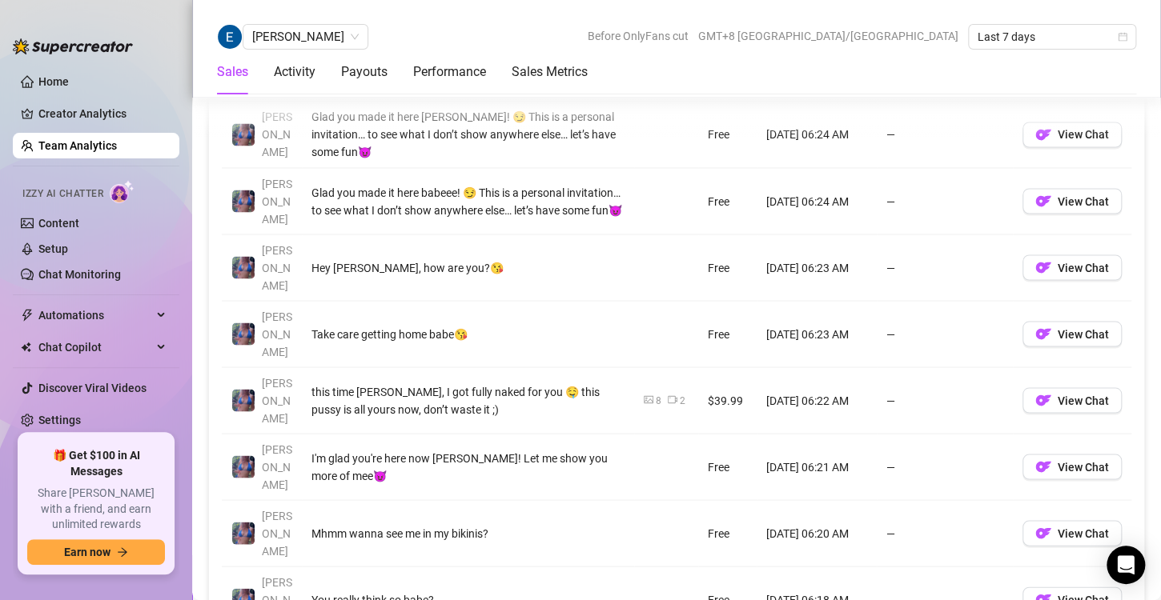
scroll to position [1276, 0]
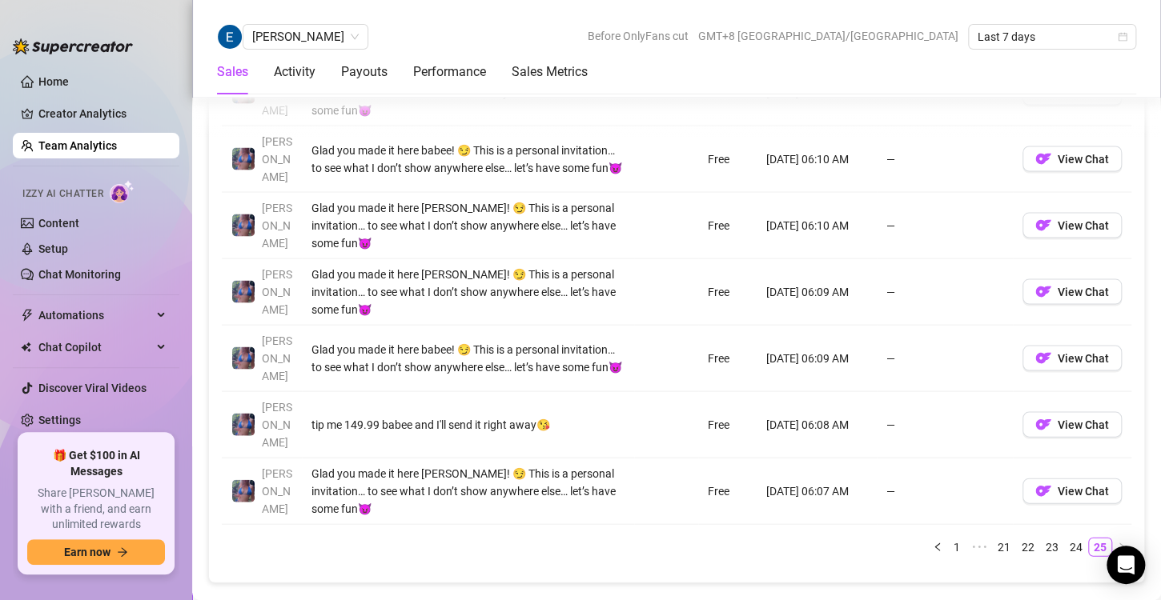
scroll to position [1463, 0]
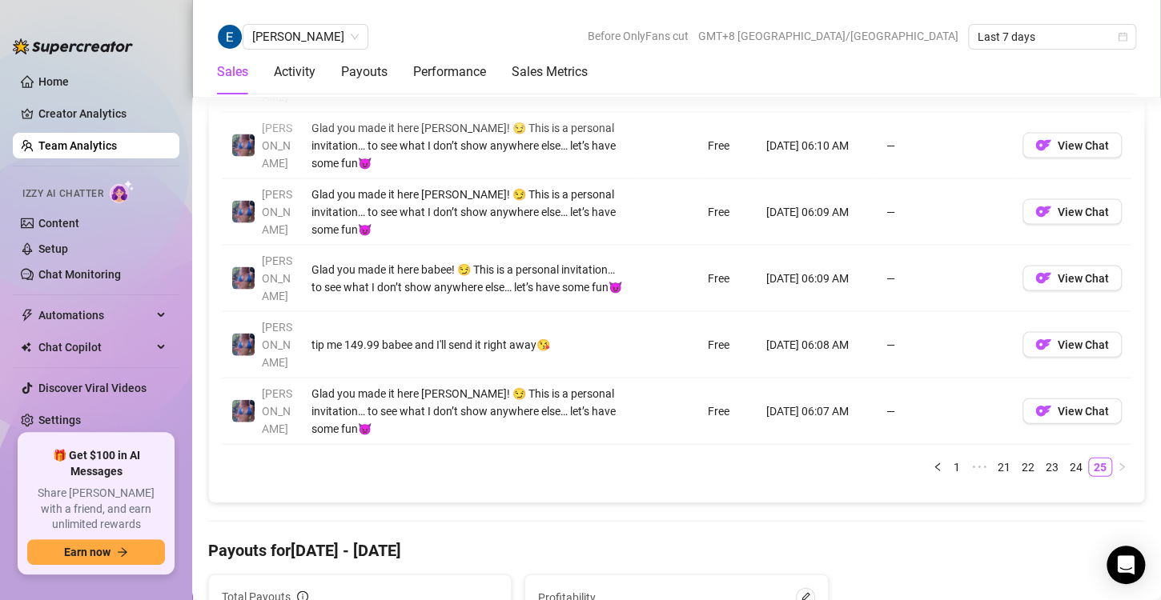
click at [81, 145] on link "Team Analytics" at bounding box center [77, 145] width 78 height 13
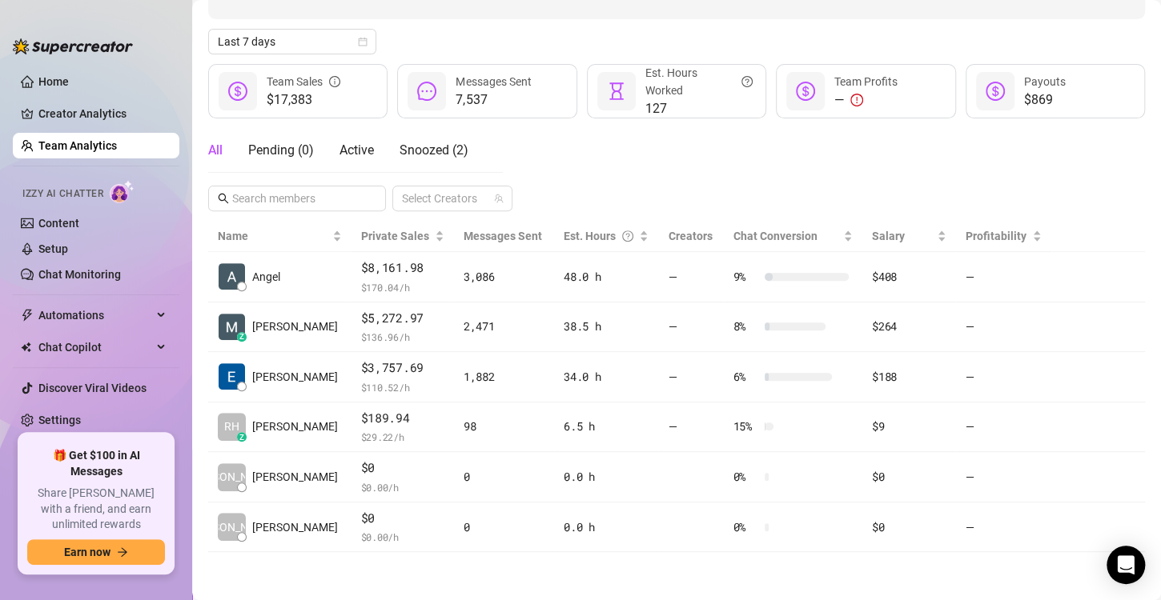
scroll to position [159, 0]
